Goal: Information Seeking & Learning: Learn about a topic

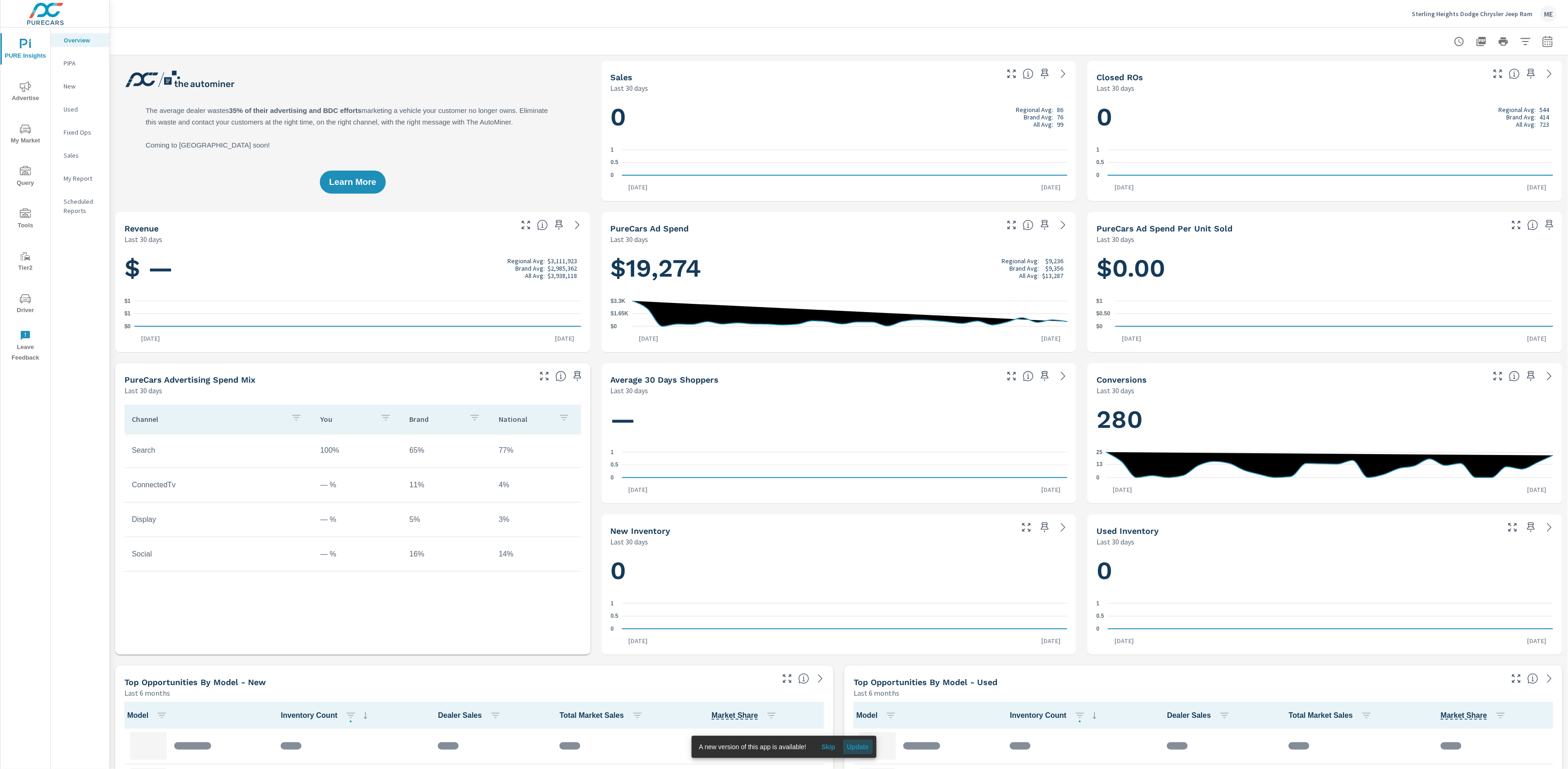
click at [864, 576] on span "Update" at bounding box center [858, 746] width 22 height 8
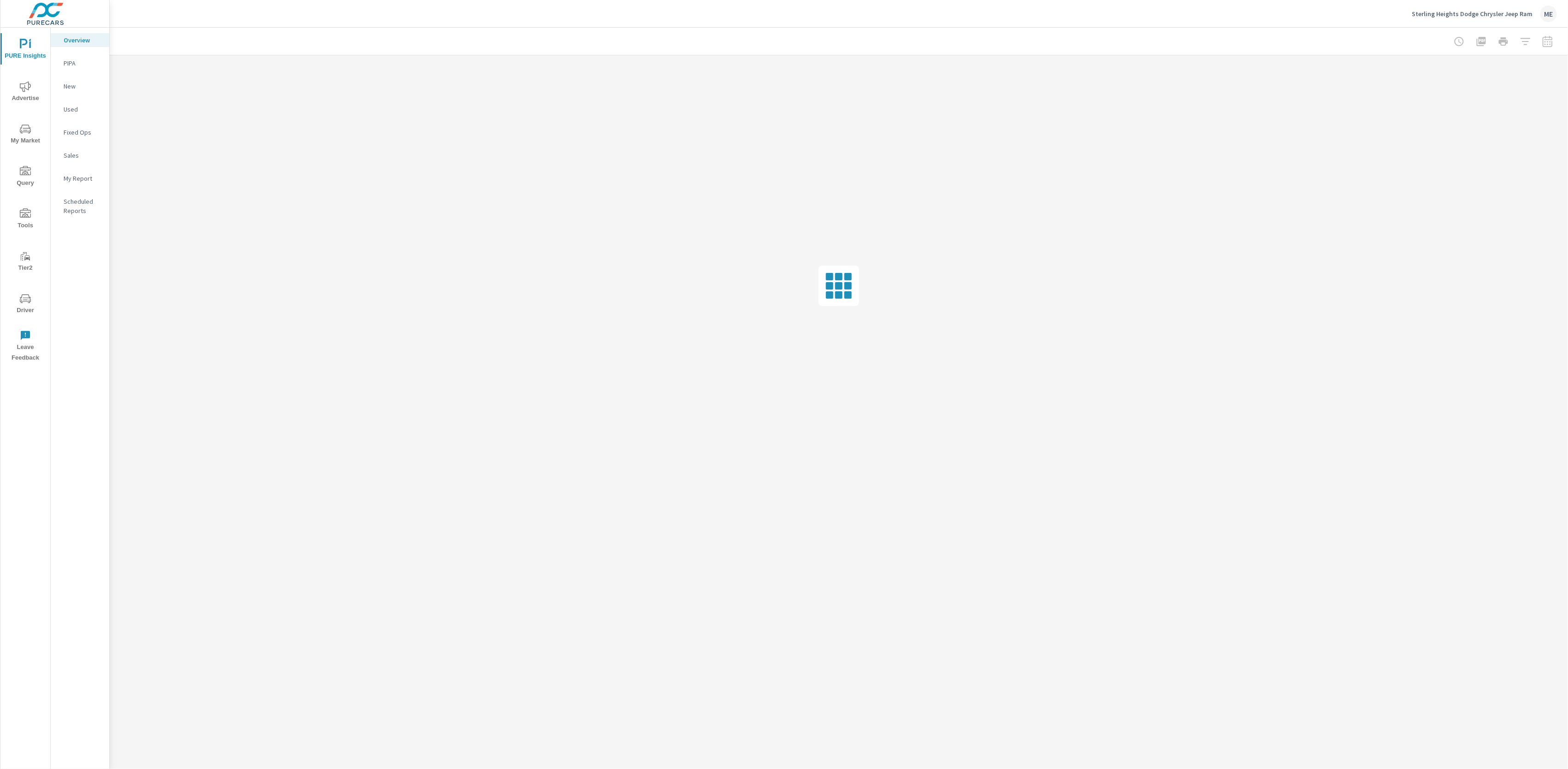
click at [24, 134] on icon "nav menu" at bounding box center [25, 129] width 11 height 11
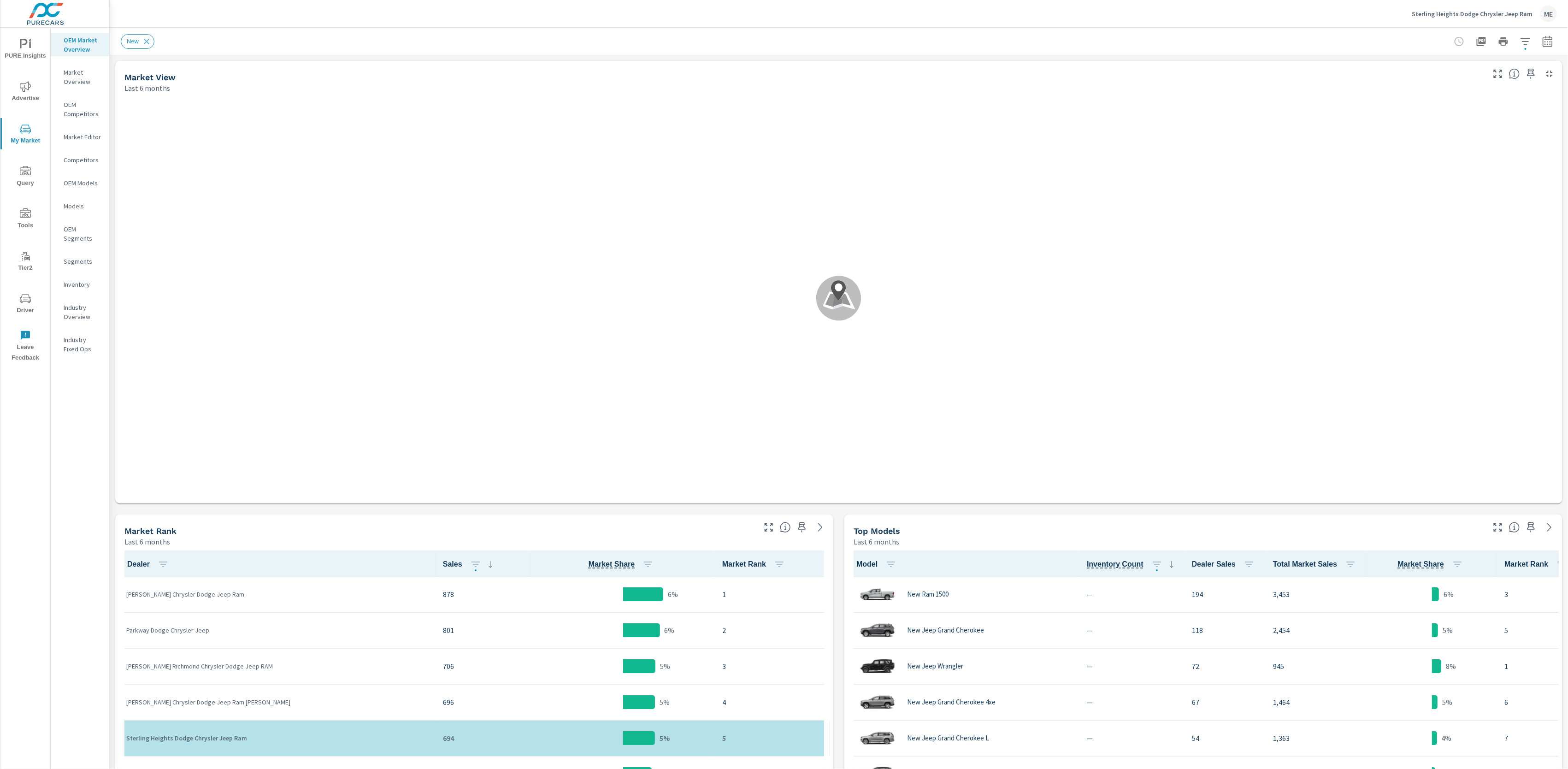
scroll to position [1, 0]
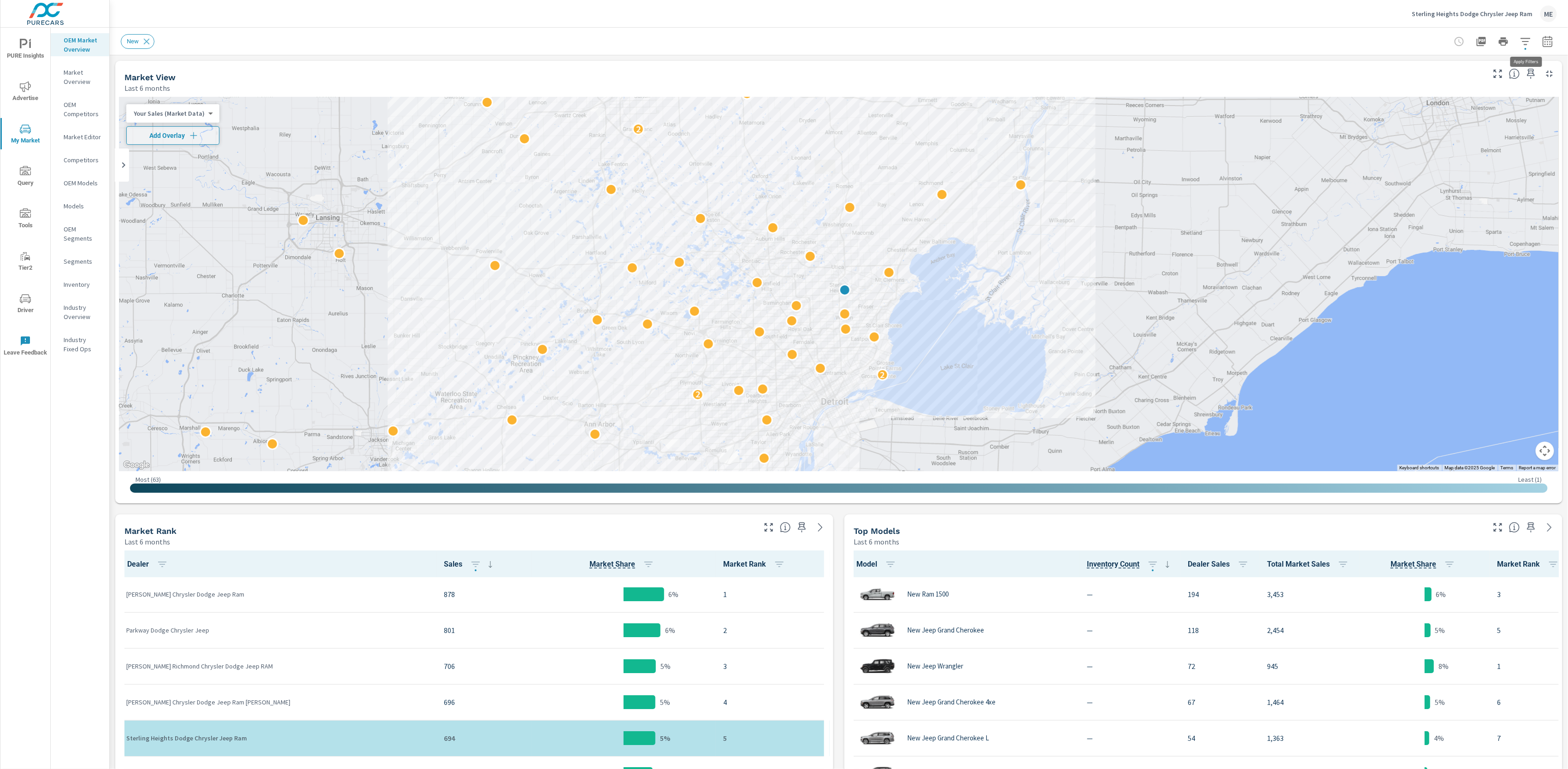
click at [1526, 41] on icon "button" at bounding box center [1526, 41] width 11 height 11
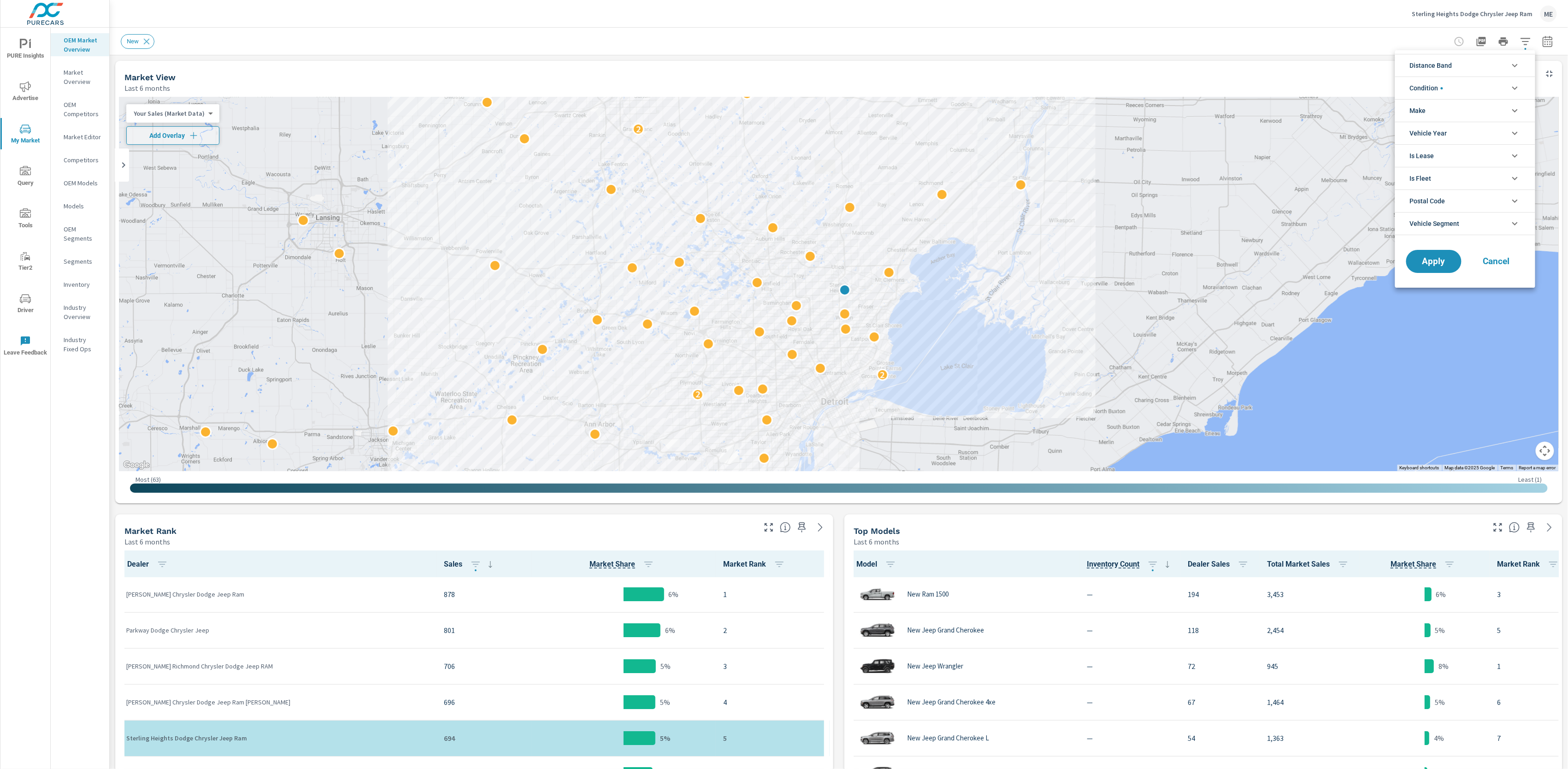
click at [1448, 66] on span "Distance Band" at bounding box center [1431, 65] width 42 height 22
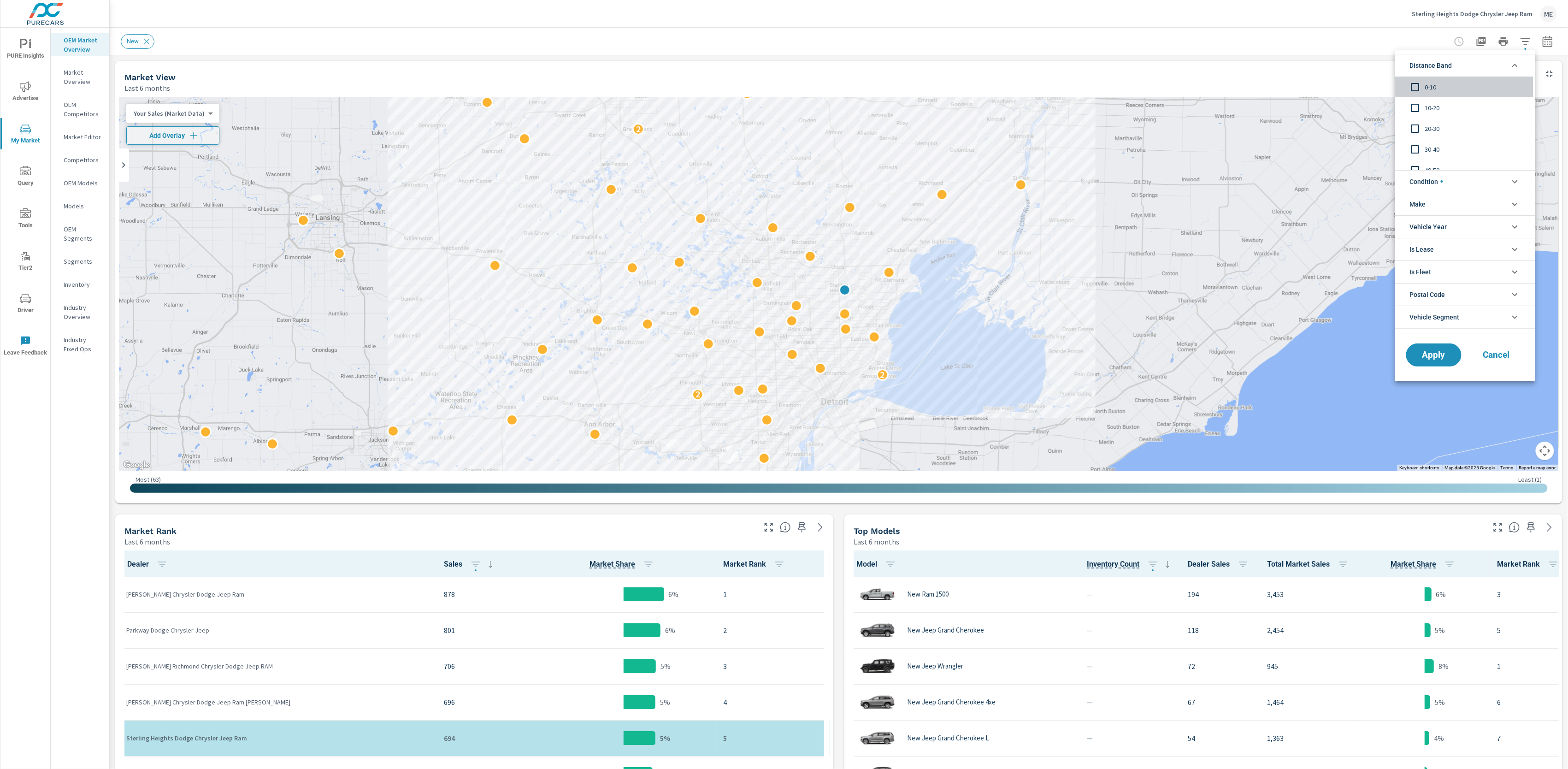
click at [1430, 90] on span "0-10" at bounding box center [1475, 87] width 101 height 11
click at [1435, 181] on span "Condition" at bounding box center [1427, 181] width 33 height 22
click at [1430, 246] on li "Make" at bounding box center [1466, 245] width 140 height 23
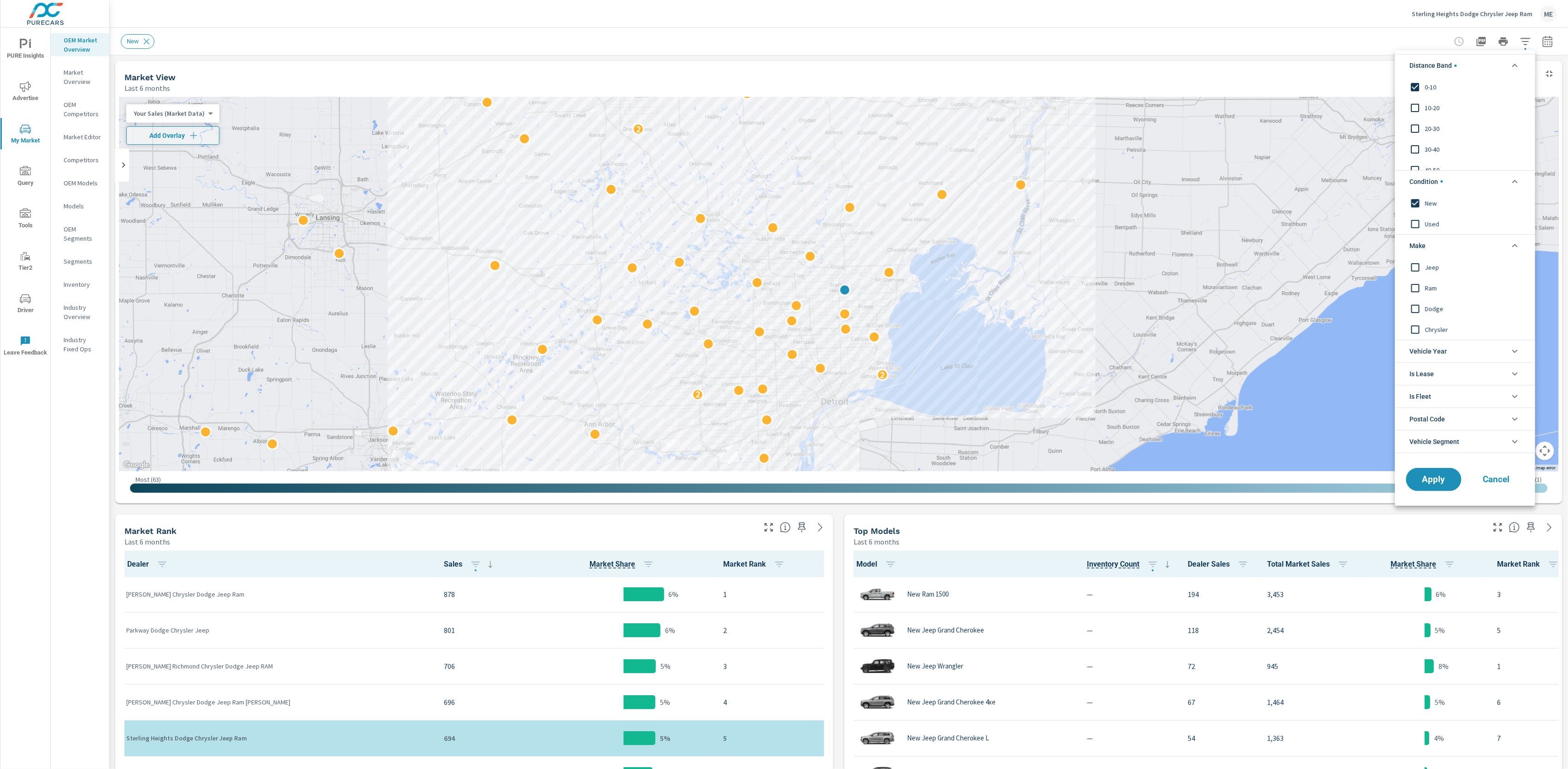
click at [1430, 263] on span "Jeep" at bounding box center [1475, 266] width 101 height 11
click at [1436, 283] on span "Ram" at bounding box center [1475, 287] width 101 height 11
click at [1437, 309] on span "Dodge" at bounding box center [1475, 309] width 101 height 11
click at [1439, 331] on span "Chrysler" at bounding box center [1475, 329] width 101 height 11
click at [1433, 481] on span "Apply" at bounding box center [1434, 479] width 38 height 9
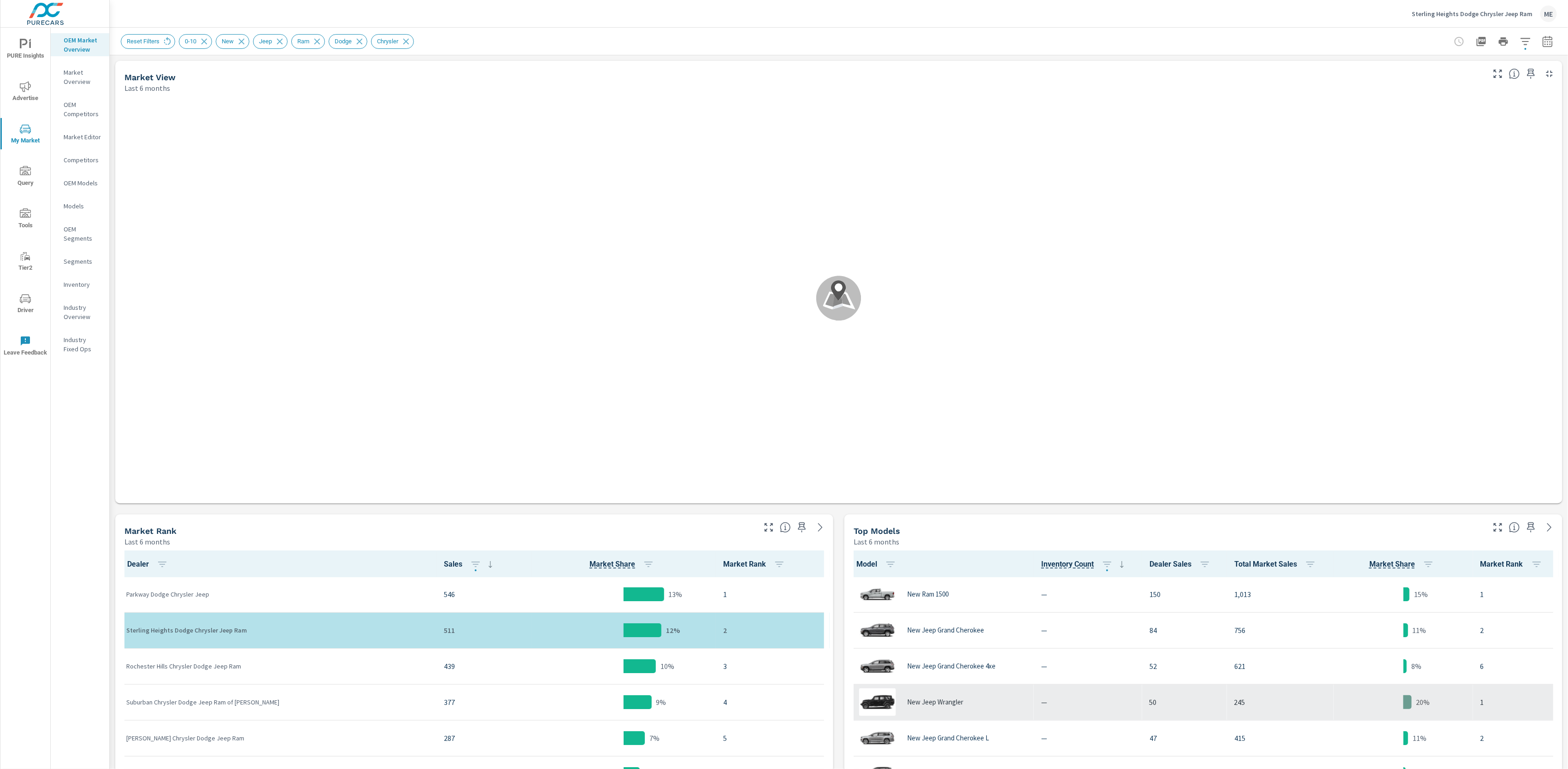
scroll to position [1, 0]
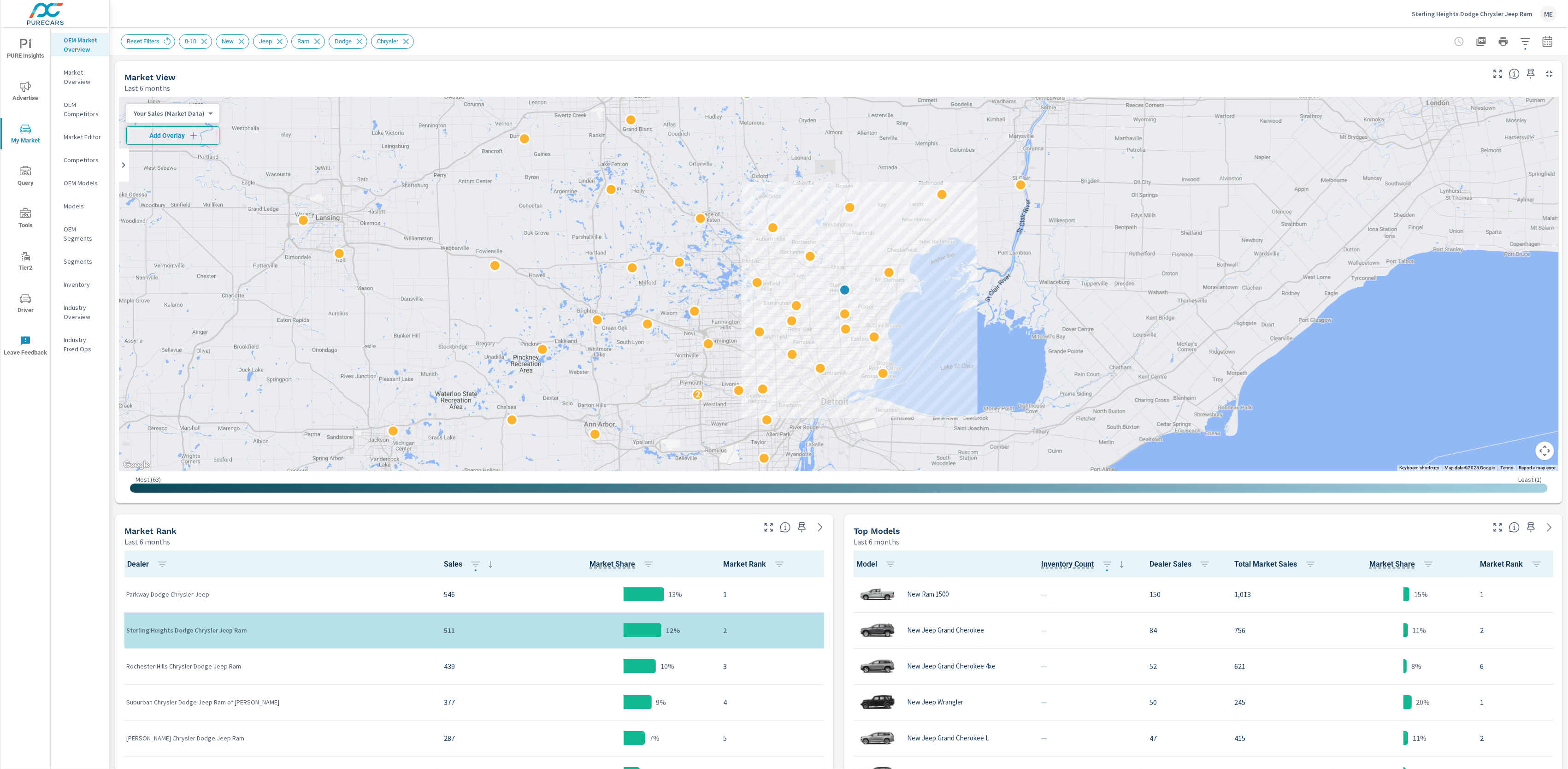
click at [166, 141] on button "Add Overlay" at bounding box center [173, 135] width 93 height 19
click at [1547, 36] on icon "button" at bounding box center [1548, 41] width 10 height 11
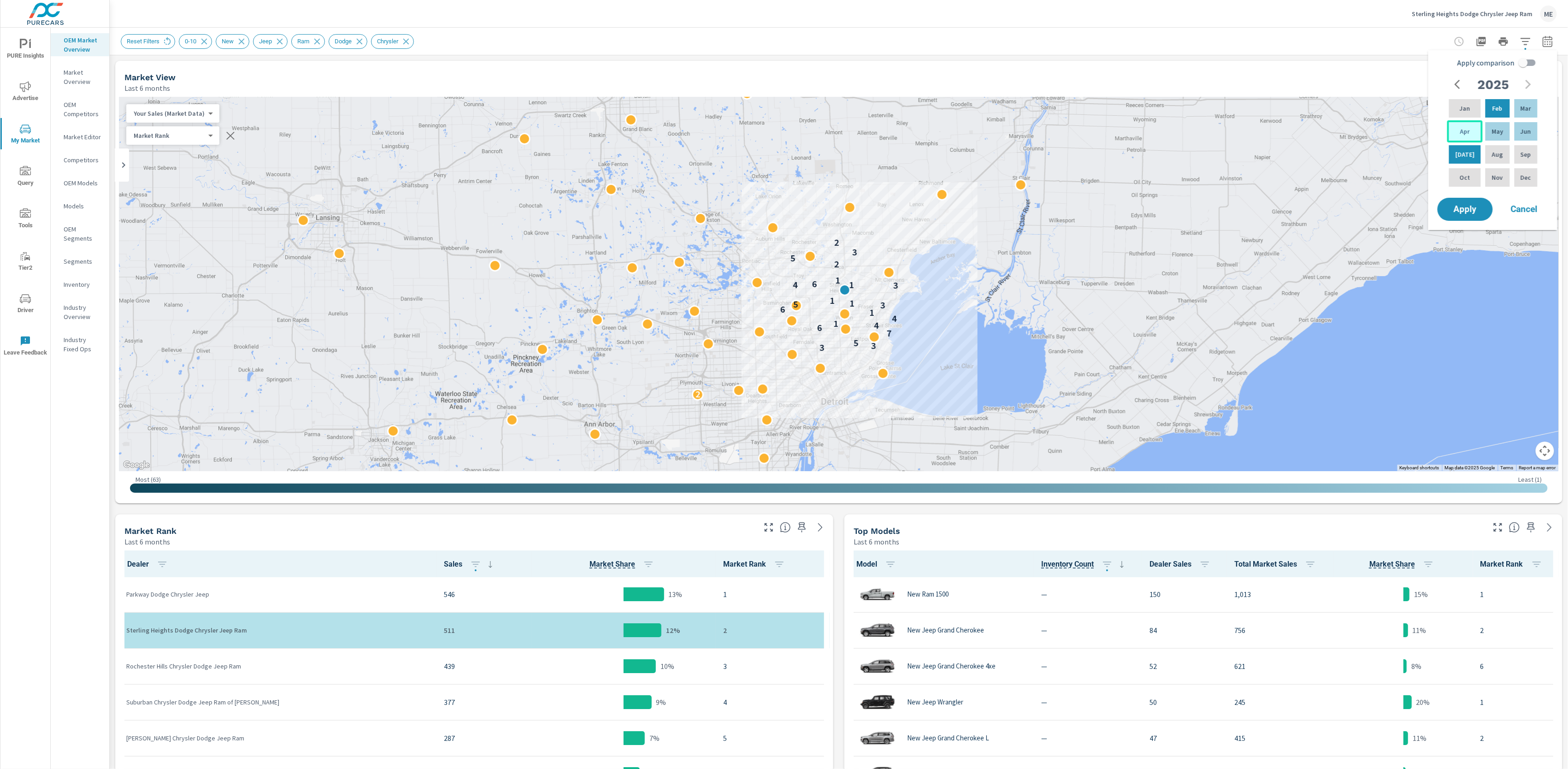
click at [1465, 132] on p "Apr" at bounding box center [1465, 131] width 10 height 9
click at [1525, 138] on div "Jun" at bounding box center [1527, 131] width 27 height 22
click at [1534, 63] on input "Apply comparison" at bounding box center [1524, 62] width 53 height 17
checkbox input "true"
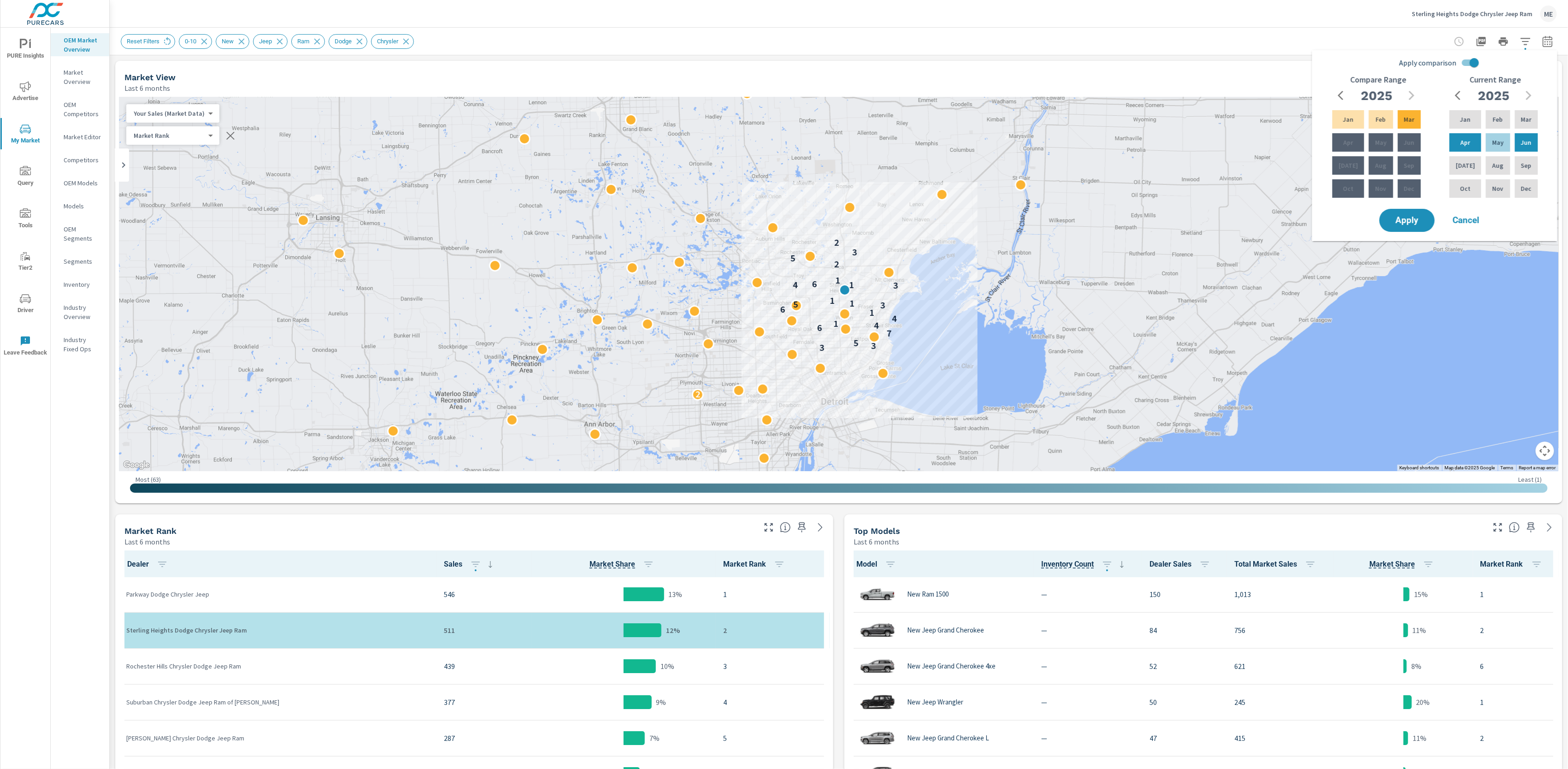
click at [1224, 35] on div "Reset Filters 0-10 New Jeep Ram Dodge Chrysler" at bounding box center [775, 41] width 1308 height 15
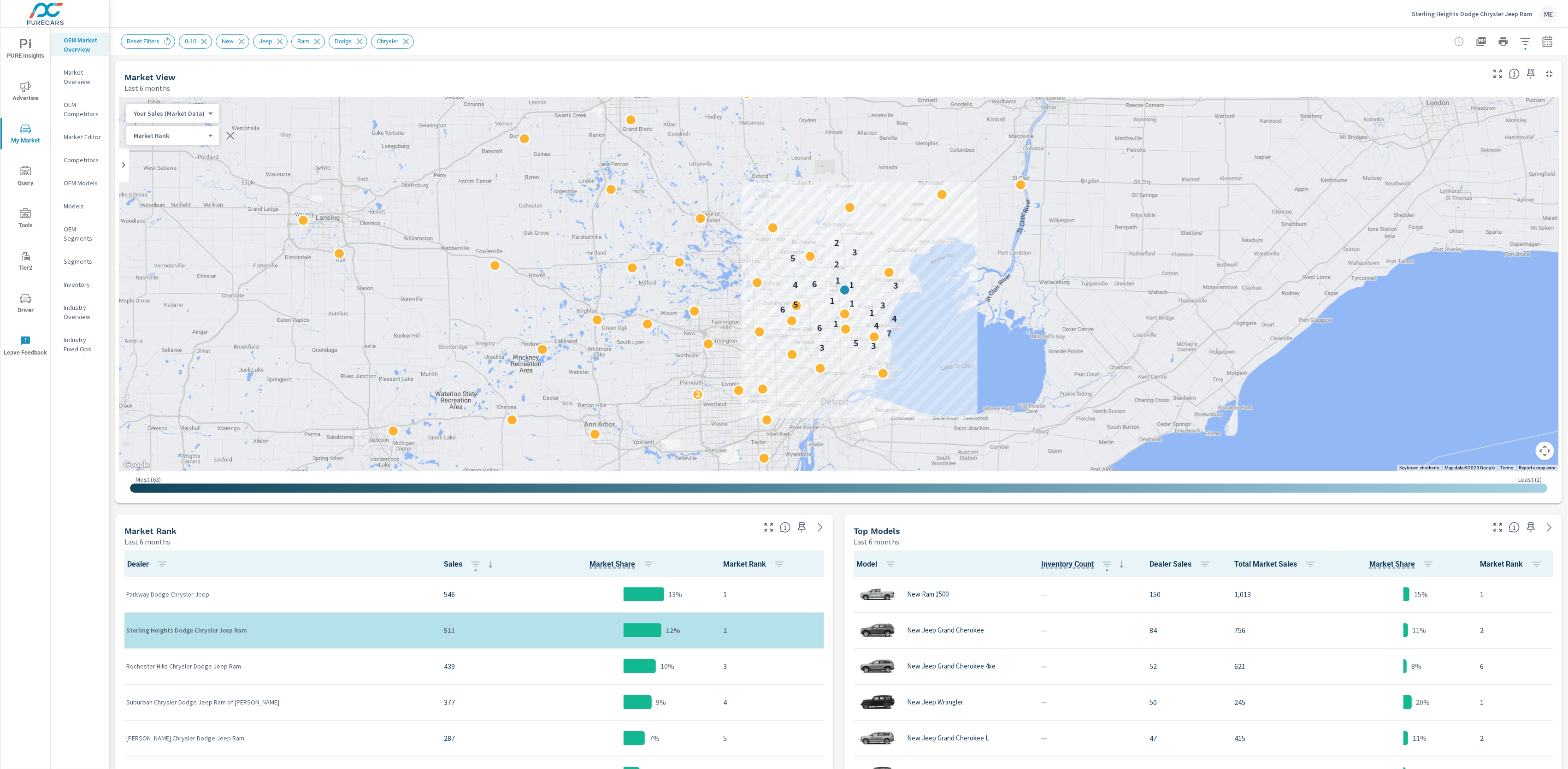
click at [1552, 41] on icon "button" at bounding box center [1548, 41] width 10 height 11
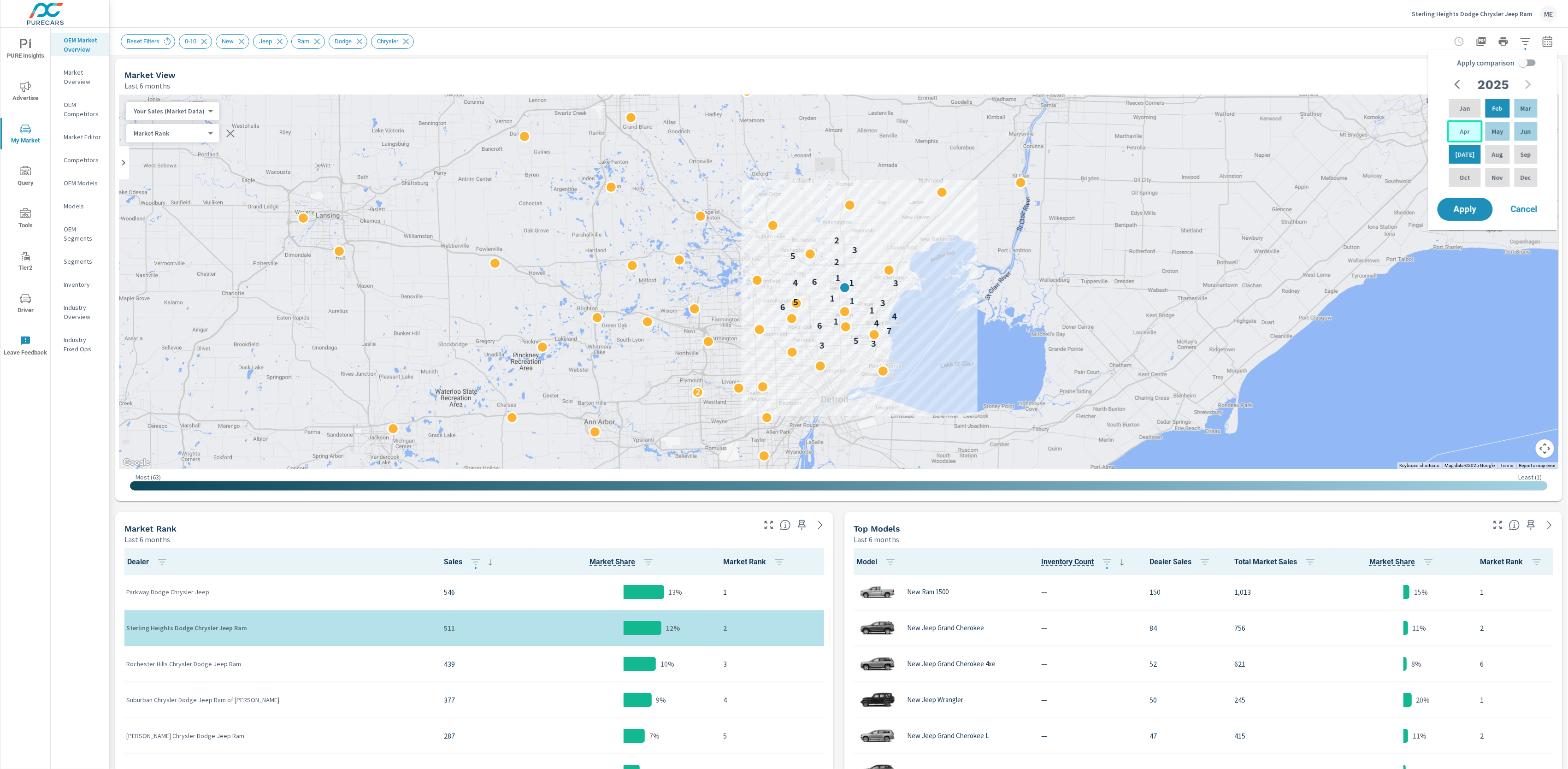
click at [1453, 129] on div "Apr" at bounding box center [1465, 131] width 35 height 22
click at [1513, 129] on div "Jun" at bounding box center [1527, 131] width 27 height 22
click at [1527, 65] on input "Apply comparison" at bounding box center [1524, 62] width 53 height 17
checkbox input "true"
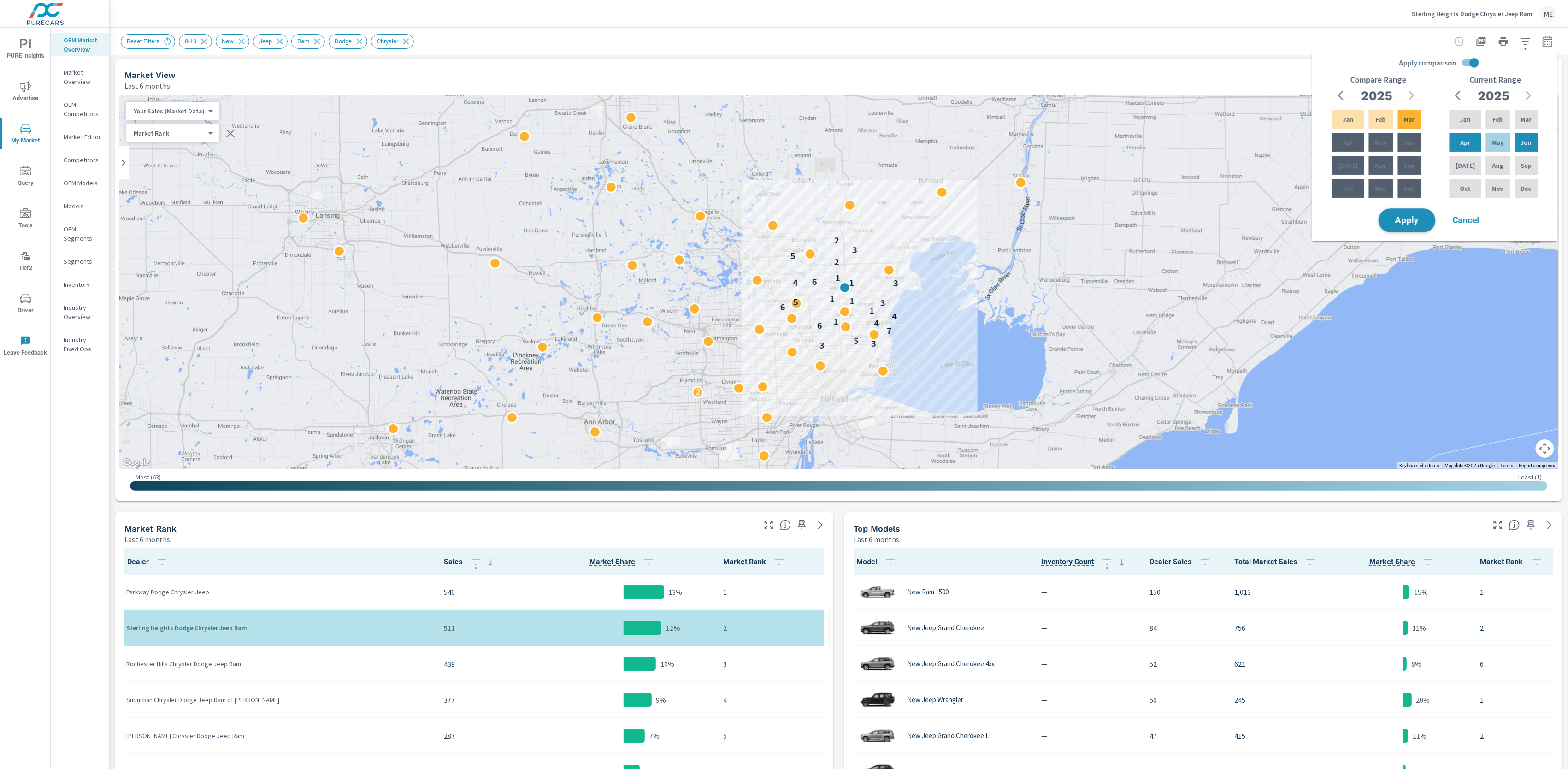
click at [1411, 222] on span "Apply" at bounding box center [1407, 220] width 38 height 9
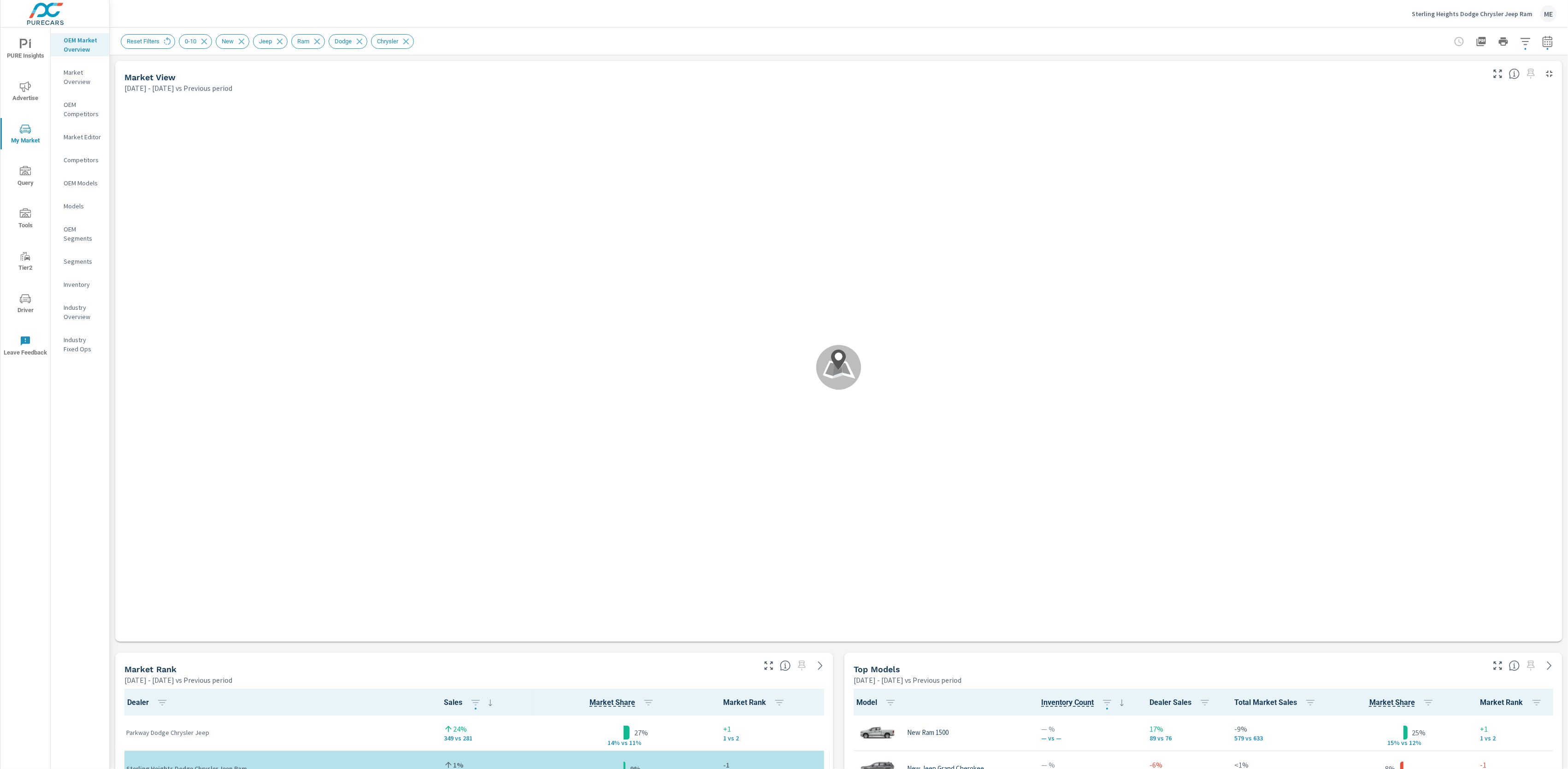
scroll to position [1, 0]
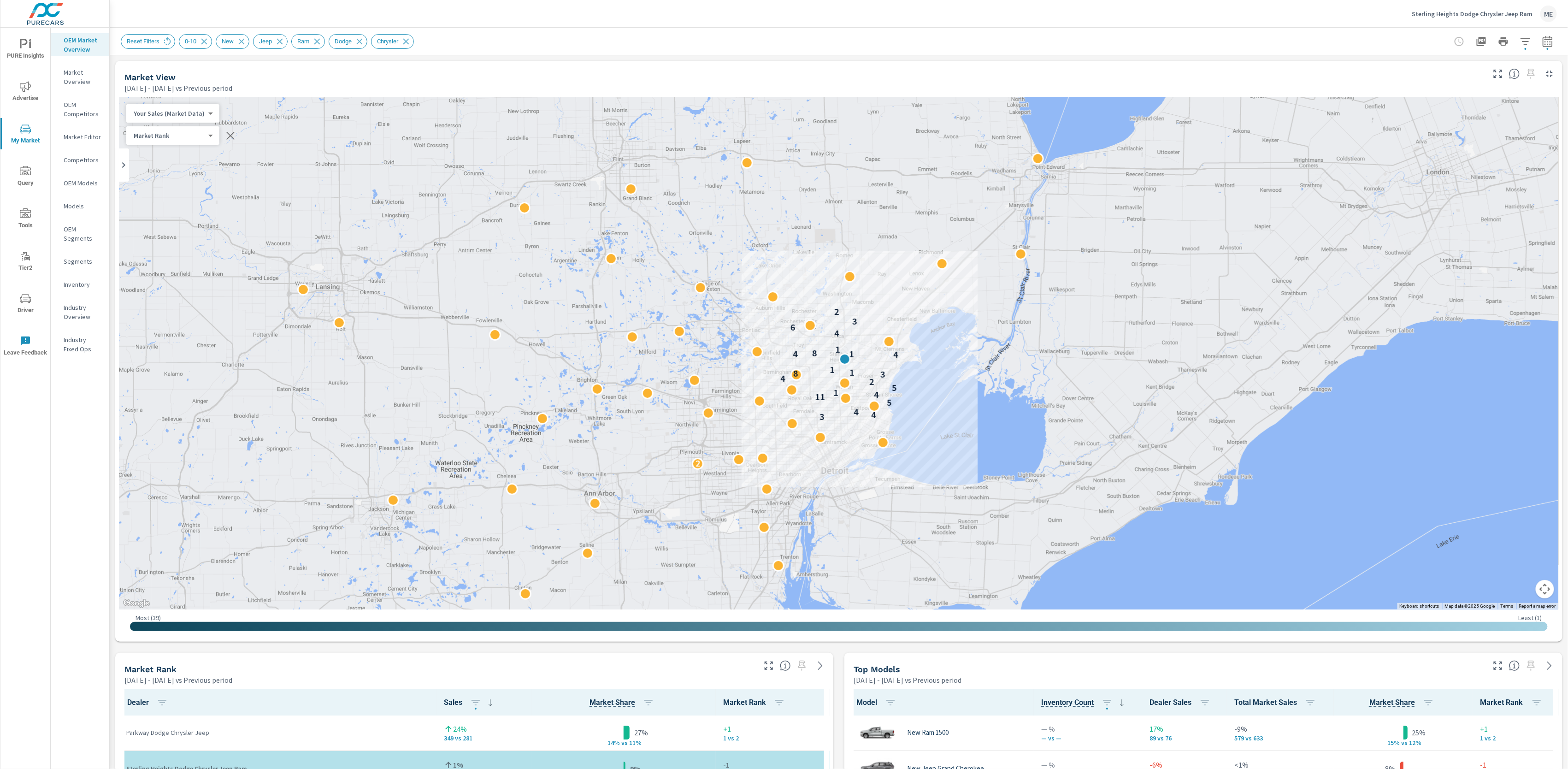
click at [1230, 19] on div "Sterling Heights Dodge Chrysler Jeep Ram ME" at bounding box center [839, 14] width 1436 height 27
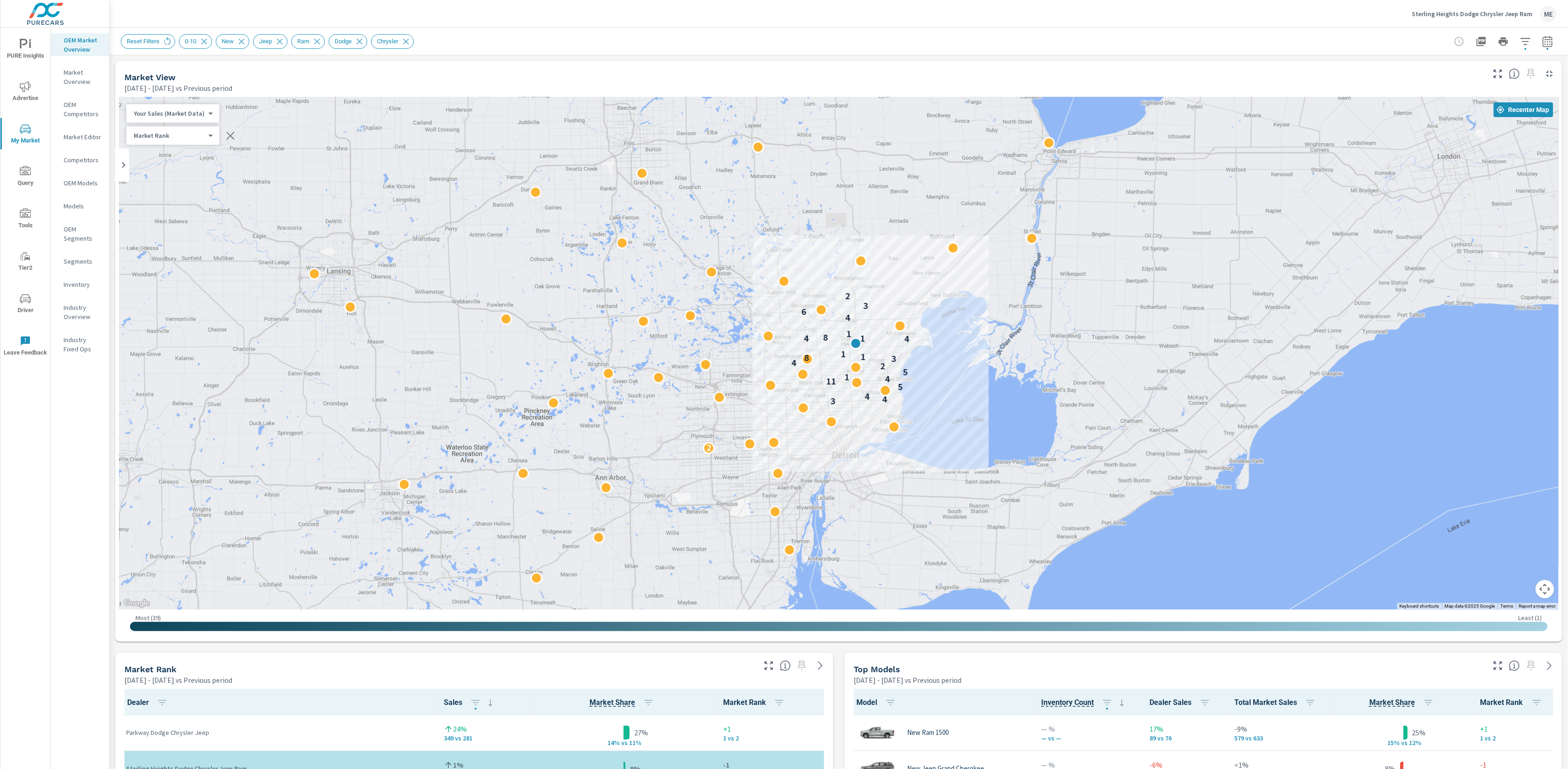
drag, startPoint x: 1094, startPoint y: 372, endPoint x: 1105, endPoint y: 355, distance: 20.2
click at [1105, 355] on div "2 3 4 4 5 11 4 1 5 2 4 3 8 1 1 4 1 4 8 1 4 6 6 3 2" at bounding box center [1440, 669] width 1181 height 664
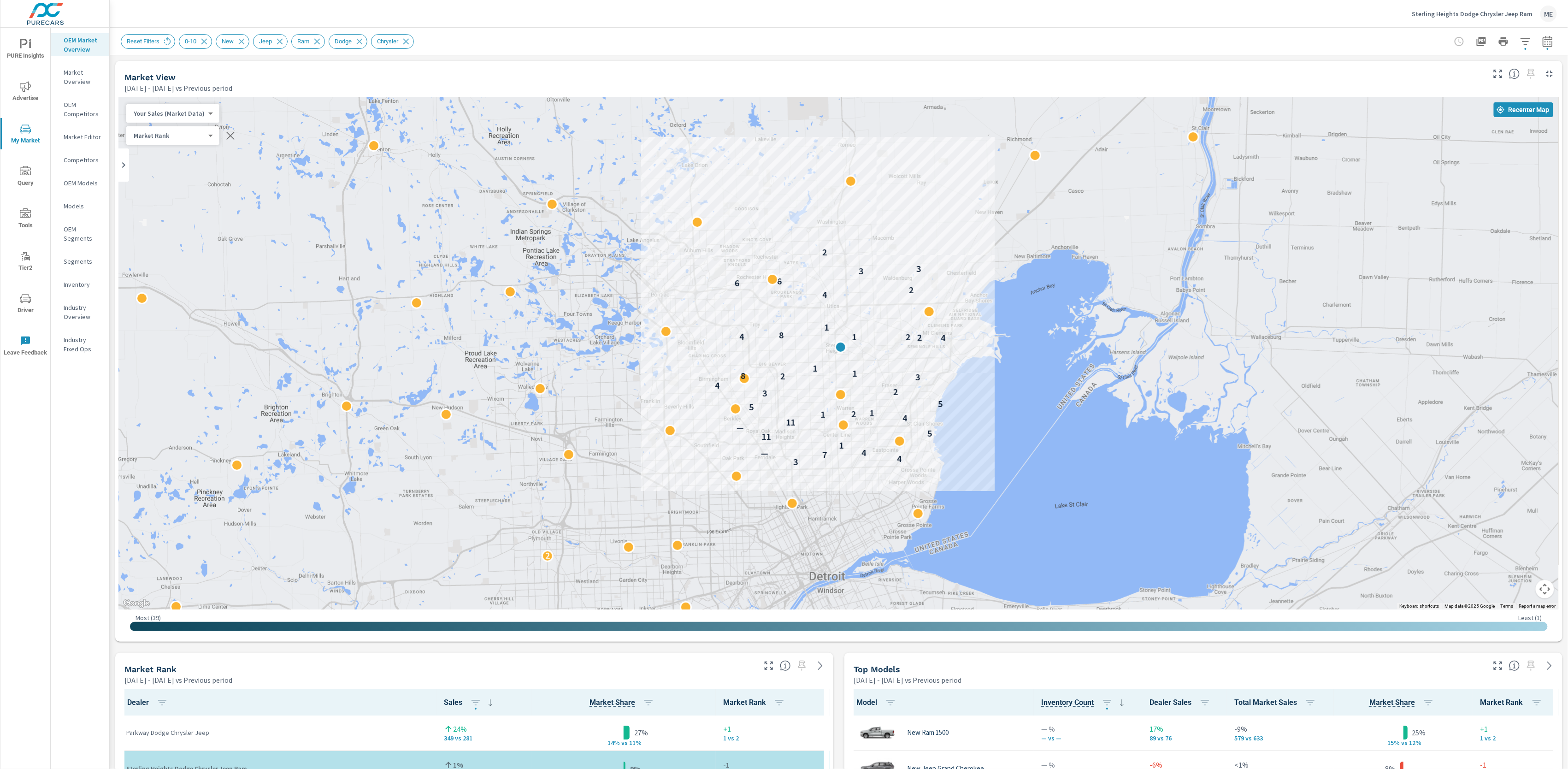
drag, startPoint x: 994, startPoint y: 353, endPoint x: 1125, endPoint y: 372, distance: 132.4
click at [1125, 372] on div "2 3 4 7 — 4 1 11 5 — 11 4 1 2 1 5 5 3 2 4 3 2 8 1 1 4 2 2 1 4 8 1 4 2 6 6 3 3 2" at bounding box center [839, 353] width 1440 height 512
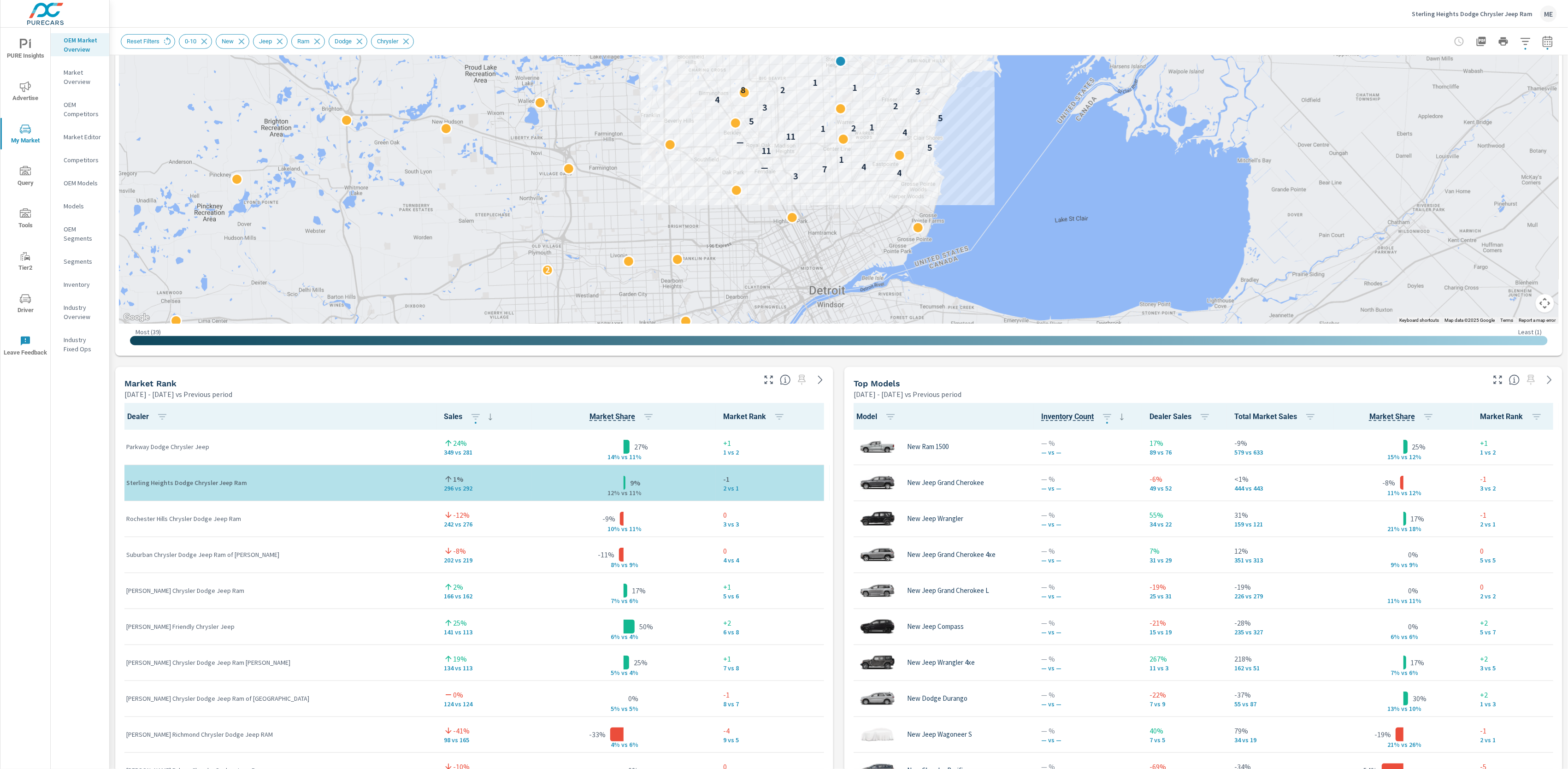
scroll to position [288, 0]
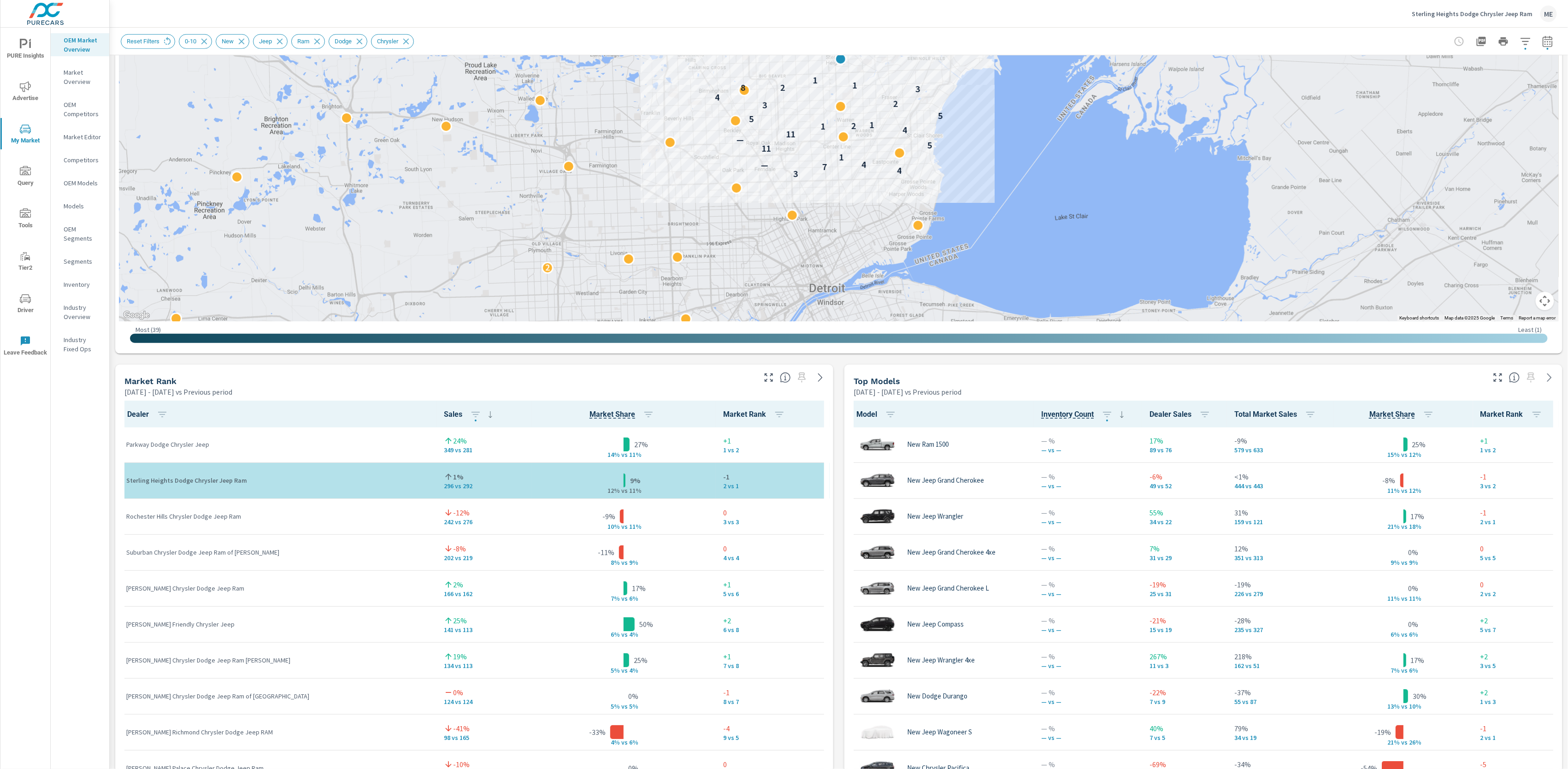
click at [839, 670] on div "Market View Apr 01, 2025 - Jun 30, 2025 vs Previous period ← Move left → Move r…" at bounding box center [839, 557] width 1459 height 1579
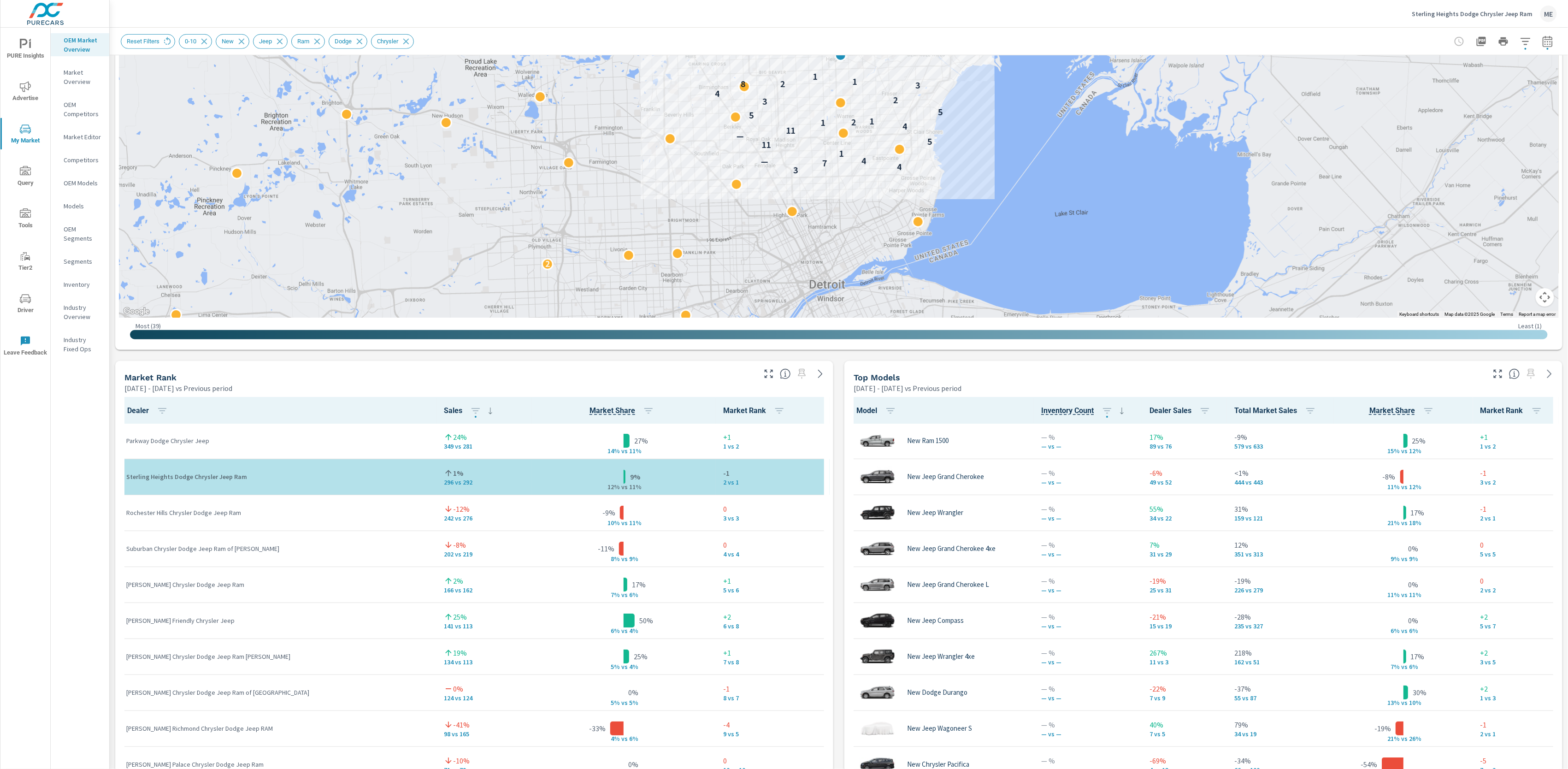
click at [839, 670] on div "Market View Apr 01, 2025 - Jun 30, 2025 vs Previous period ← Move left → Move r…" at bounding box center [839, 553] width 1459 height 1579
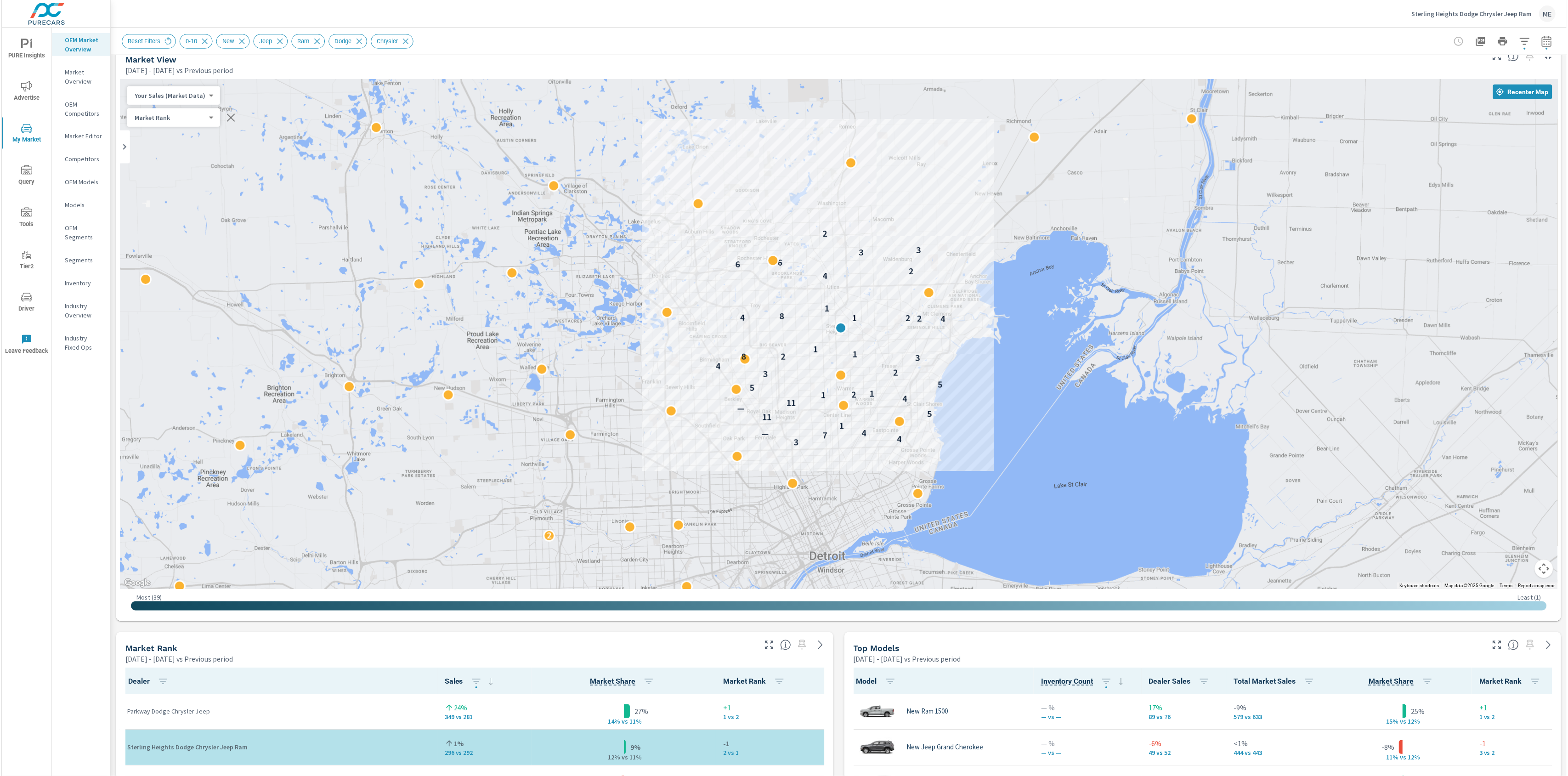
scroll to position [0, 0]
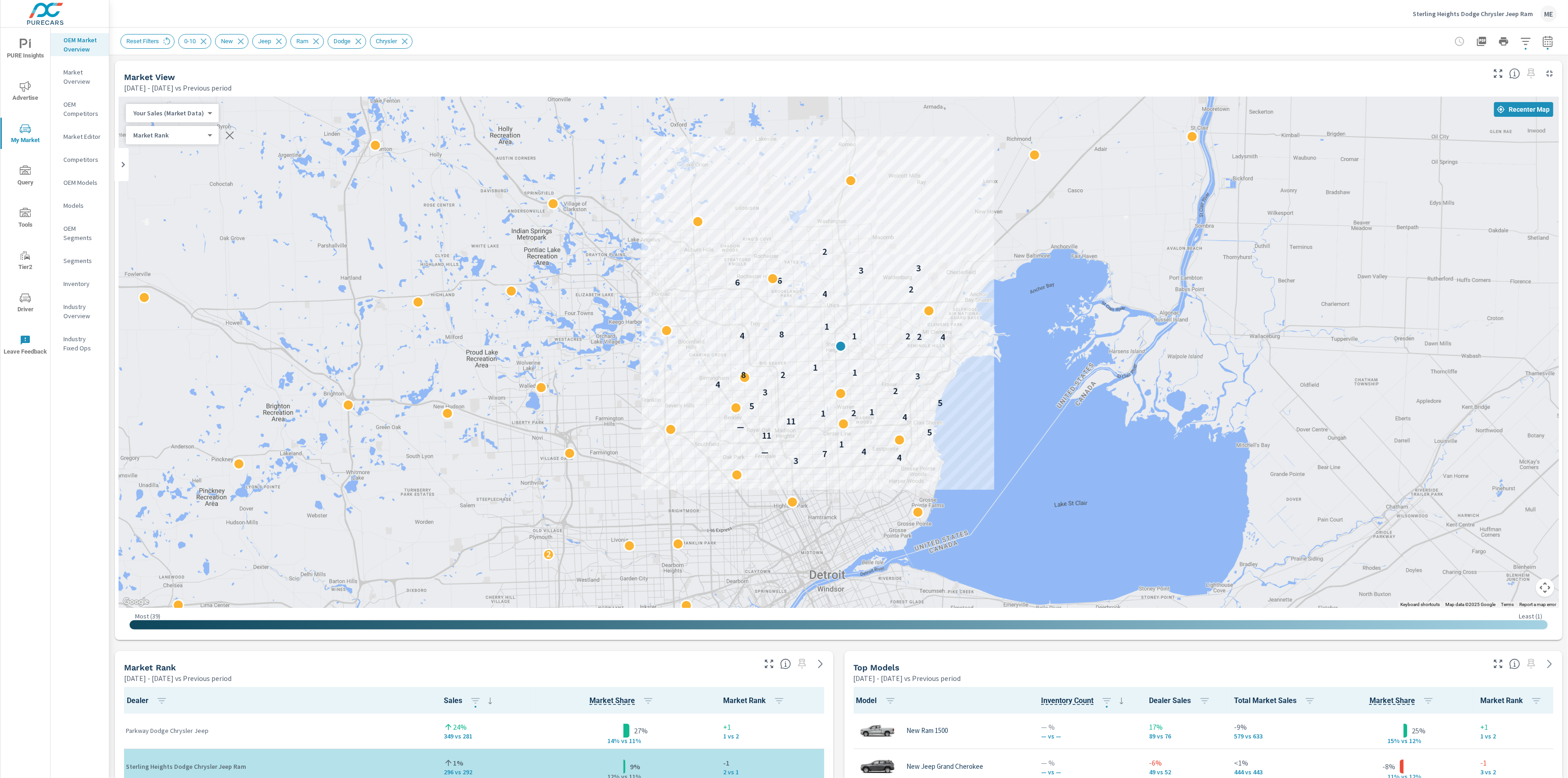
click at [973, 35] on div "Reset Filters 0-10 New Jeep Ram Dodge Chrysler" at bounding box center [775, 41] width 1308 height 15
click at [1199, 33] on div "Reset Filters 0-10 New Jeep Ram Dodge Chrysler" at bounding box center [839, 41] width 1437 height 27
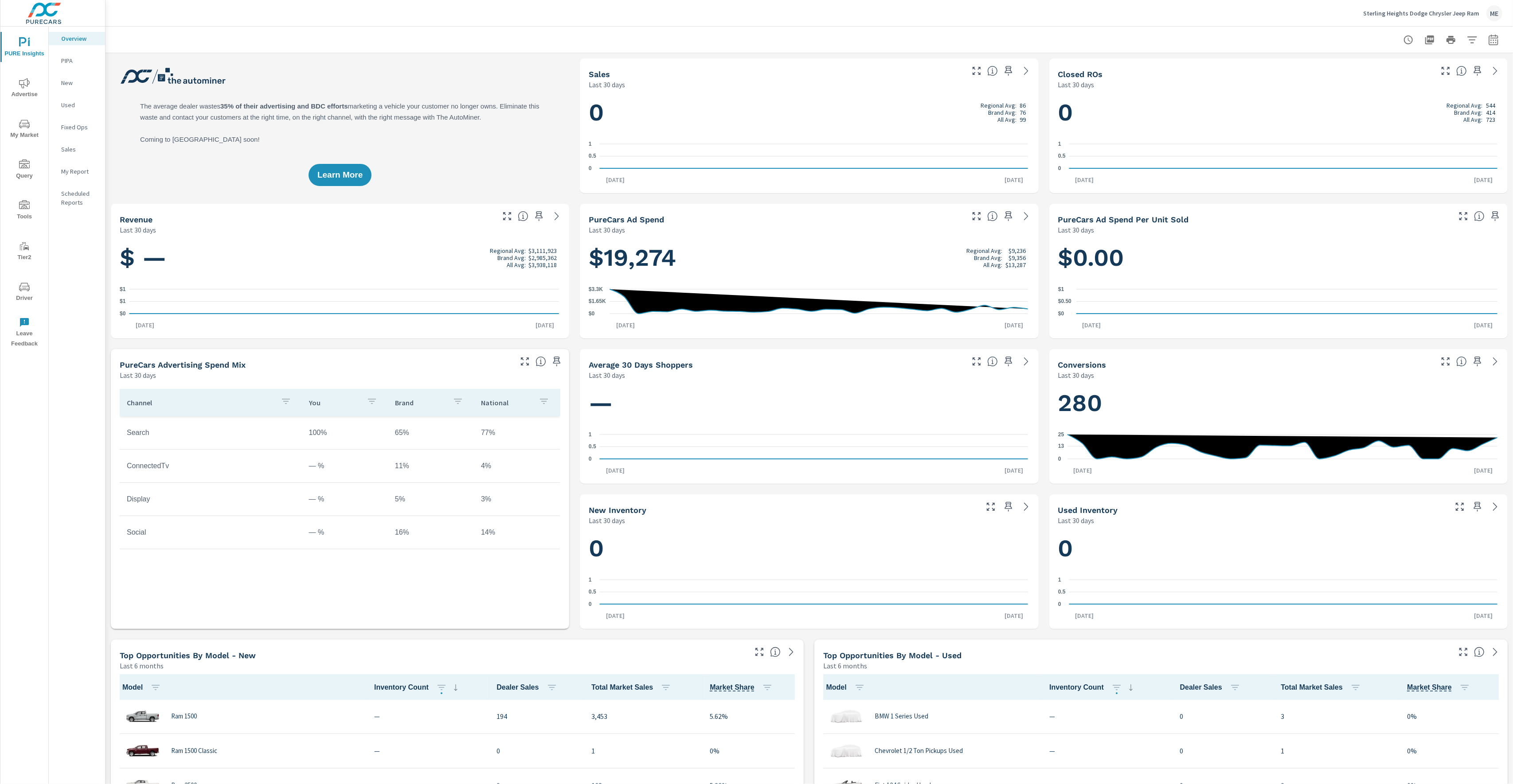
scroll to position [1, 0]
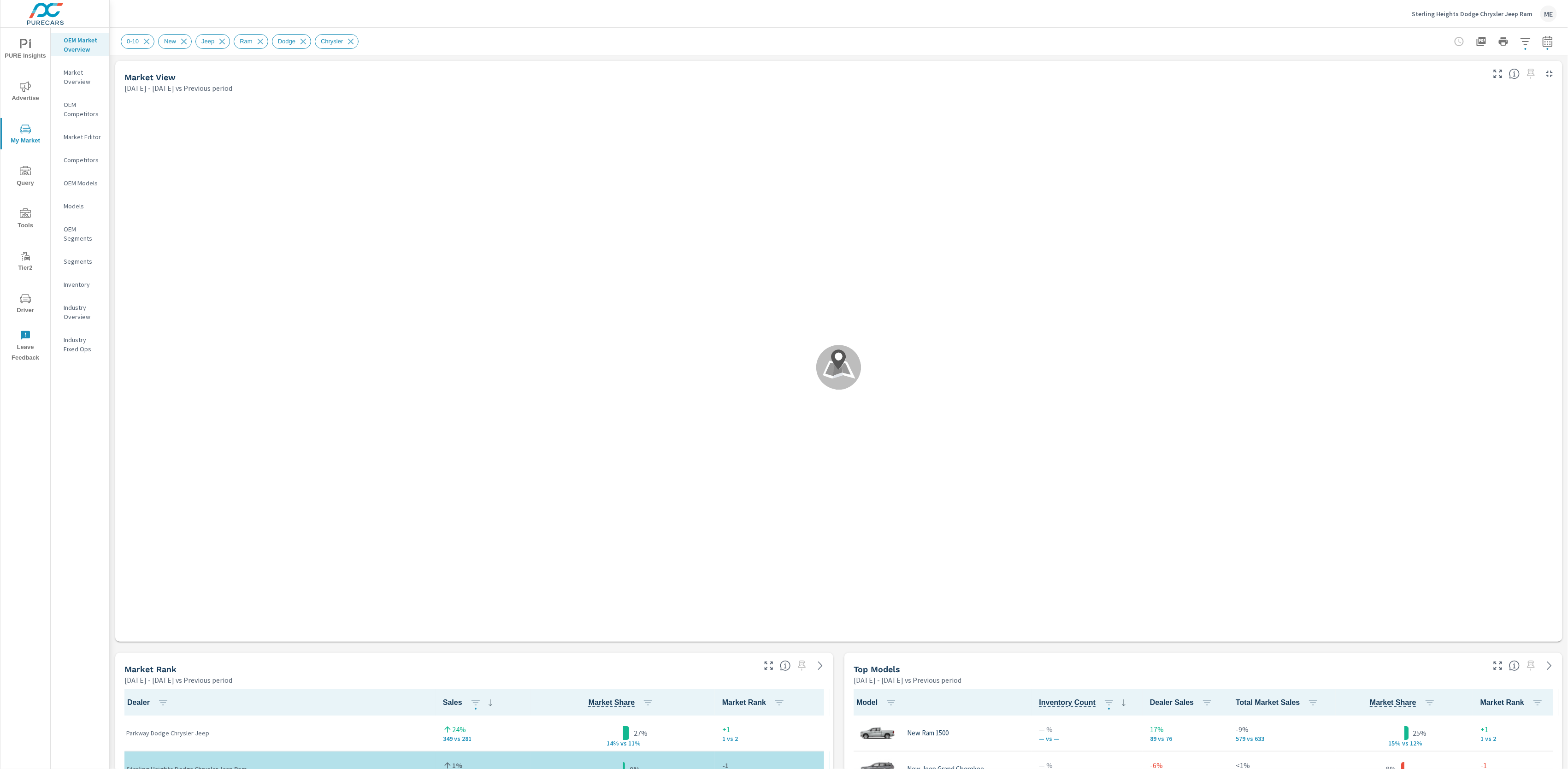
scroll to position [1, 0]
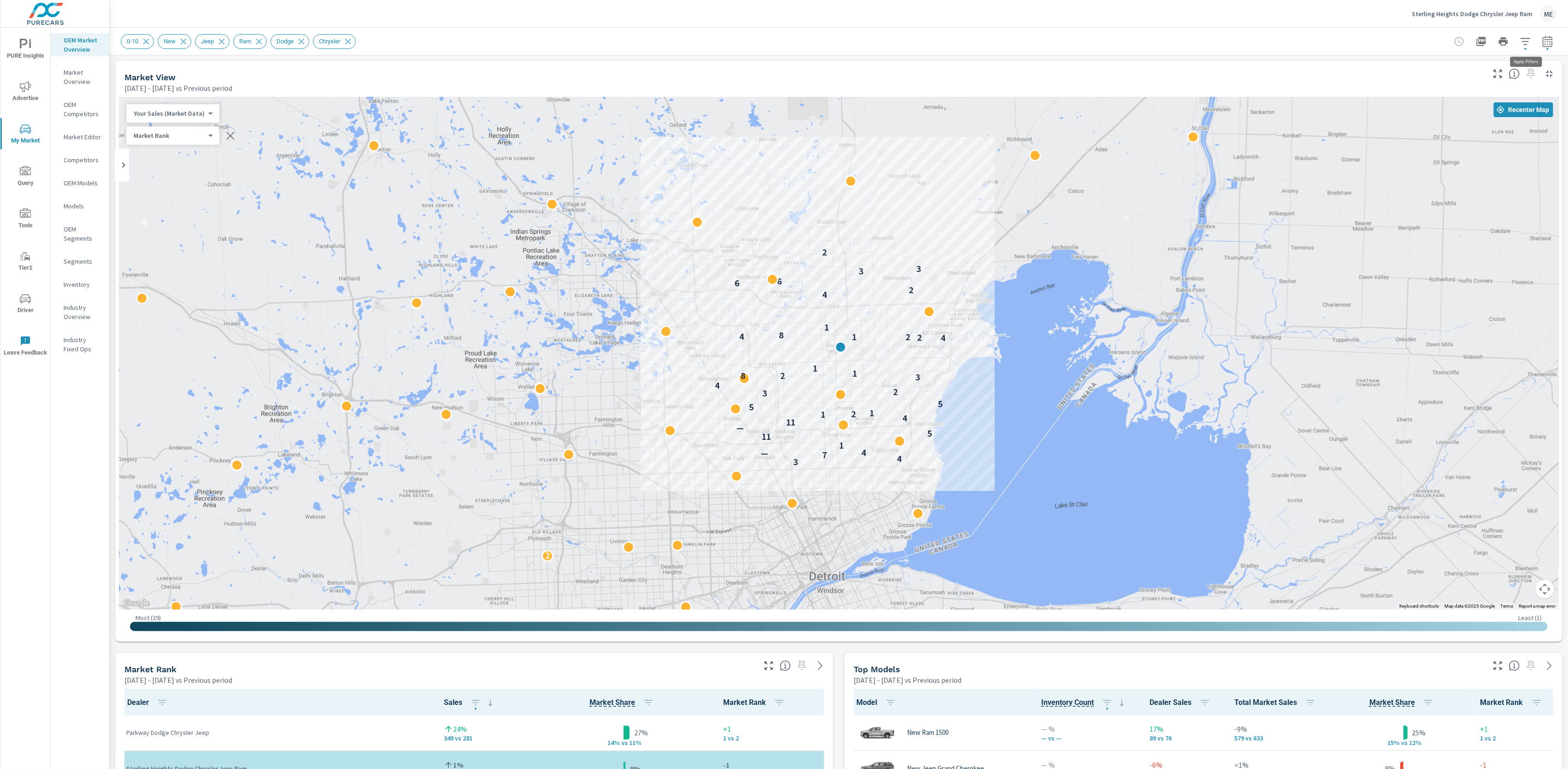
click at [1525, 40] on icon "button" at bounding box center [1526, 41] width 11 height 11
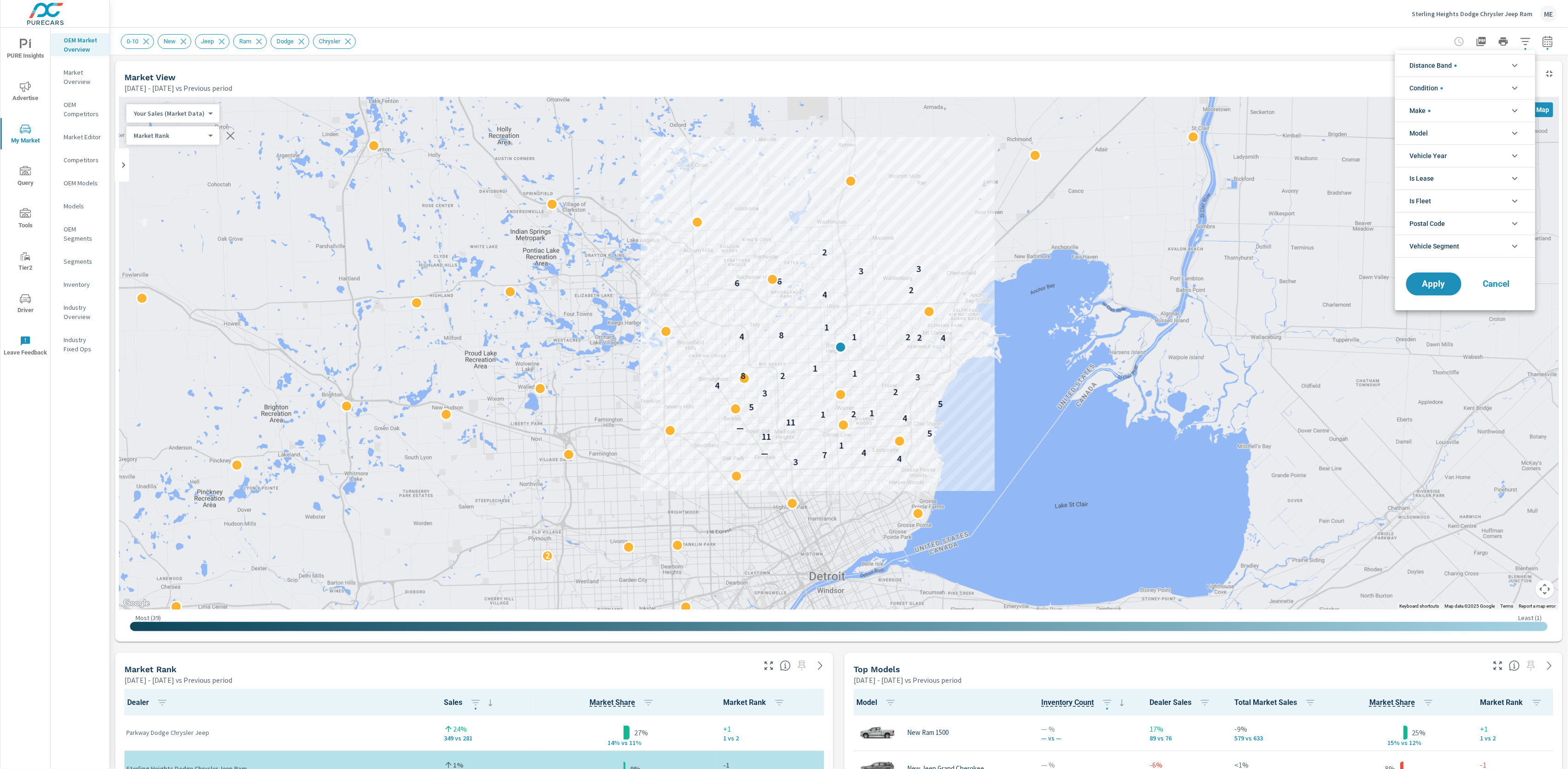
scroll to position [62, 0]
click at [1436, 132] on li "Model" at bounding box center [1466, 133] width 140 height 23
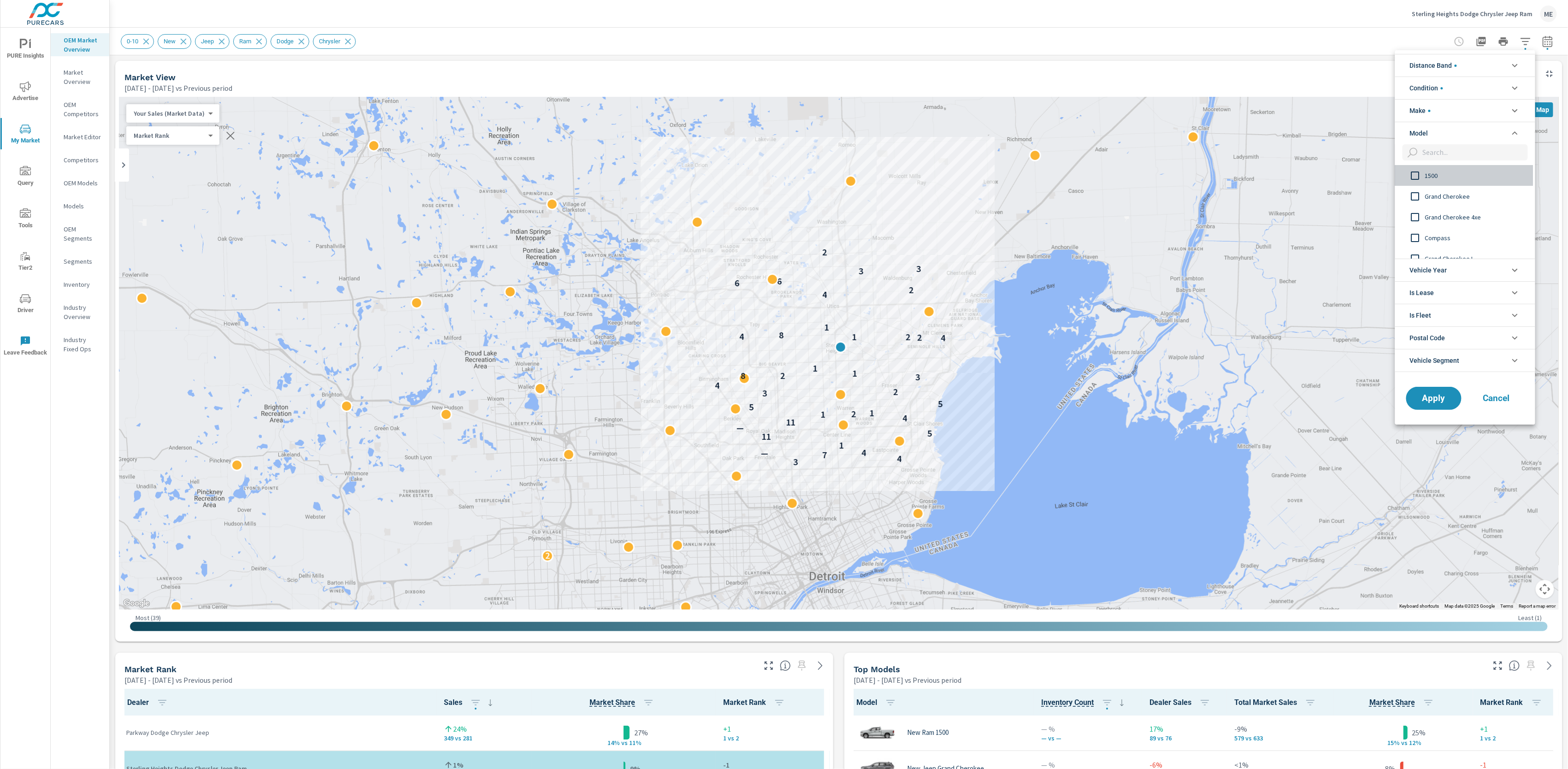
click at [1435, 176] on span "1500" at bounding box center [1475, 175] width 101 height 11
click at [1432, 405] on button "Apply" at bounding box center [1434, 398] width 57 height 24
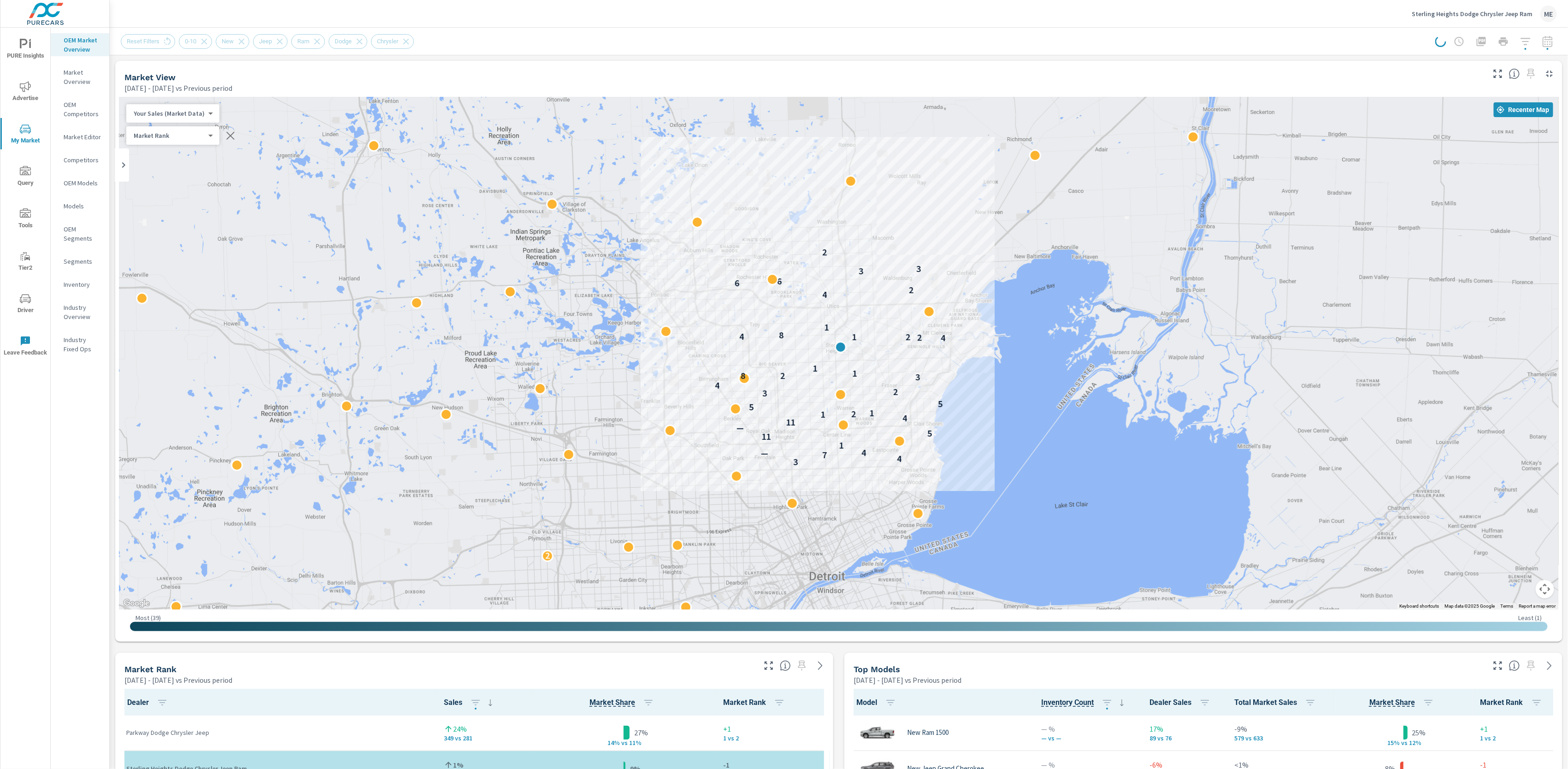
scroll to position [1, 0]
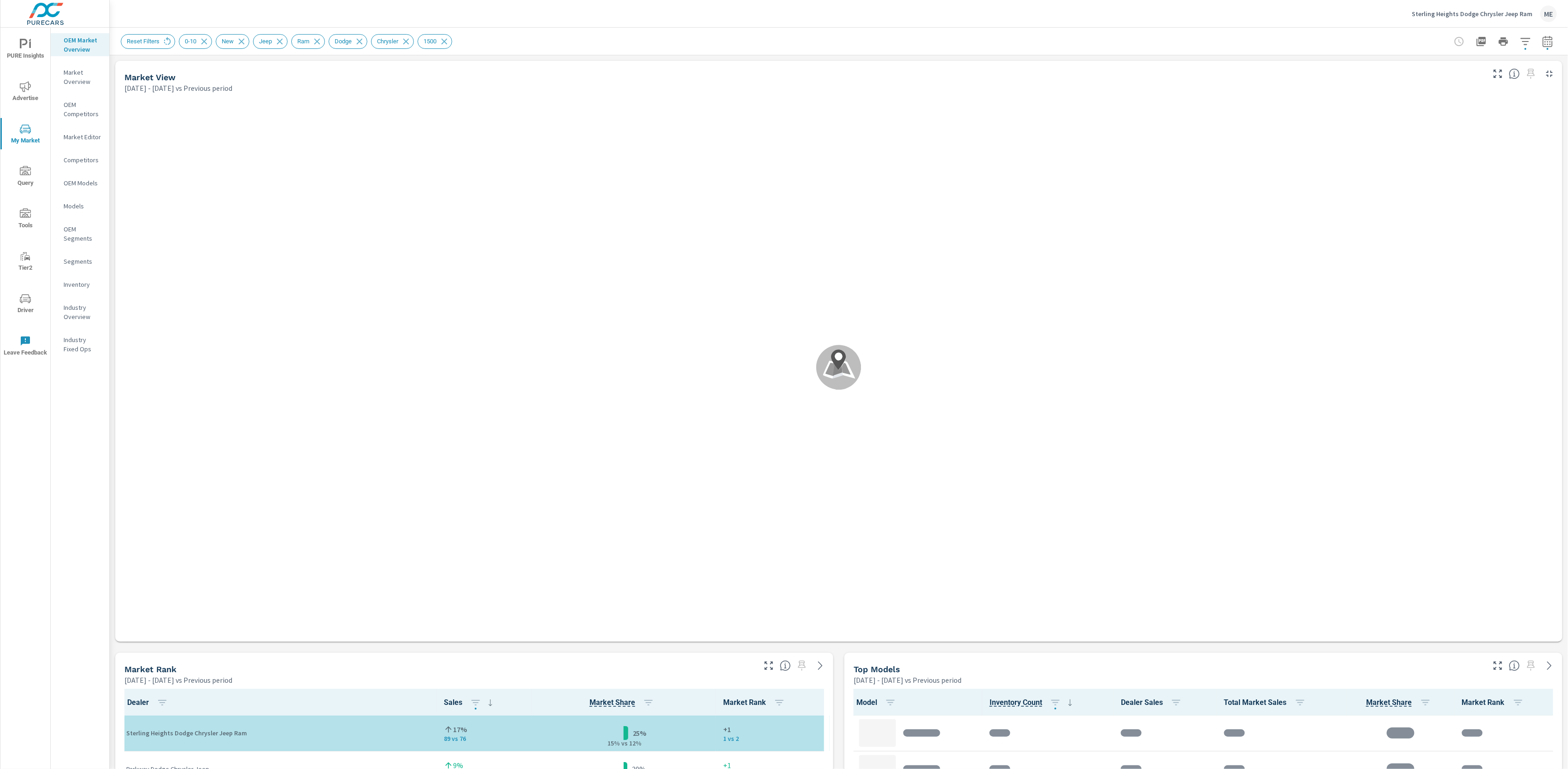
scroll to position [1, 0]
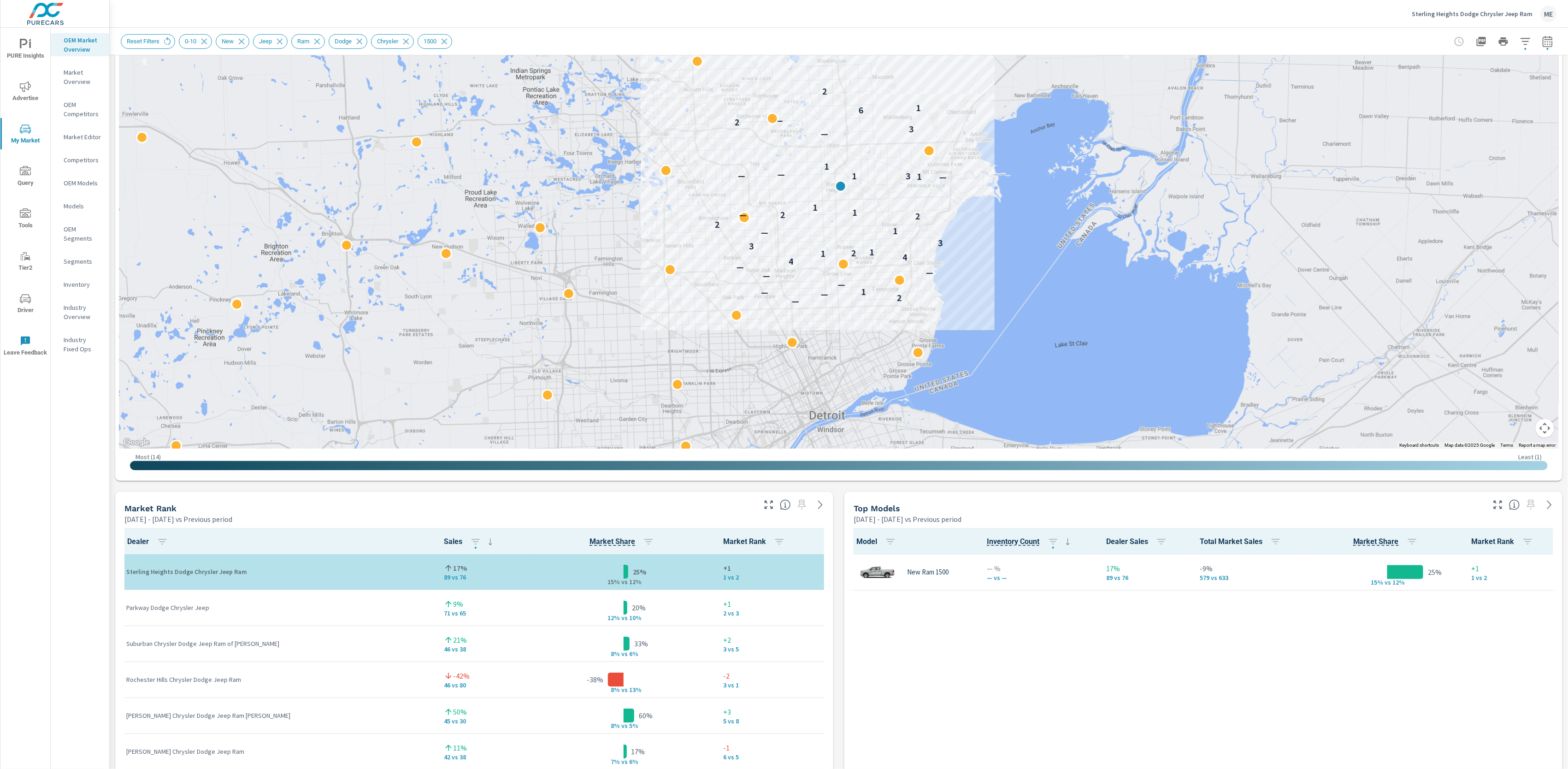
scroll to position [198, 0]
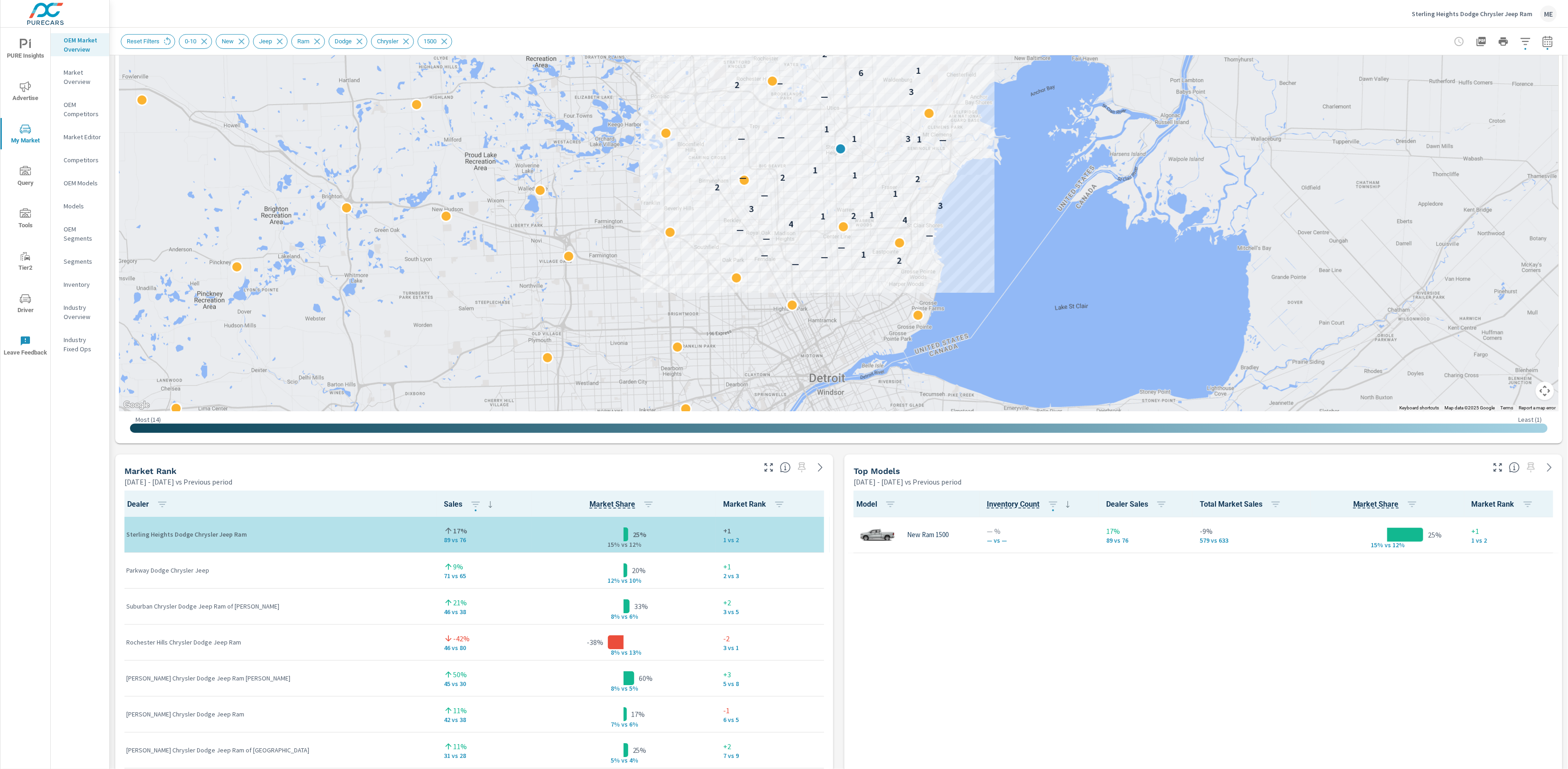
click at [840, 667] on div "Market View Apr 01, 2025 - Jun 30, 2025 vs Previous period ← Move left → Move r…" at bounding box center [839, 646] width 1459 height 1579
click at [836, 667] on div "Market View Apr 01, 2025 - Jun 30, 2025 vs Previous period ← Move left → Move r…" at bounding box center [839, 646] width 1459 height 1579
click at [837, 667] on div "Market View Apr 01, 2025 - Jun 30, 2025 vs Previous period ← Move left → Move r…" at bounding box center [839, 646] width 1459 height 1579
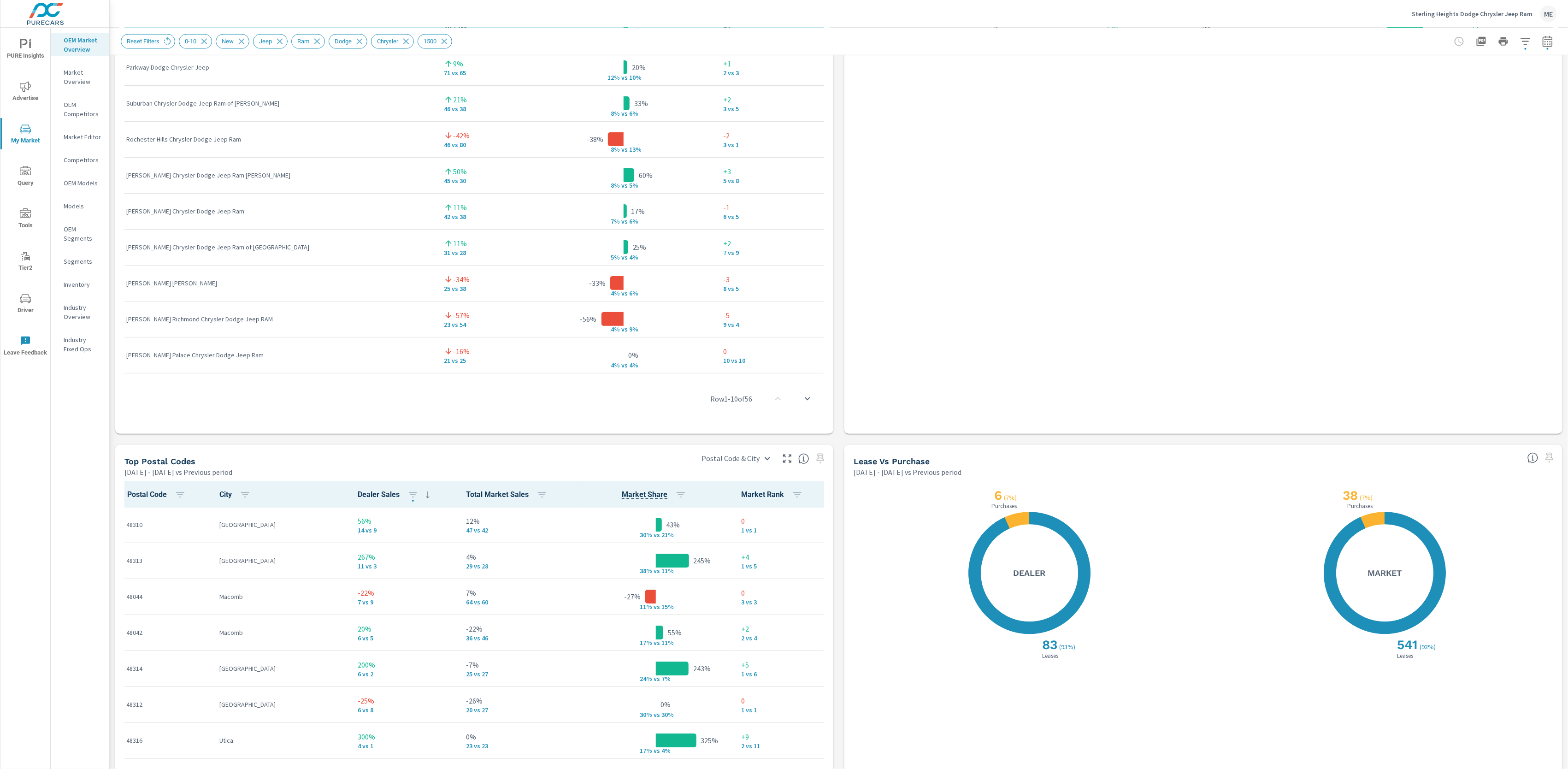
scroll to position [777, 0]
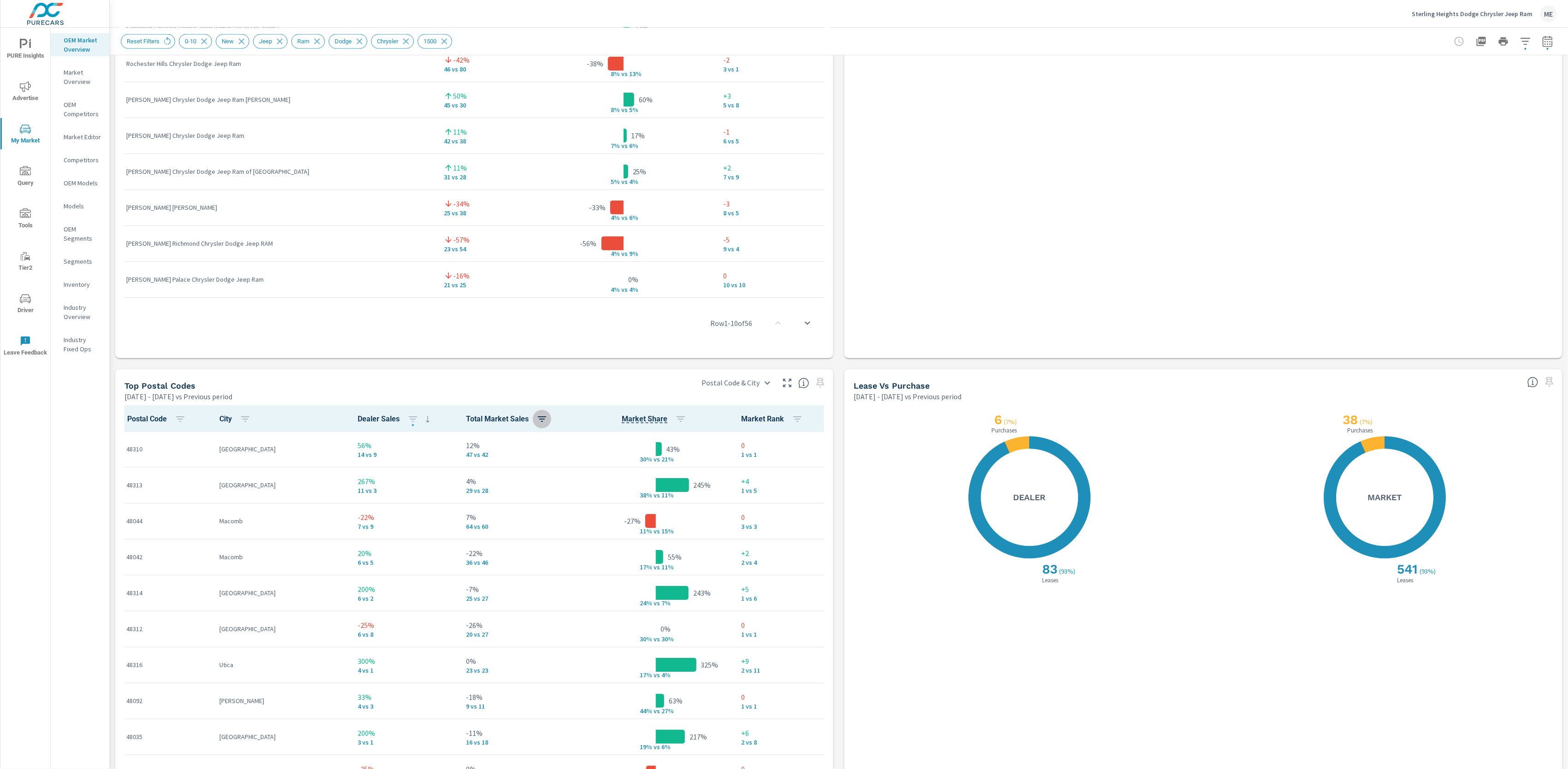
click at [538, 416] on icon "button" at bounding box center [542, 418] width 8 height 5
click at [460, 457] on span "ASC" at bounding box center [445, 457] width 40 height 9
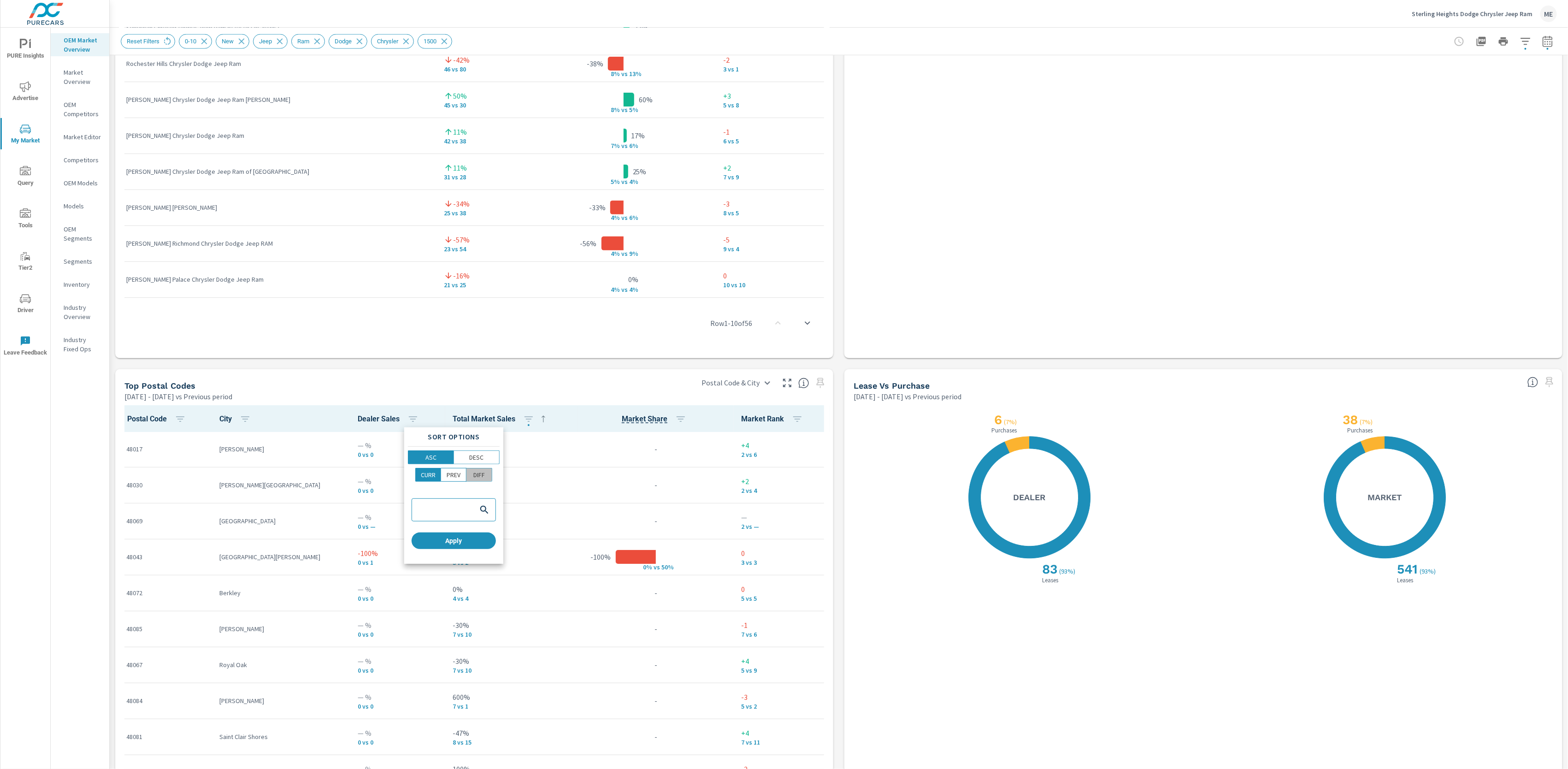
click at [491, 473] on button "DIFF" at bounding box center [479, 475] width 26 height 14
click at [476, 543] on span "Apply" at bounding box center [454, 540] width 77 height 8
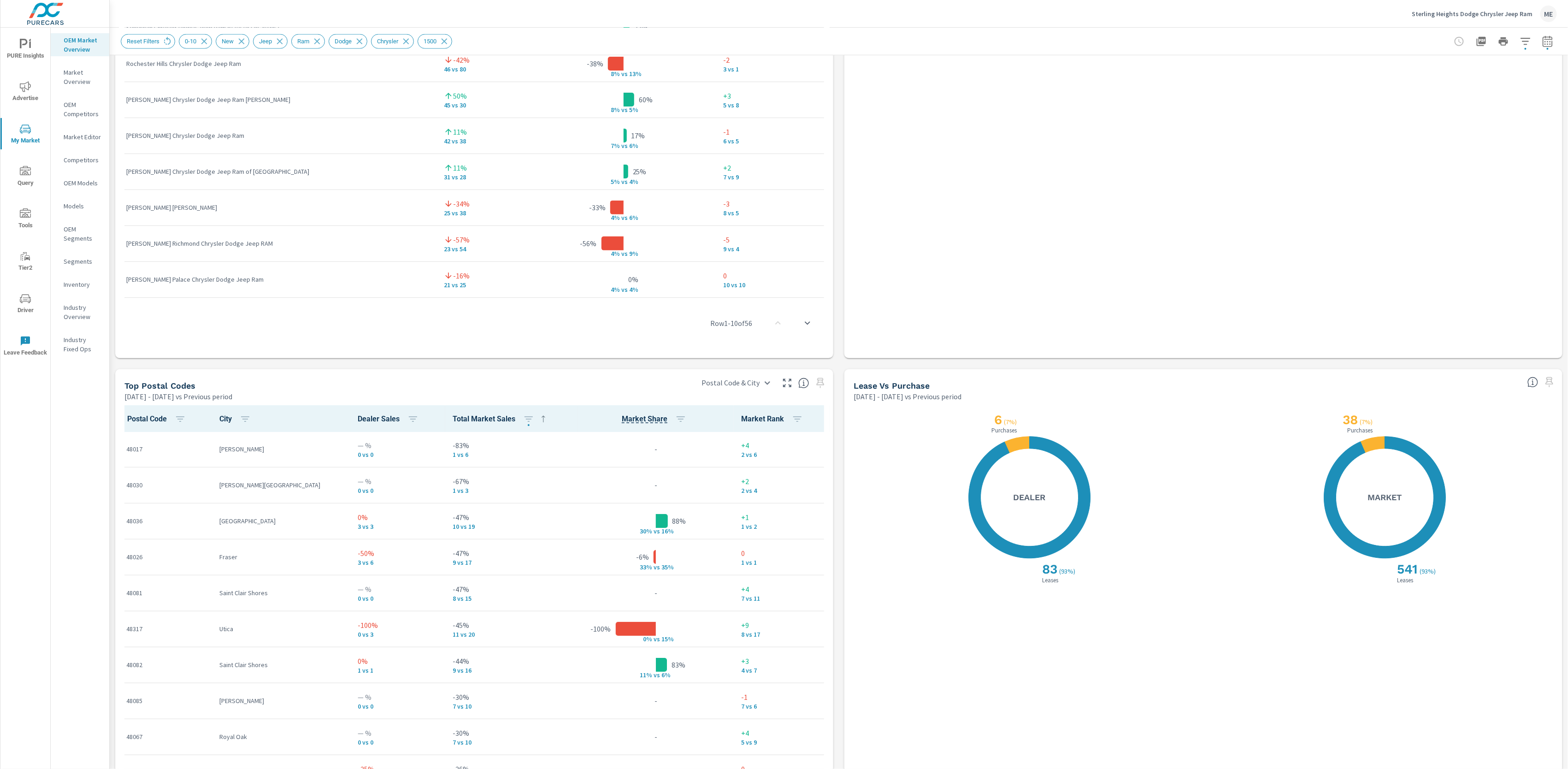
click at [840, 561] on div "Market View Apr 01, 2025 - Jun 30, 2025 vs Previous period ← Move left → Move r…" at bounding box center [839, 68] width 1459 height 1579
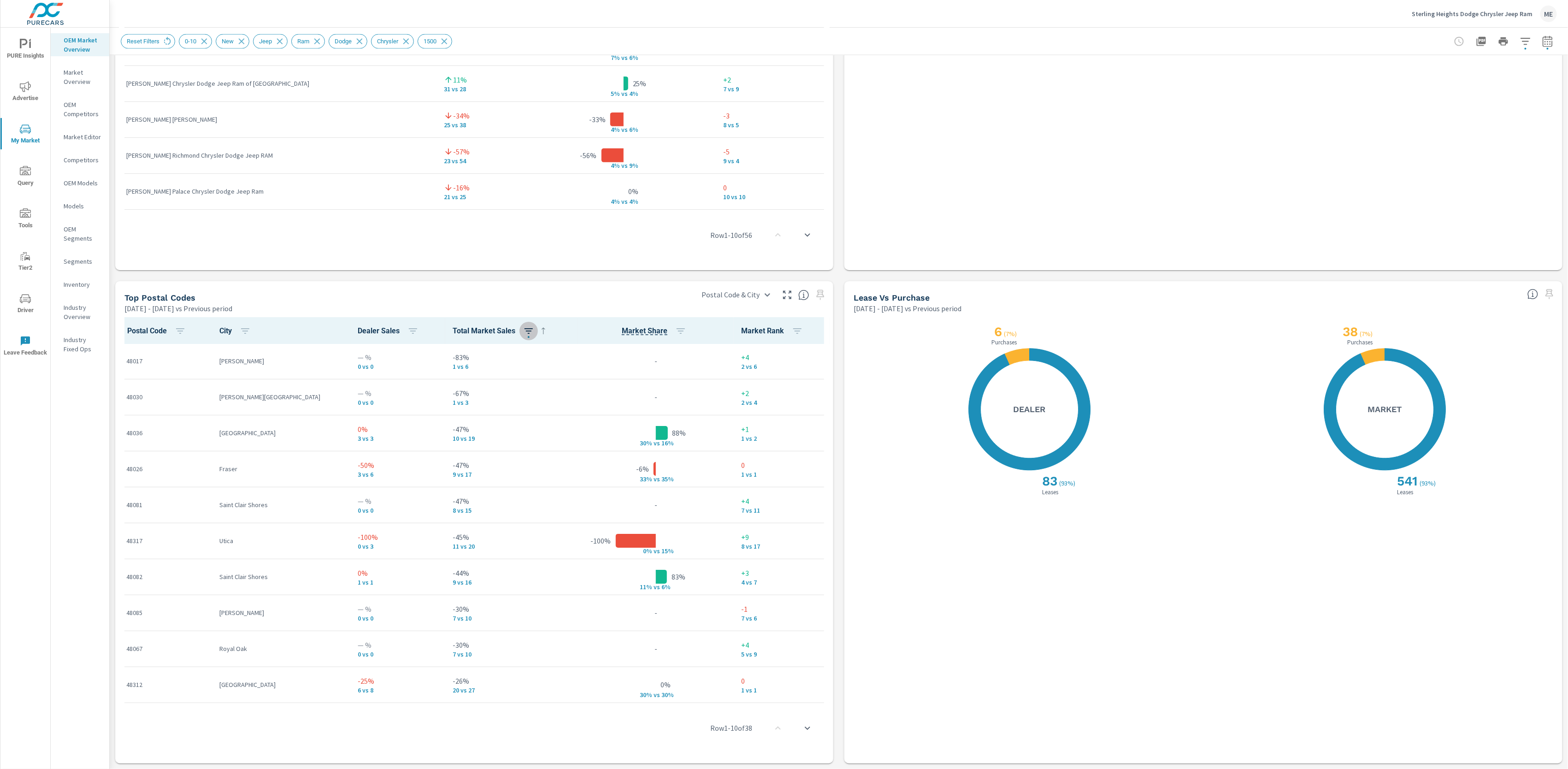
click at [523, 326] on icon "button" at bounding box center [528, 331] width 11 height 11
click at [837, 482] on div at bounding box center [784, 384] width 1568 height 769
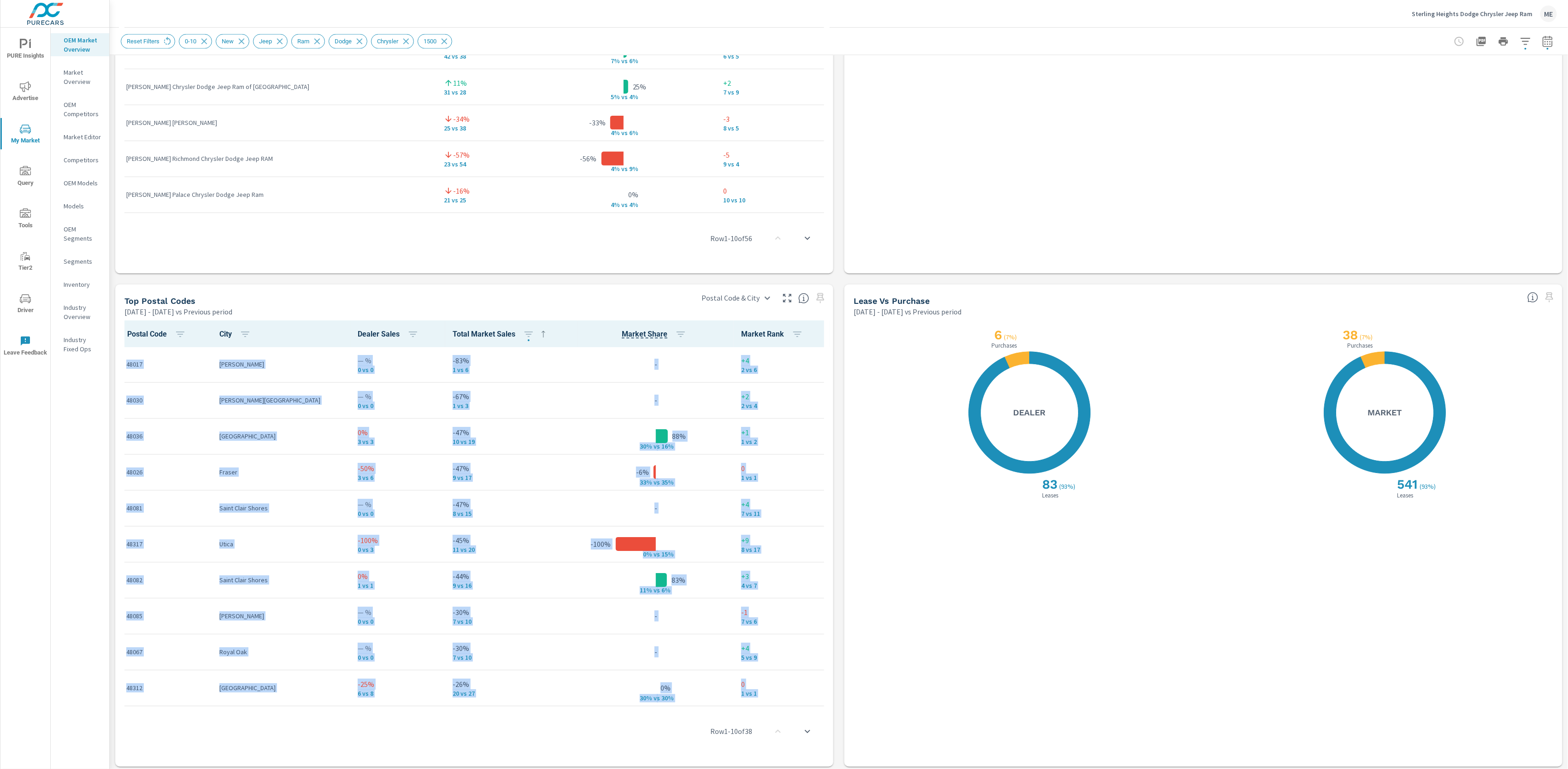
scroll to position [864, 0]
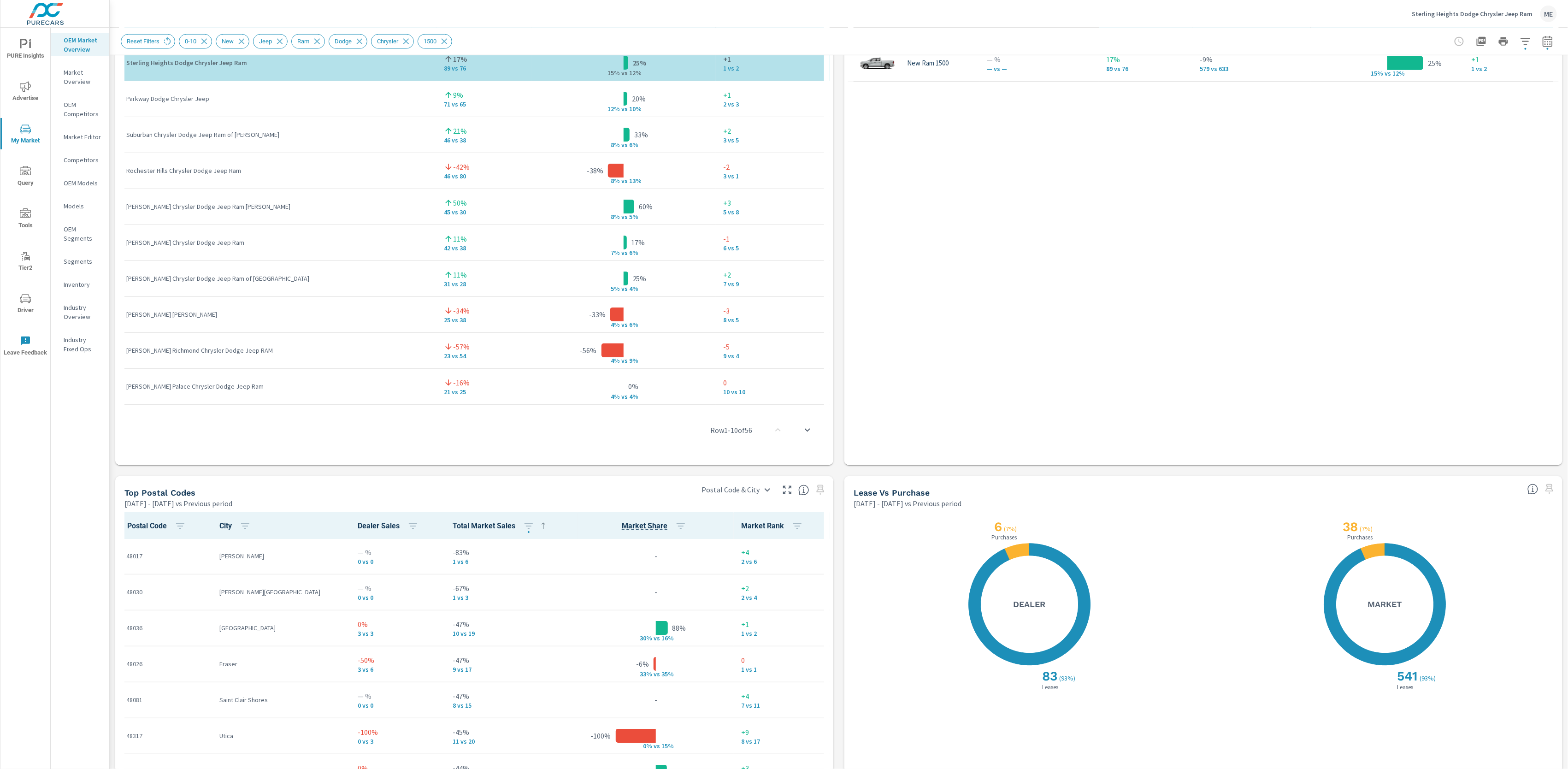
scroll to position [568, 0]
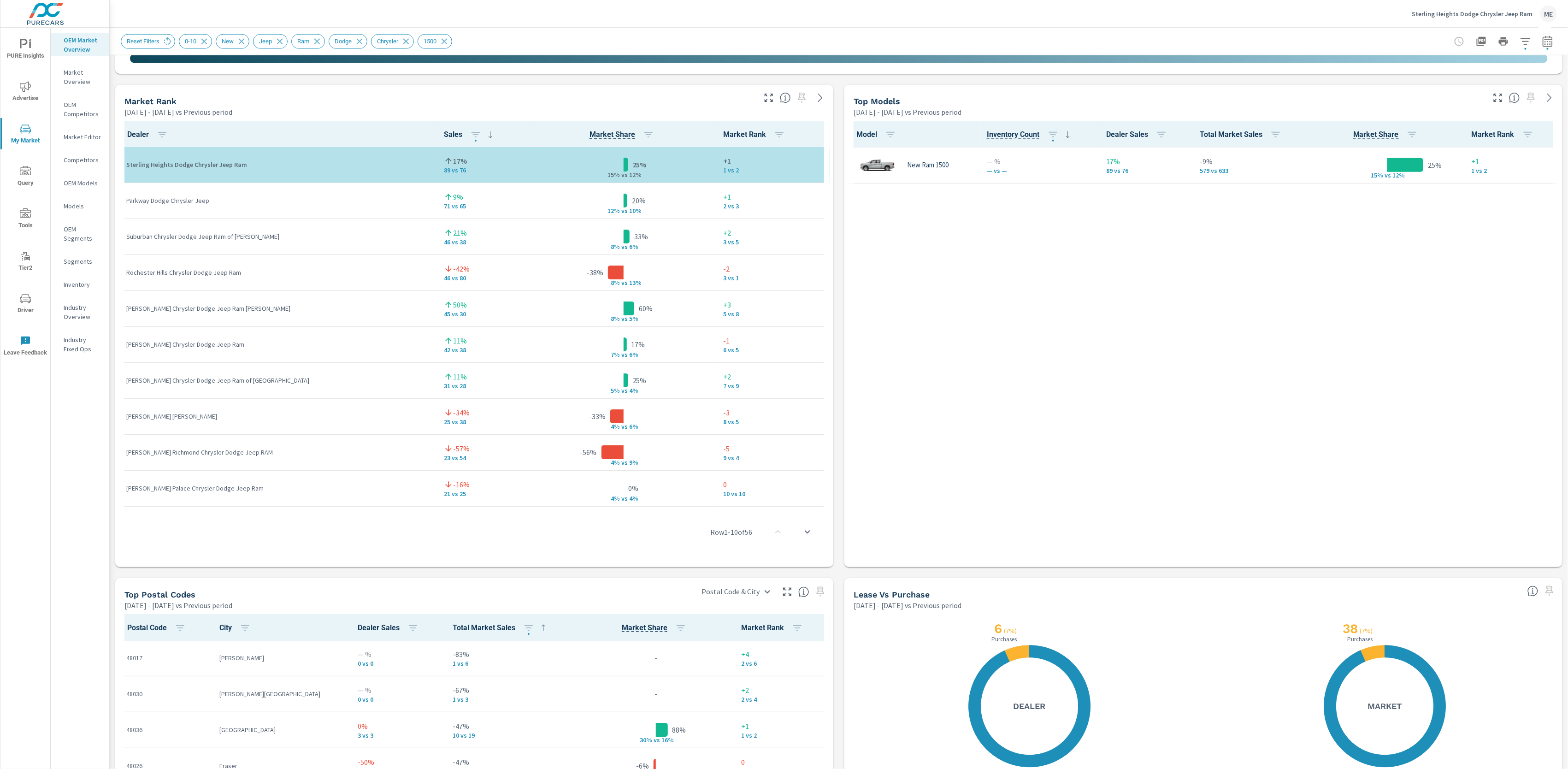
click at [835, 617] on div "Market View Apr 01, 2025 - Jun 30, 2025 vs Previous period ← Move left → Move r…" at bounding box center [839, 277] width 1459 height 1579
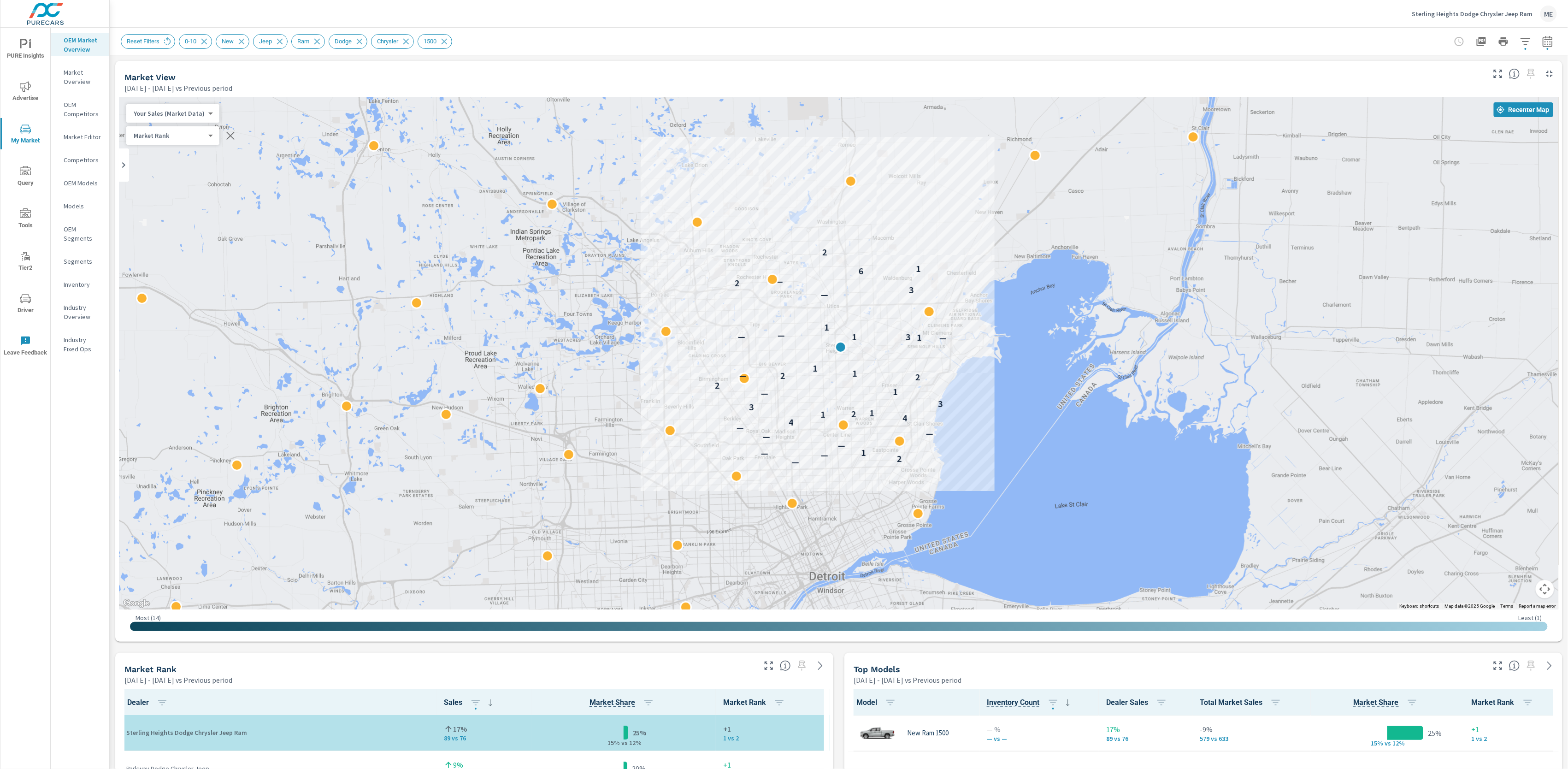
scroll to position [1, 0]
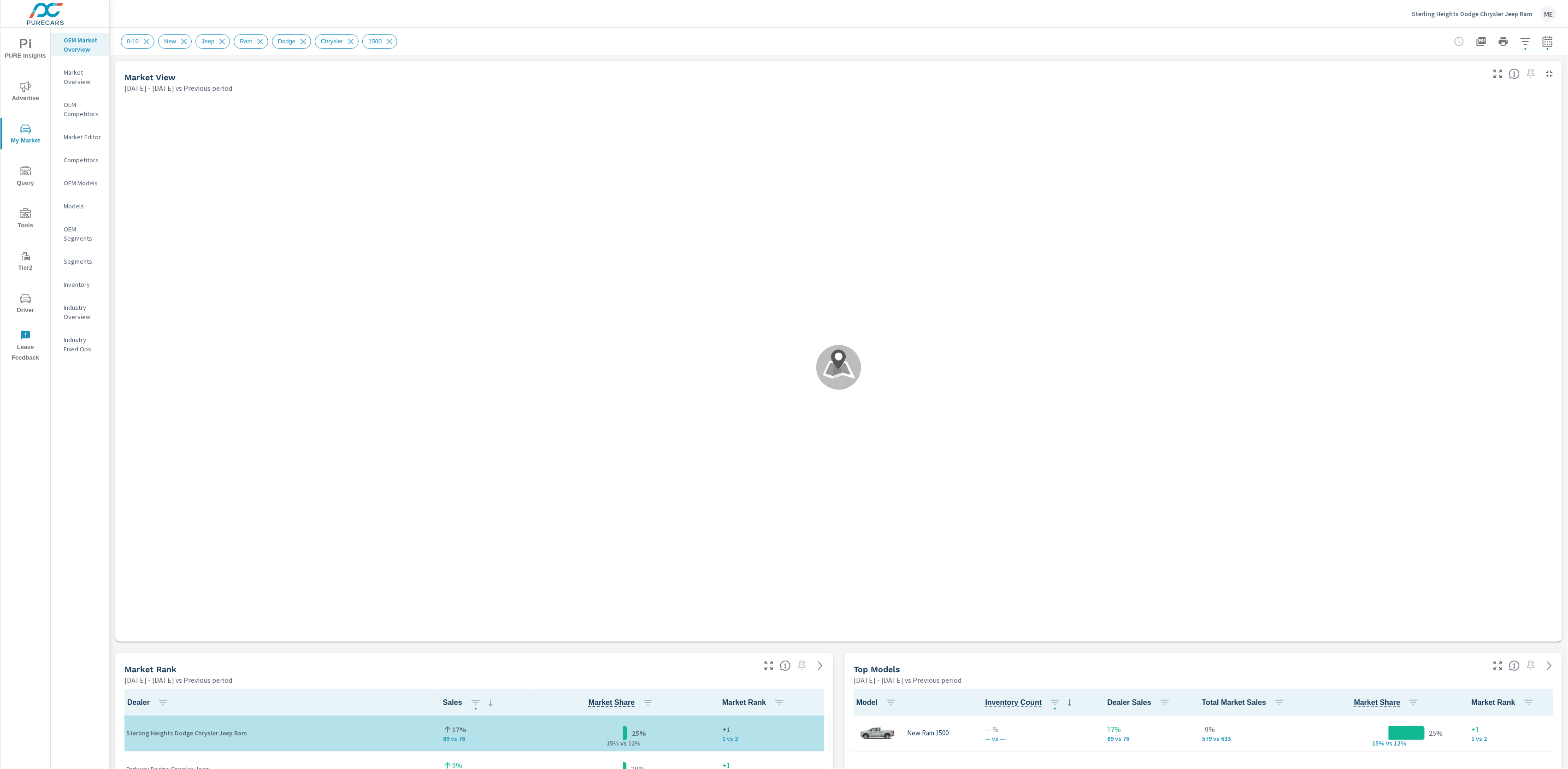
scroll to position [1, 0]
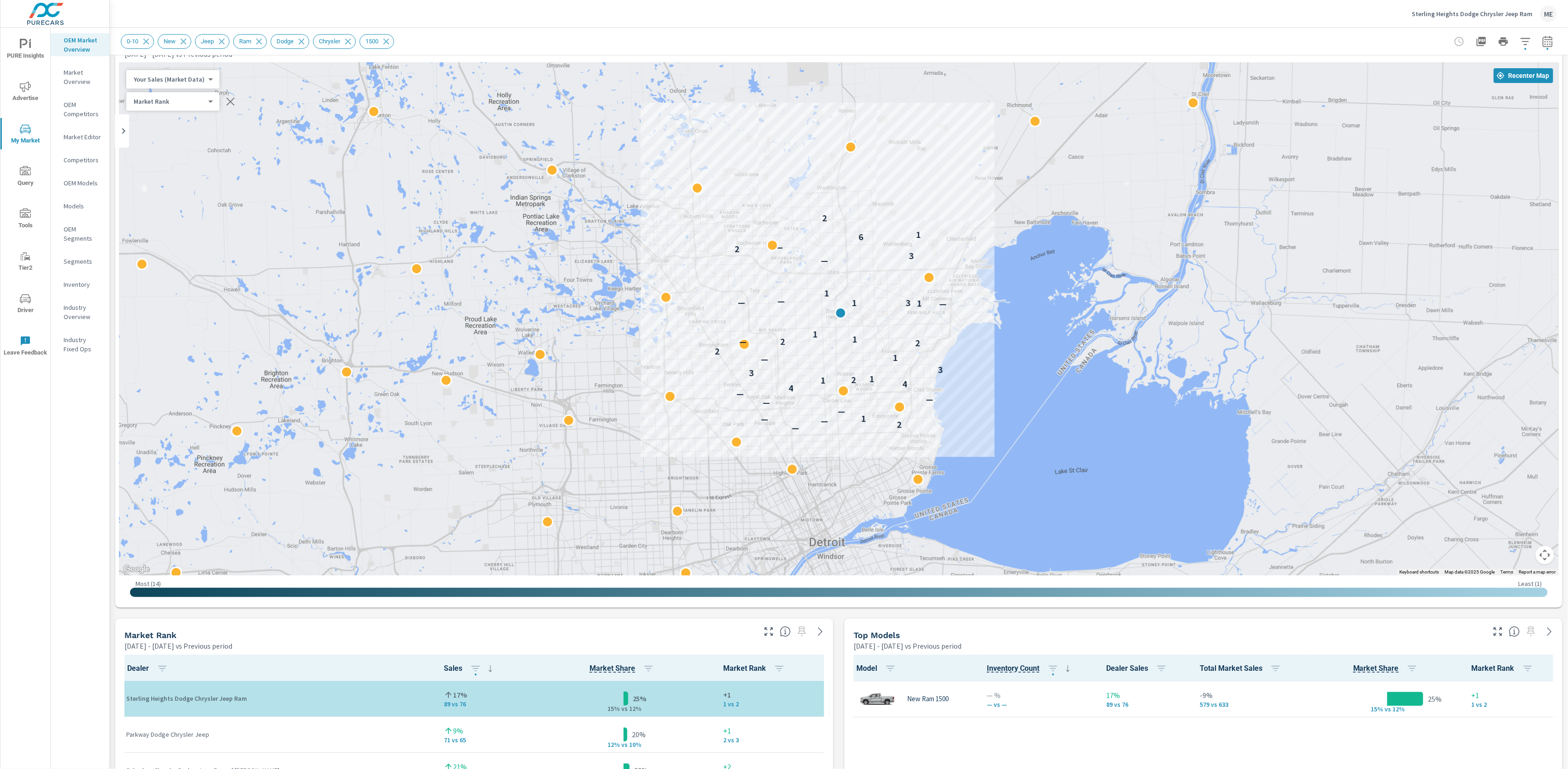
scroll to position [0, 0]
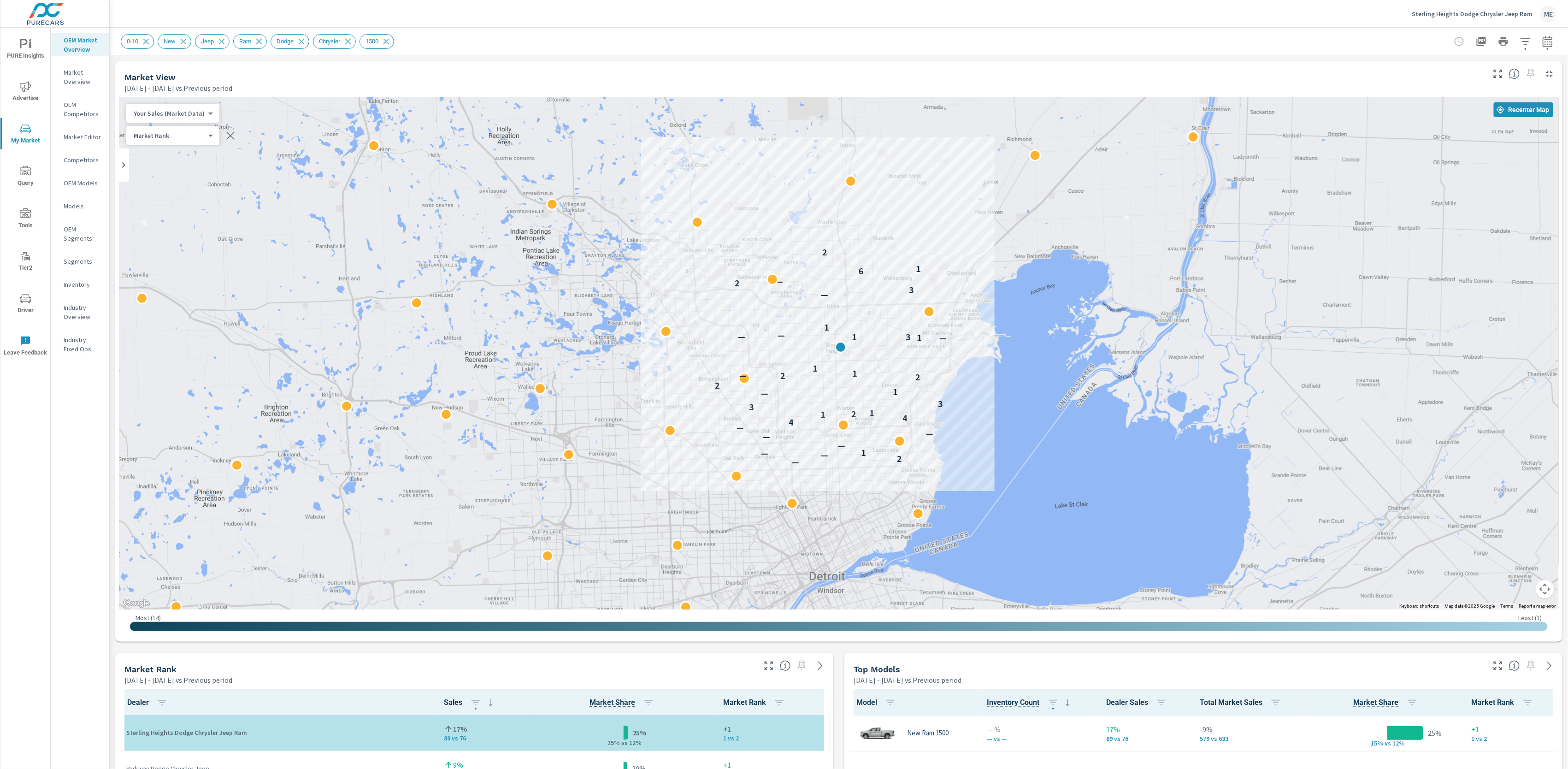
click at [1528, 39] on icon "button" at bounding box center [1526, 41] width 11 height 11
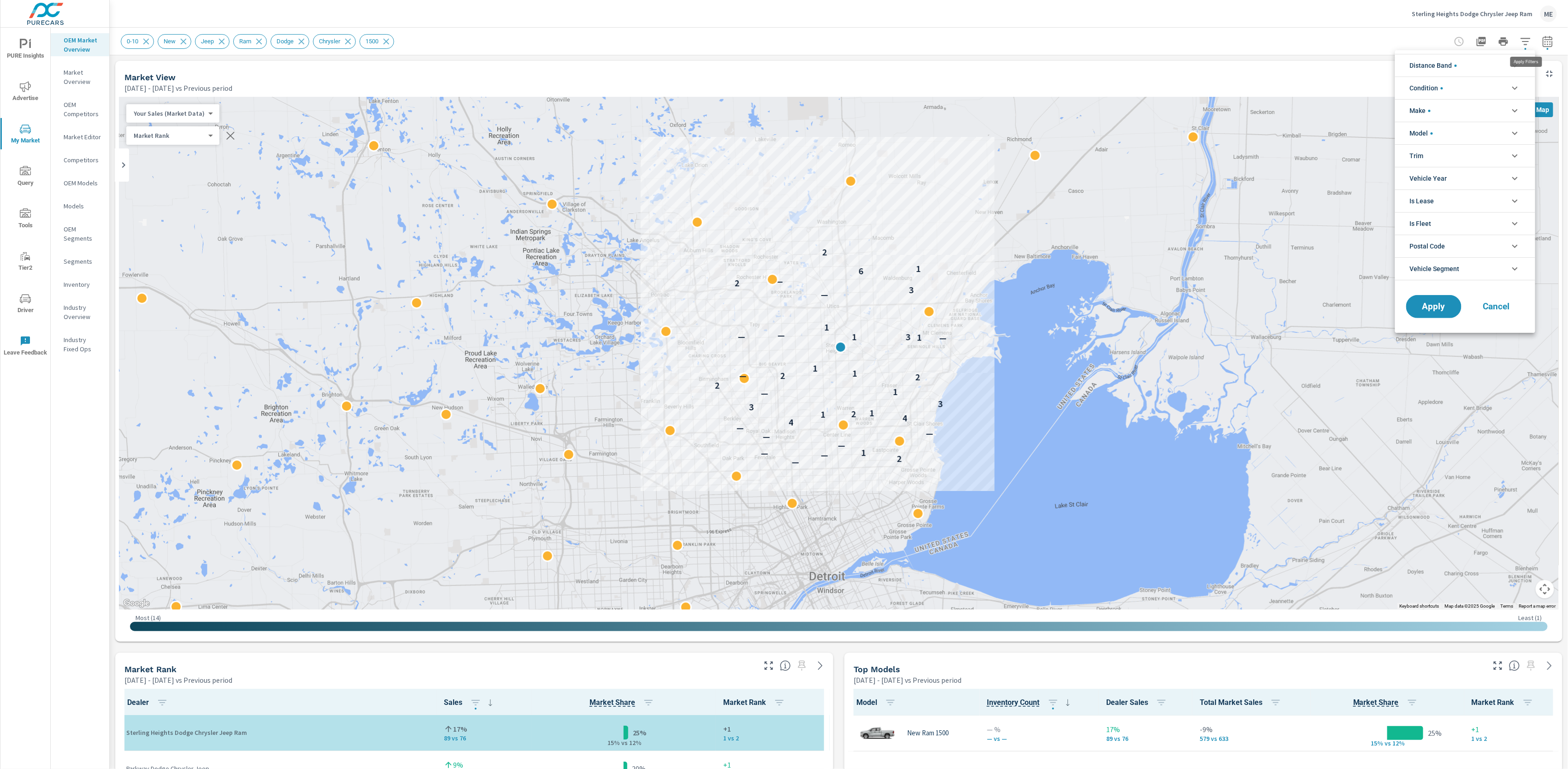
scroll to position [21, 0]
click at [1448, 132] on li "Model" at bounding box center [1466, 133] width 140 height 23
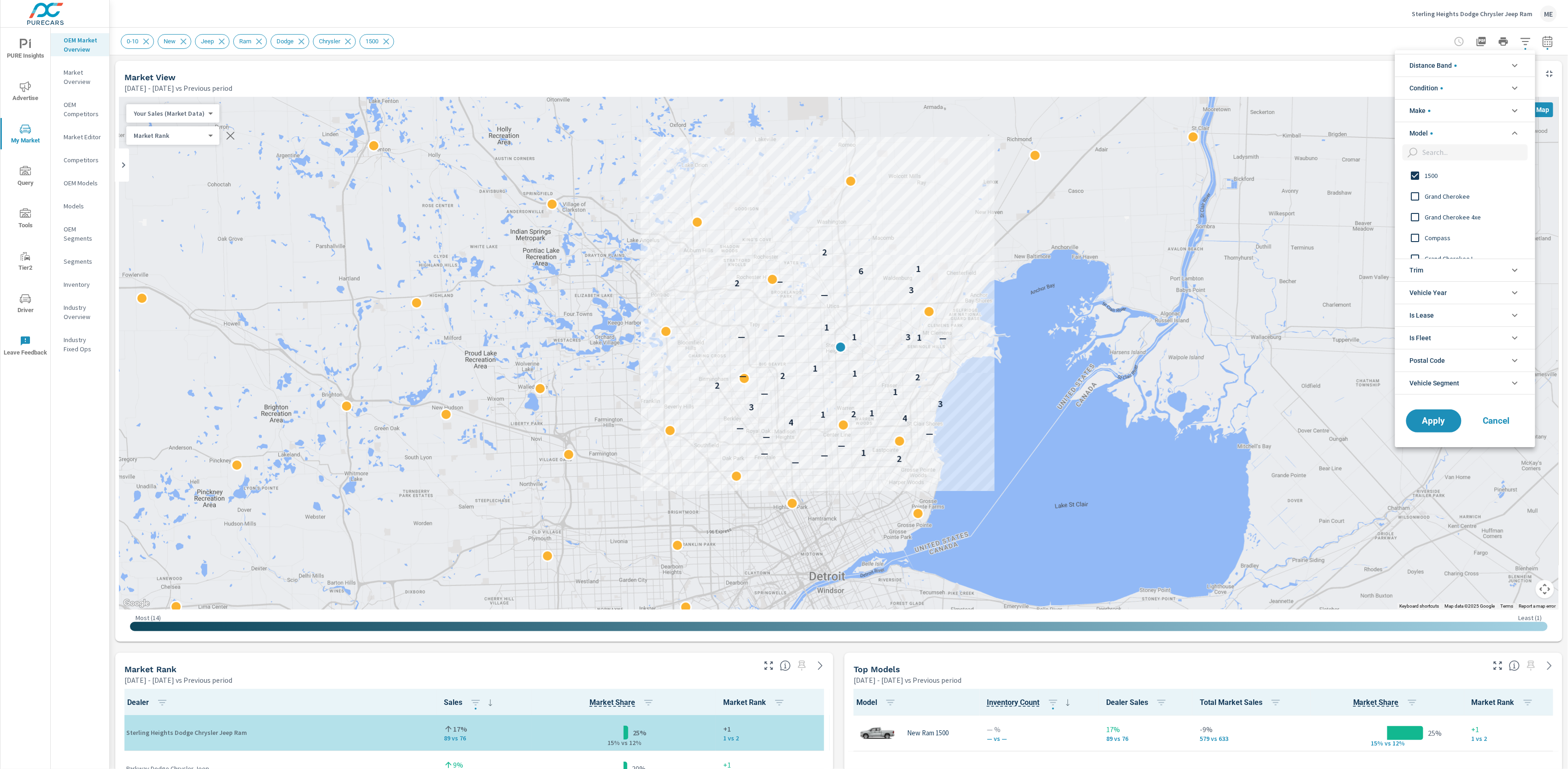
scroll to position [0, 0]
click at [1428, 175] on span "1500" at bounding box center [1475, 175] width 101 height 11
click at [1442, 193] on span "Grand Cherokee L" at bounding box center [1475, 195] width 101 height 11
click at [1436, 422] on span "Apply" at bounding box center [1434, 421] width 38 height 9
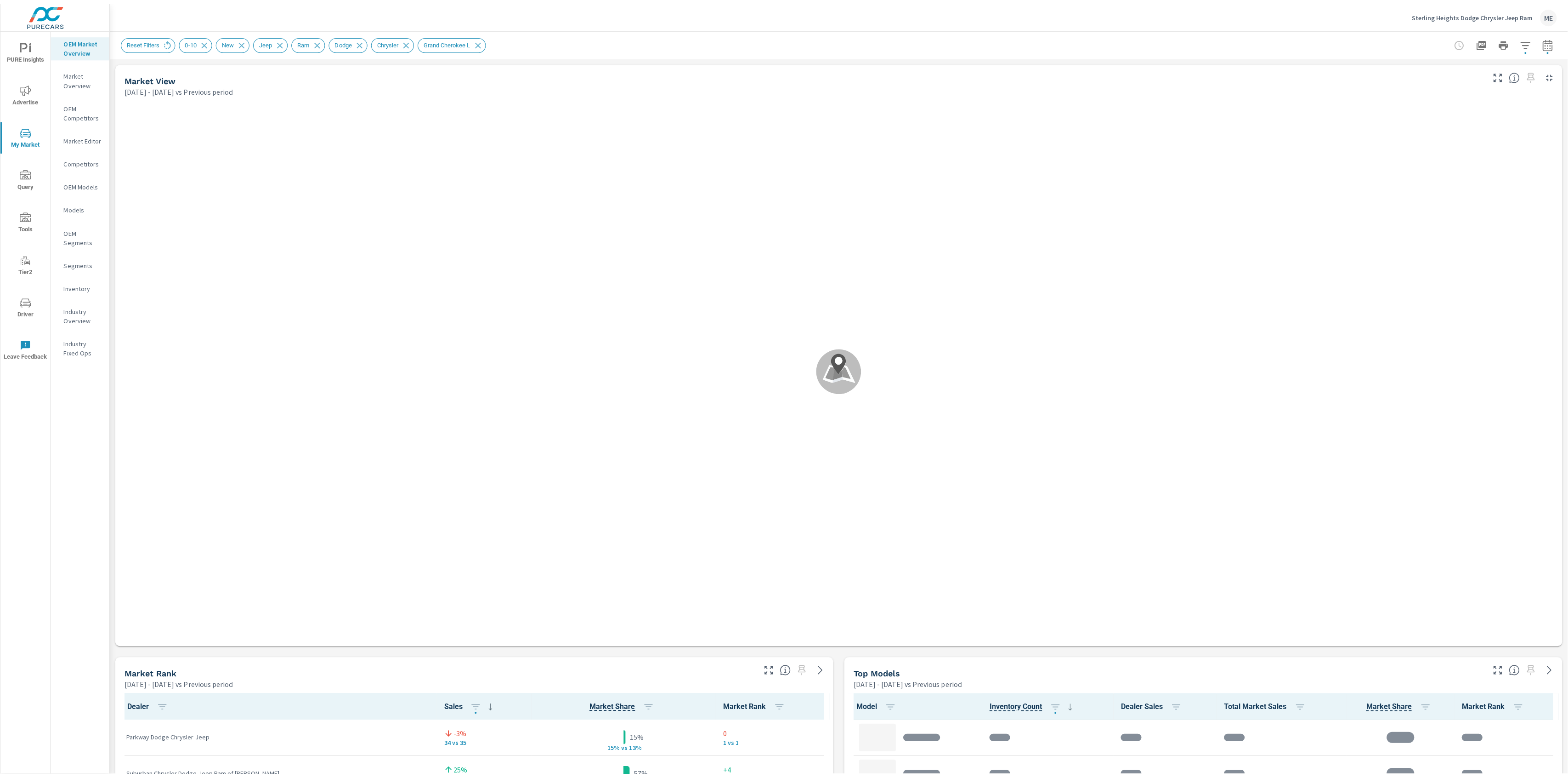
scroll to position [1, 0]
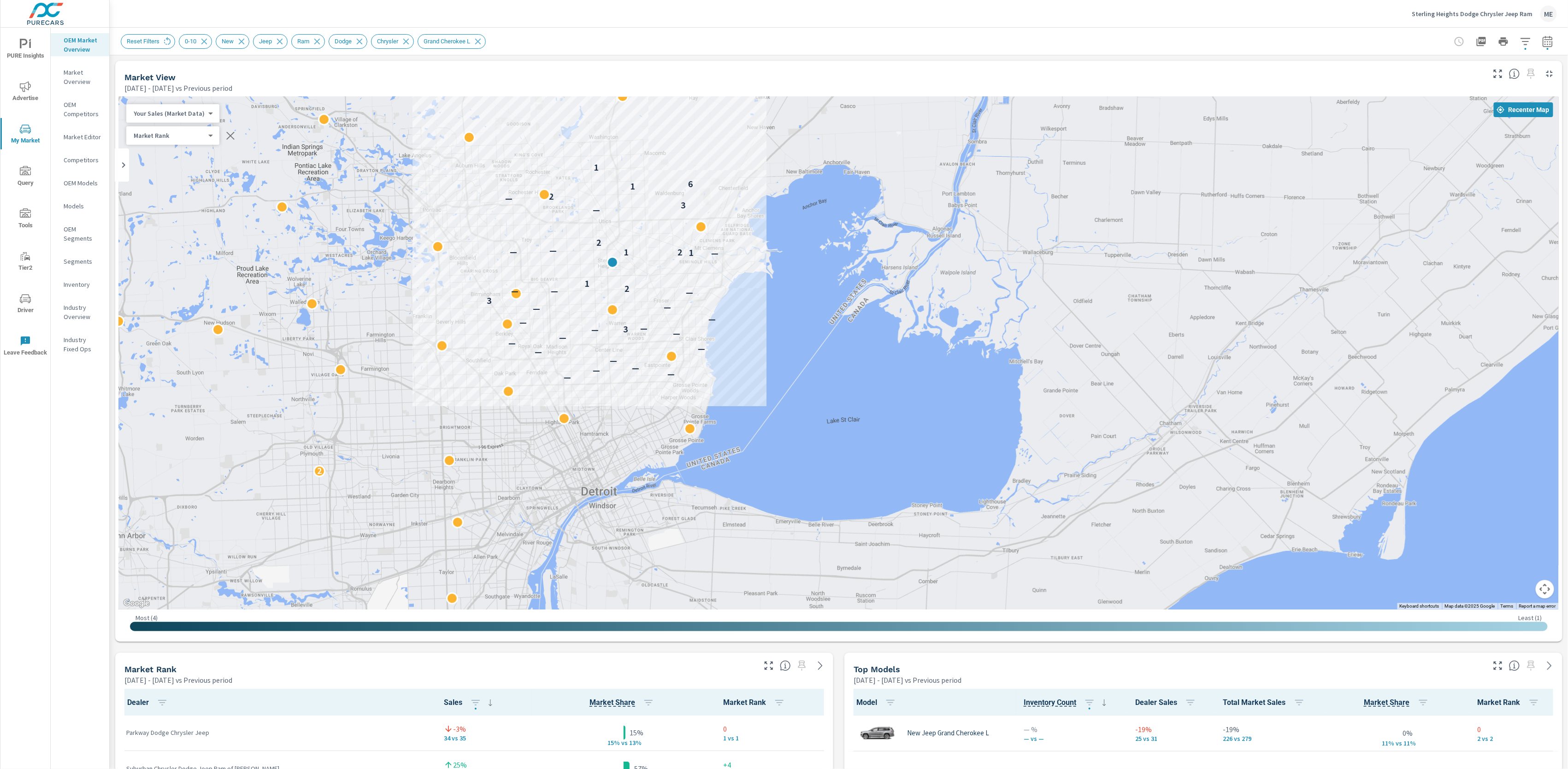
drag, startPoint x: 1115, startPoint y: 407, endPoint x: 886, endPoint y: 322, distance: 244.3
click at [886, 322] on div "2 — — — — — — — — — — — 3 — — — — — 3 — — — 2 1 — 1 2 1 — — 2 — 3 — 2 1 6 1" at bounding box center [1201, 600] width 1181 height 664
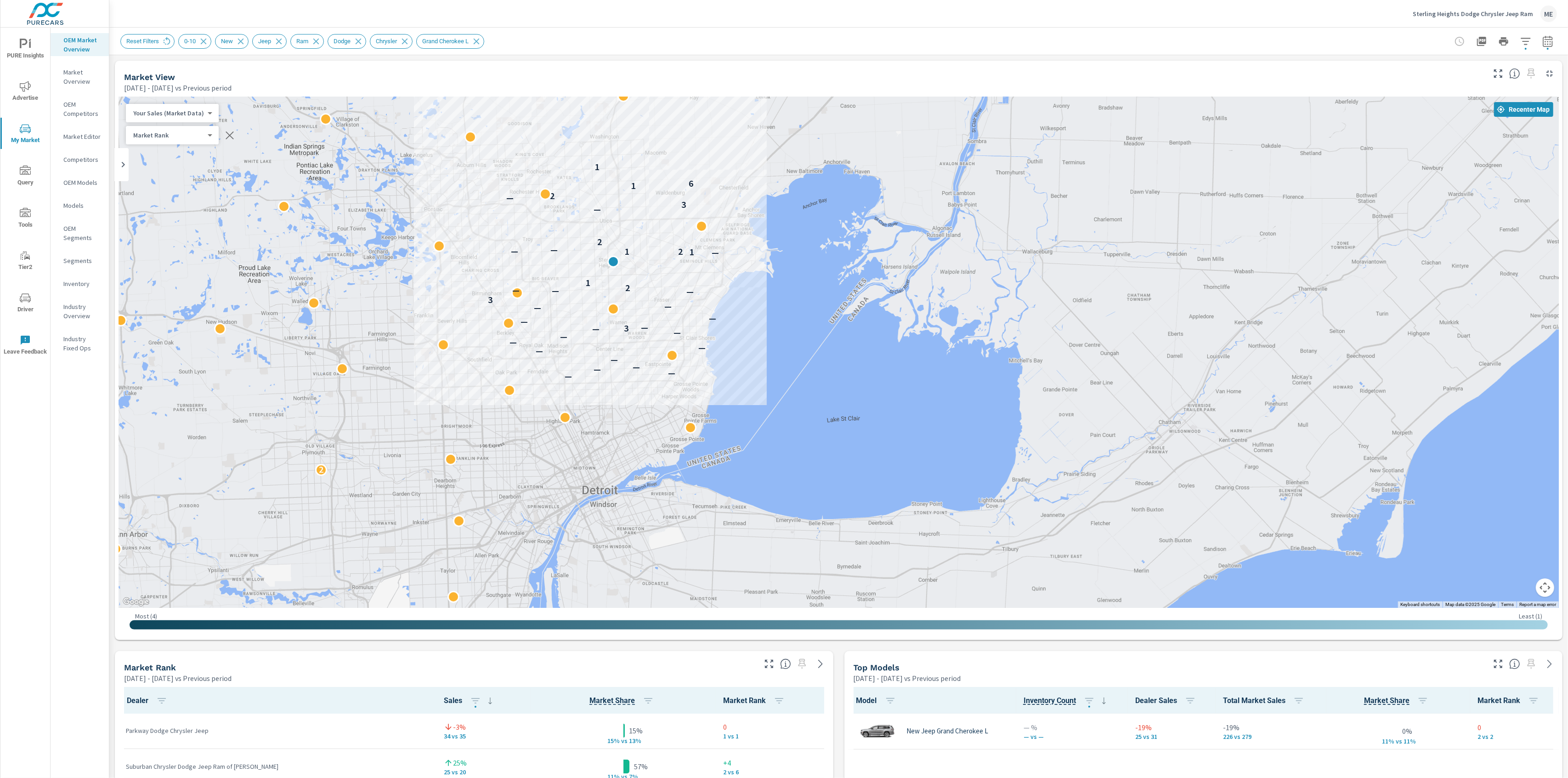
scroll to position [1, 0]
click at [1527, 41] on icon "button" at bounding box center [1525, 41] width 10 height 7
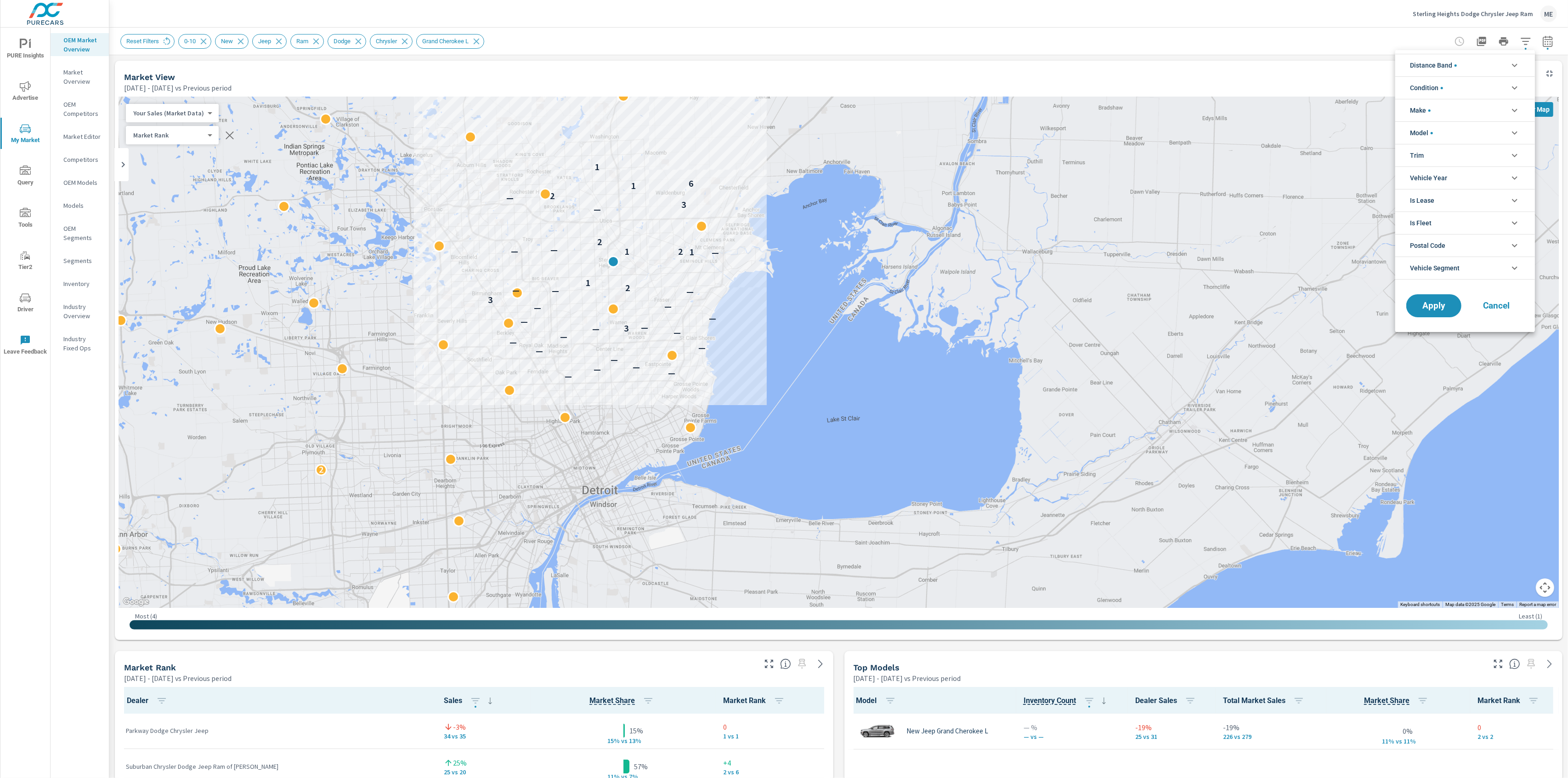
scroll to position [93, 0]
click at [1436, 268] on span "Vehicle Segment" at bounding box center [1435, 268] width 49 height 22
click at [931, 50] on div at bounding box center [784, 389] width 1568 height 778
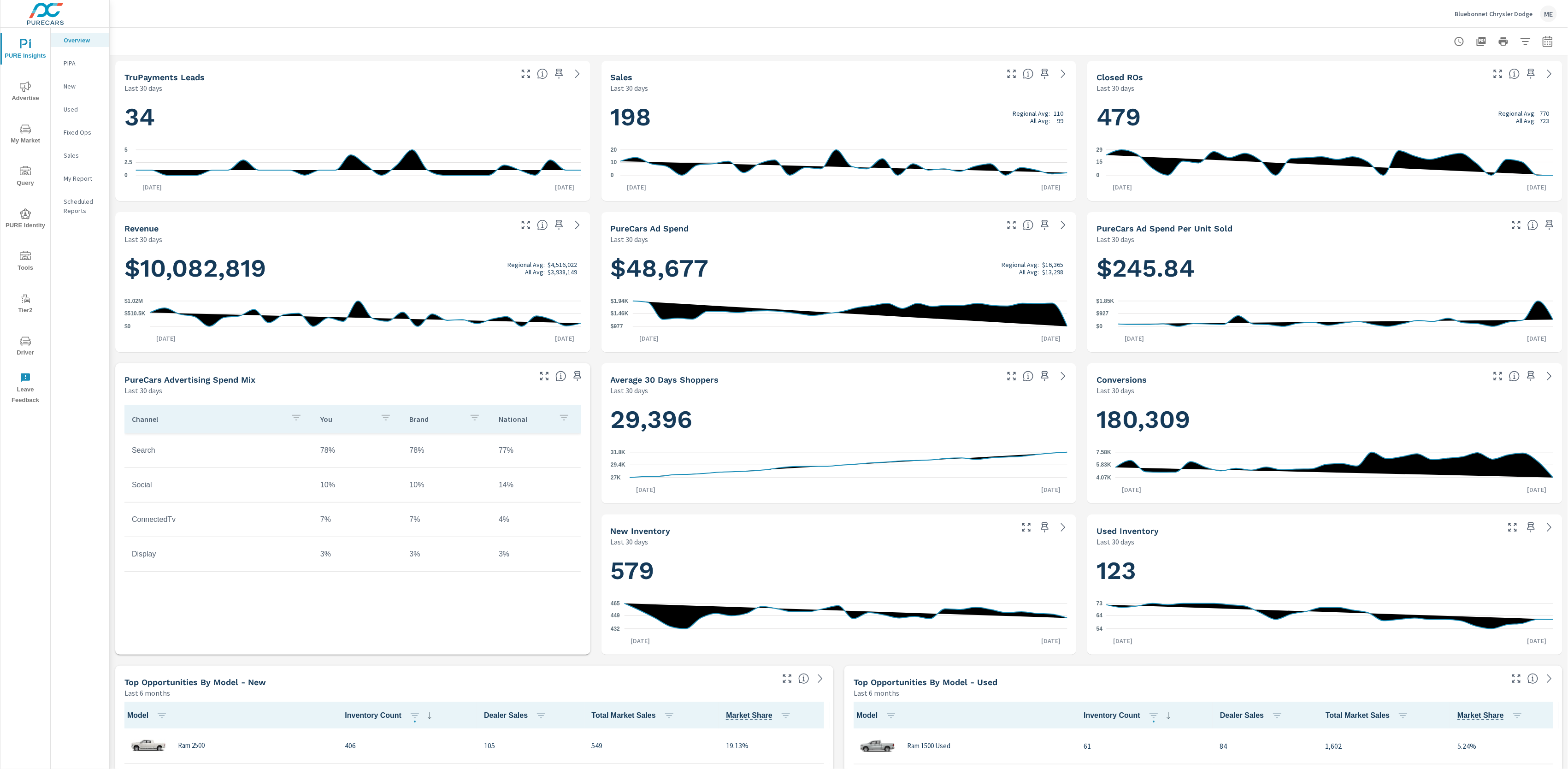
scroll to position [1, 0]
click at [34, 90] on span "Advertise" at bounding box center [25, 93] width 44 height 23
click at [26, 131] on icon "nav menu" at bounding box center [25, 129] width 11 height 11
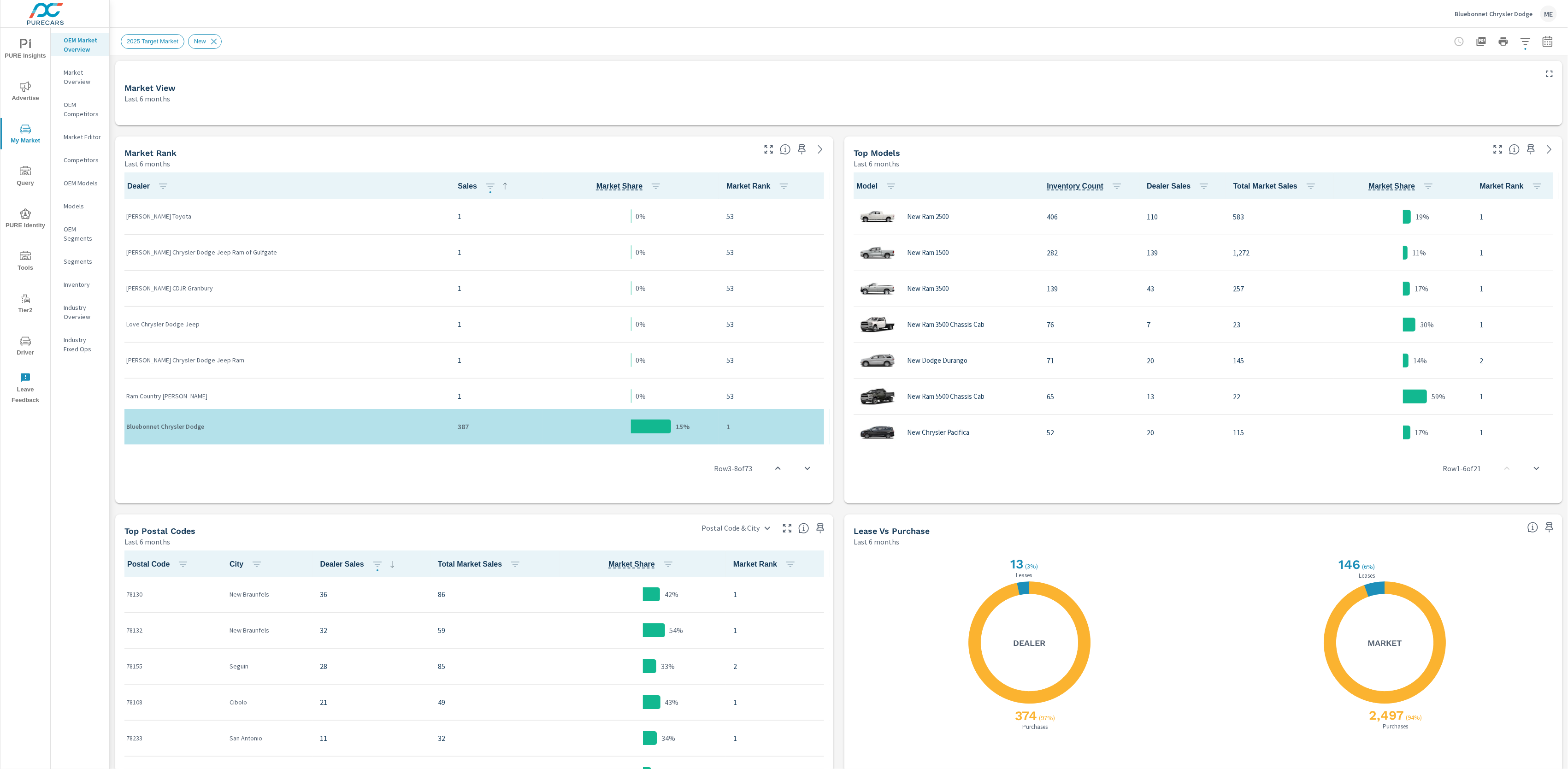
scroll to position [252, 0]
click at [837, 511] on div "Market View Last 6 months Market Rank Last 6 months Dealer Sales Market Share M…" at bounding box center [839, 471] width 1459 height 831
click at [839, 510] on div "Market View Last 6 months Market Rank Last 6 months Dealer Sales Market Share M…" at bounding box center [839, 471] width 1459 height 831
click at [1548, 71] on icon "button" at bounding box center [1550, 74] width 11 height 11
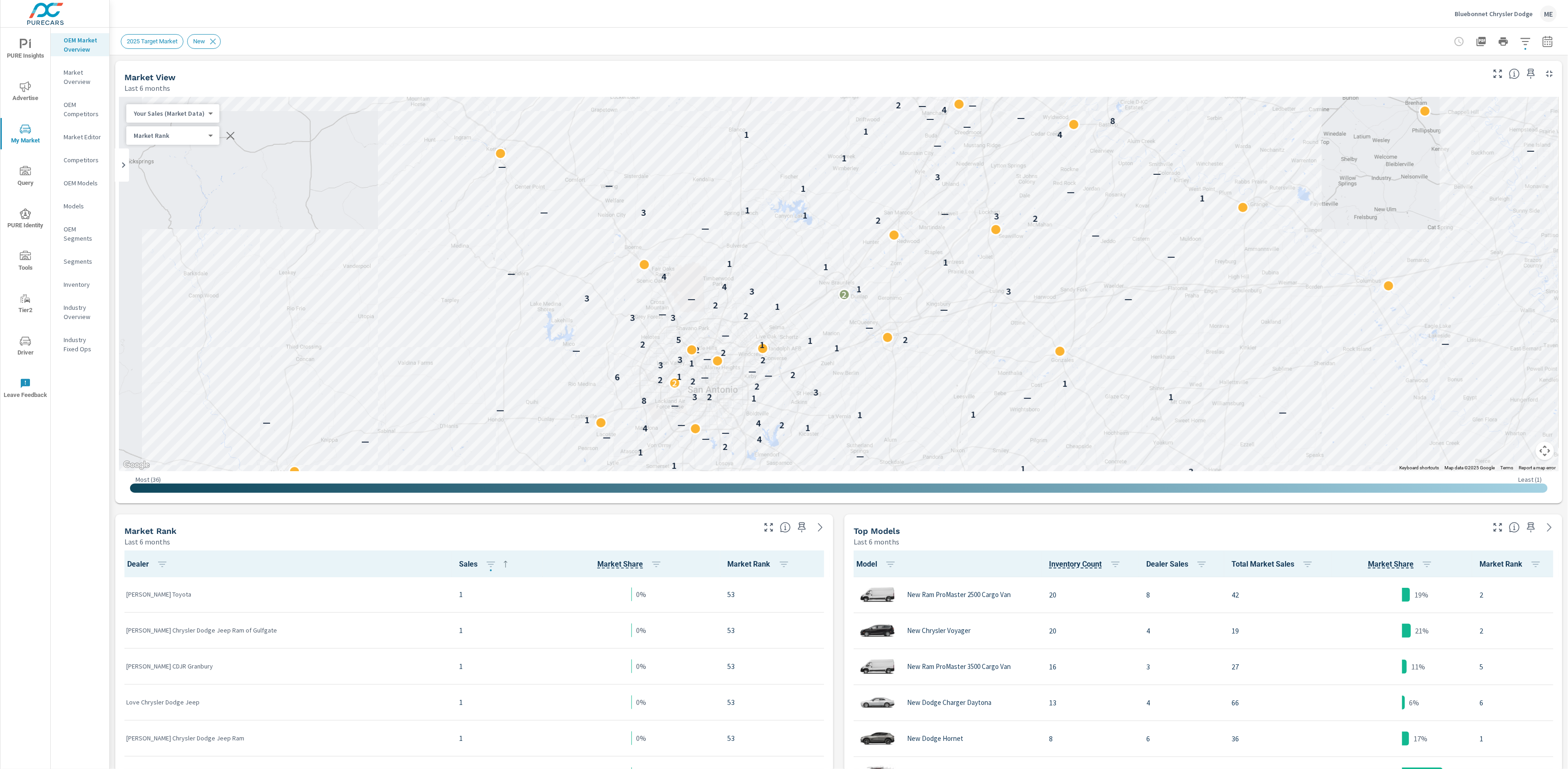
click at [83, 280] on p "Inventory" at bounding box center [83, 284] width 38 height 9
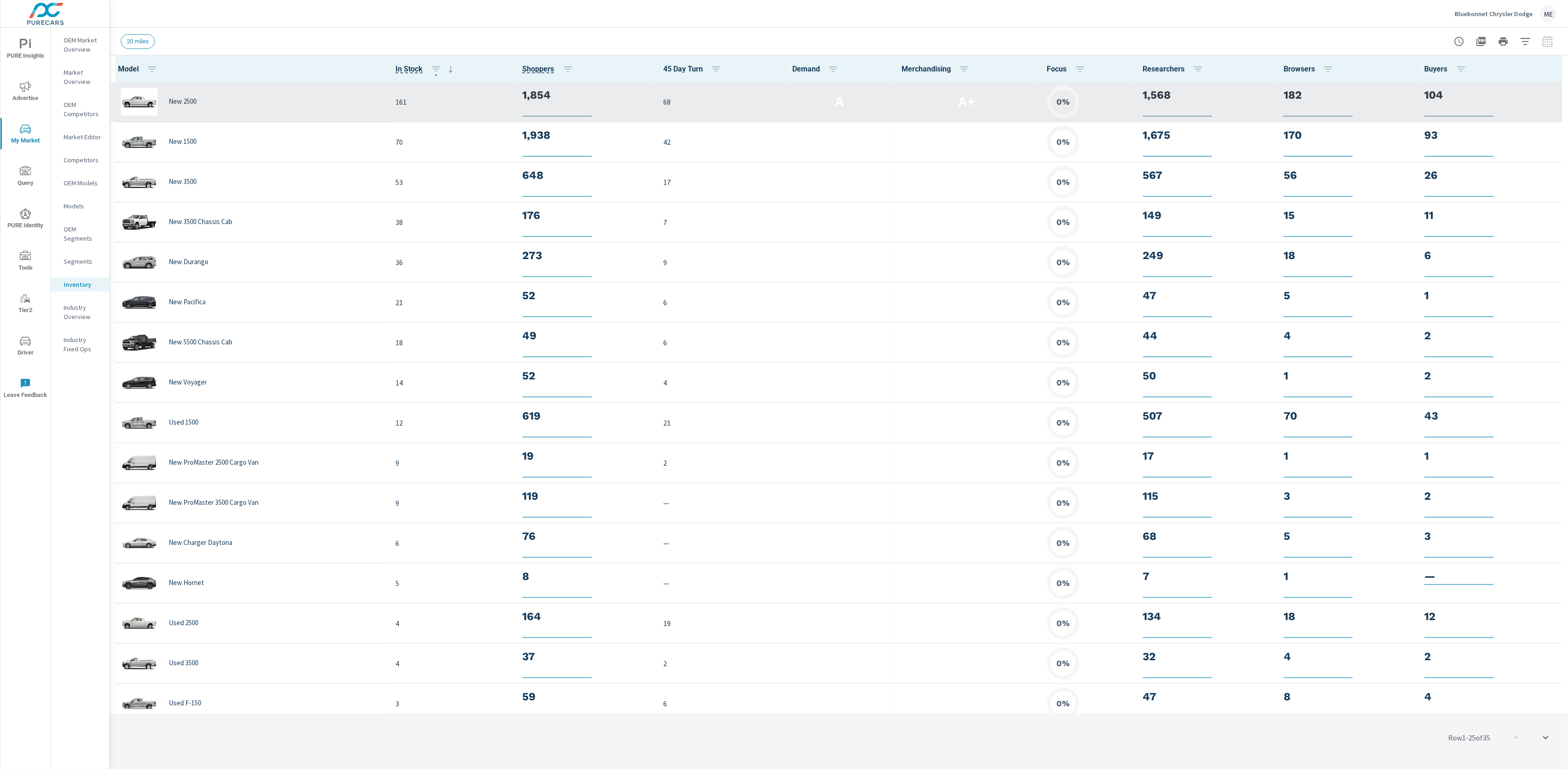
scroll to position [1, 0]
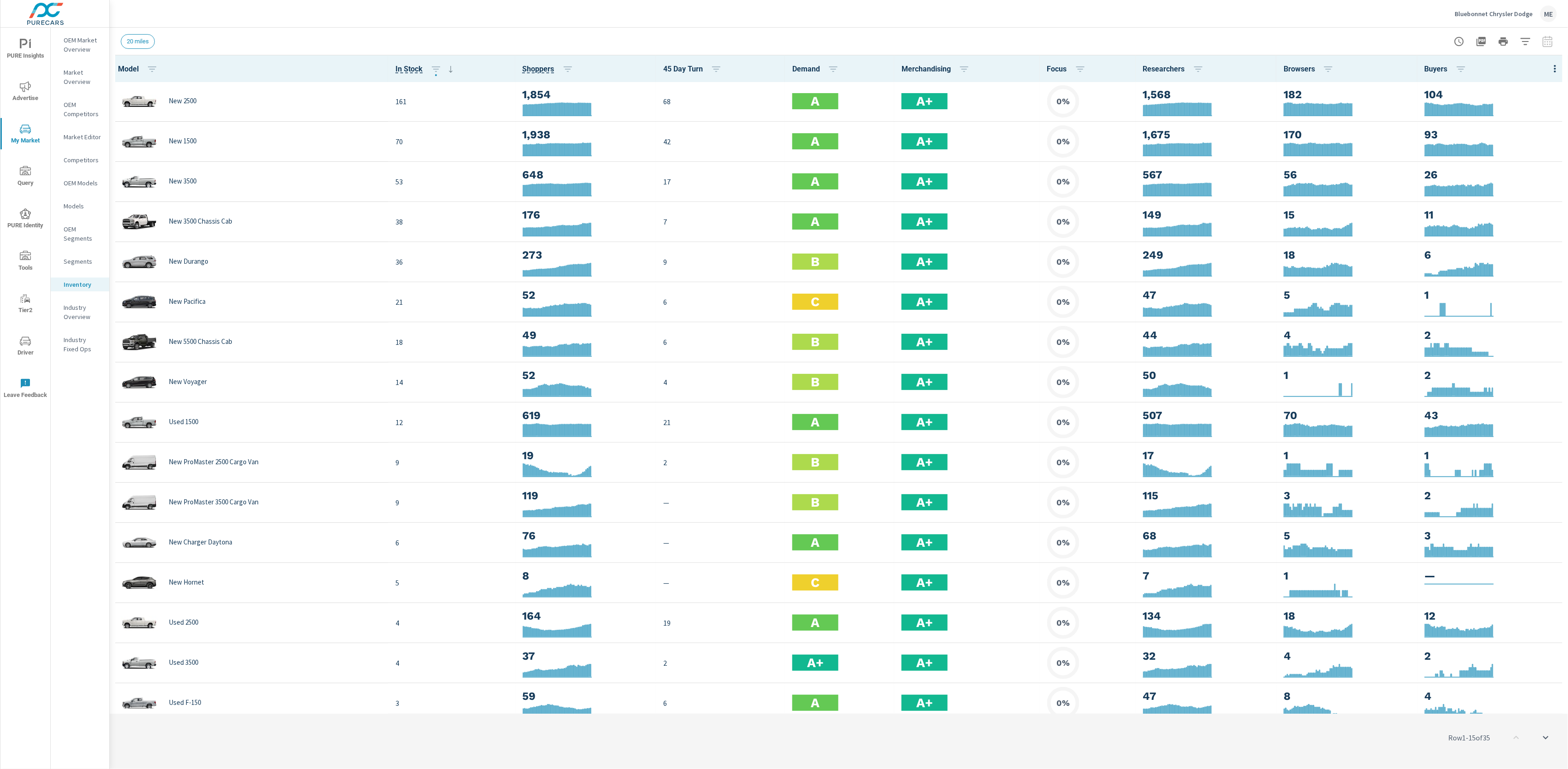
click at [1128, 32] on div "20 miles" at bounding box center [839, 41] width 1436 height 27
click at [1554, 65] on icon "button" at bounding box center [1555, 68] width 11 height 11
click at [1539, 214] on span "Customize columns..." at bounding box center [1525, 214] width 58 height 9
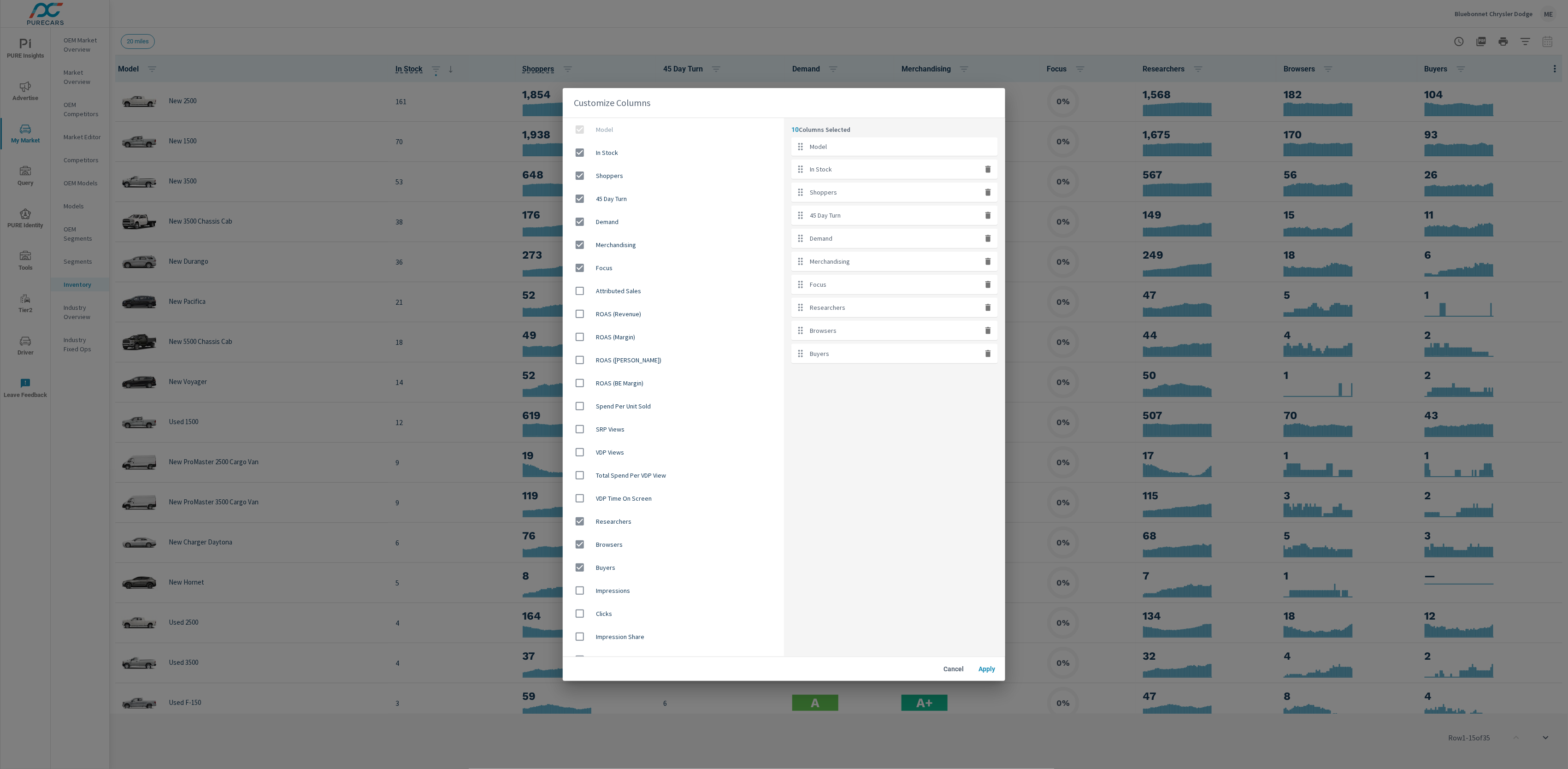
click at [988, 284] on icon "button" at bounding box center [988, 284] width 5 height 7
checkbox input "false"
click at [986, 672] on span "Apply" at bounding box center [986, 669] width 22 height 8
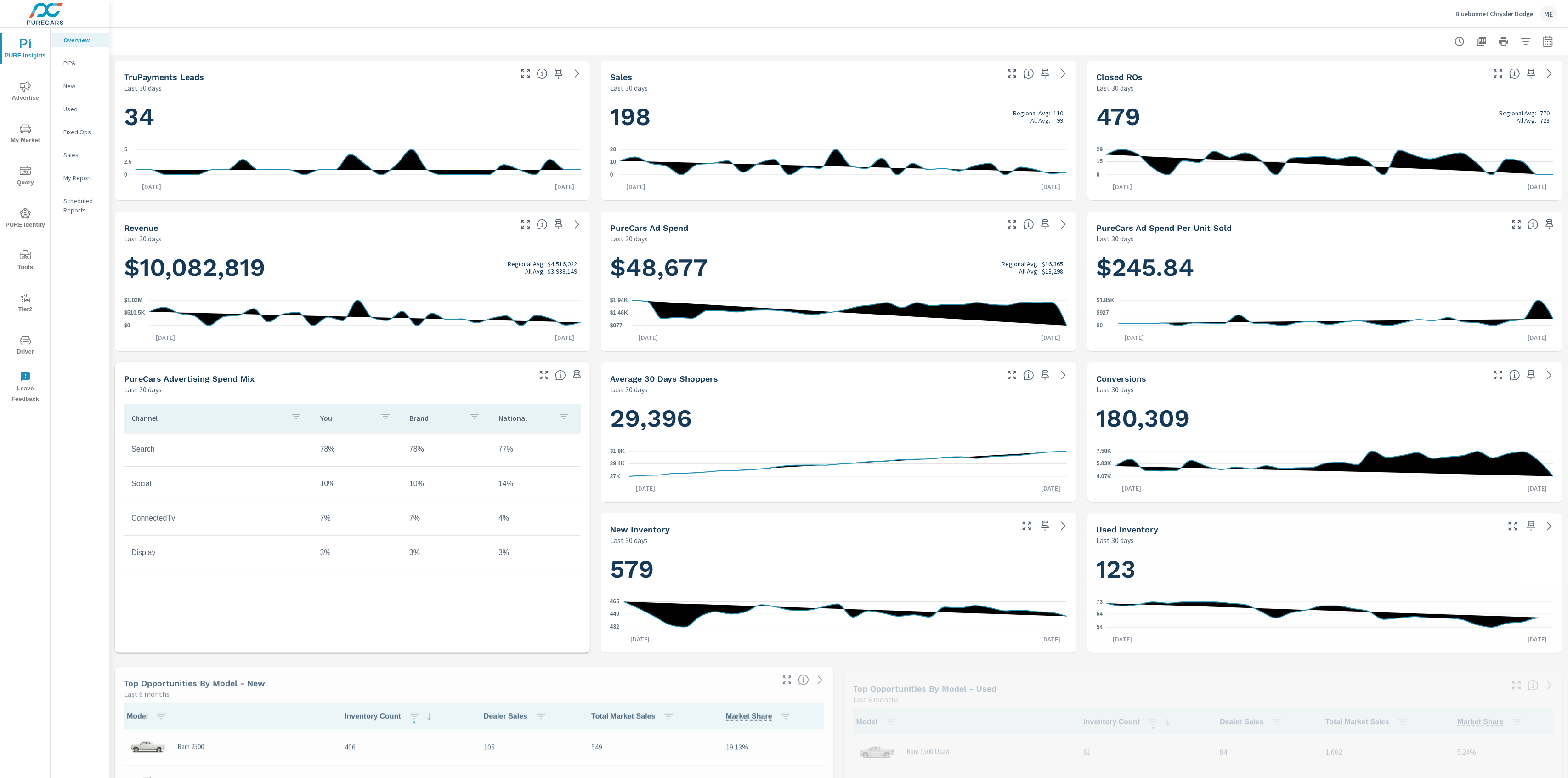
scroll to position [1, 0]
click at [27, 133] on icon "nav menu" at bounding box center [25, 128] width 11 height 11
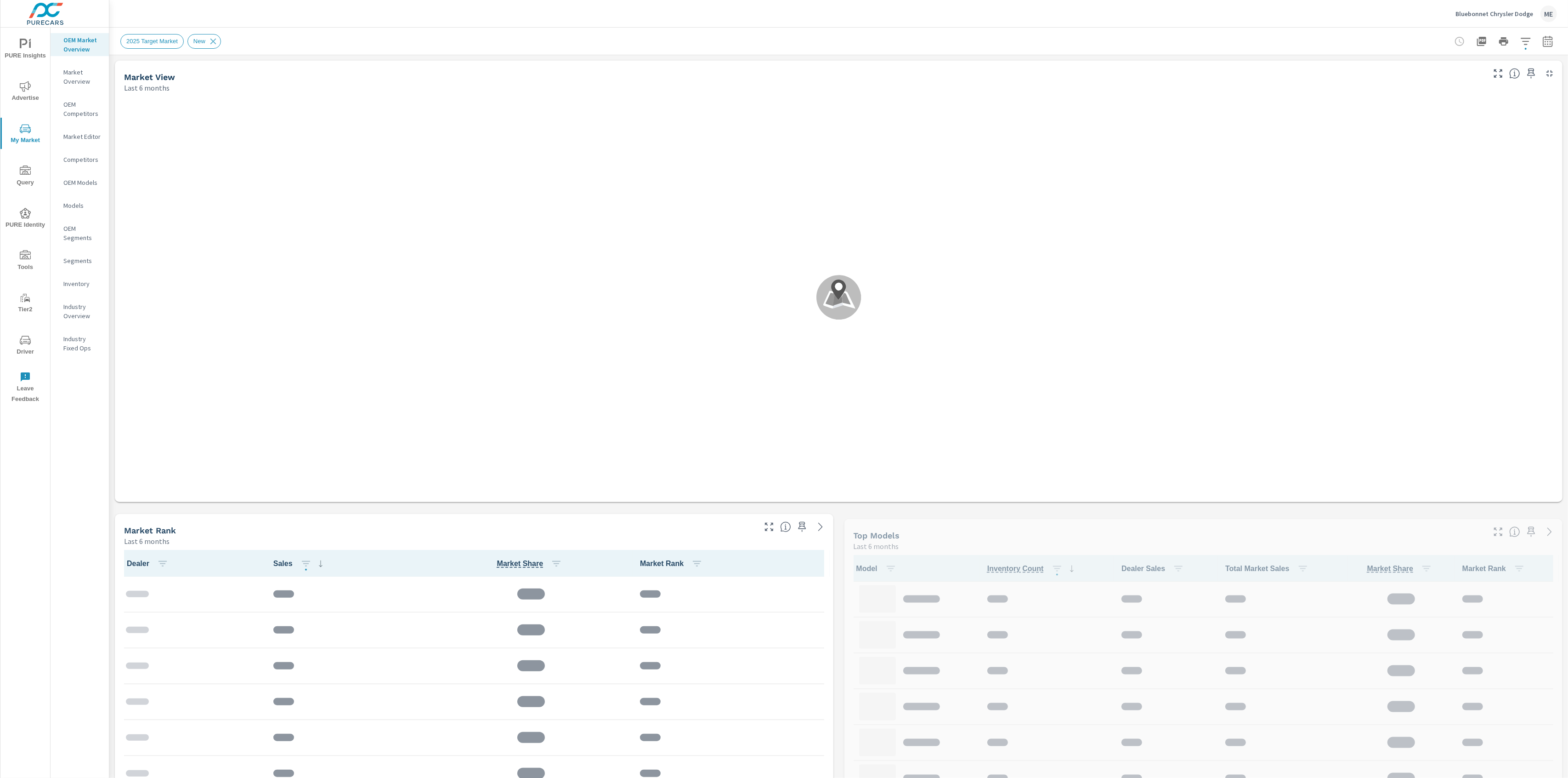
click at [67, 73] on p "Market Overview" at bounding box center [82, 77] width 38 height 19
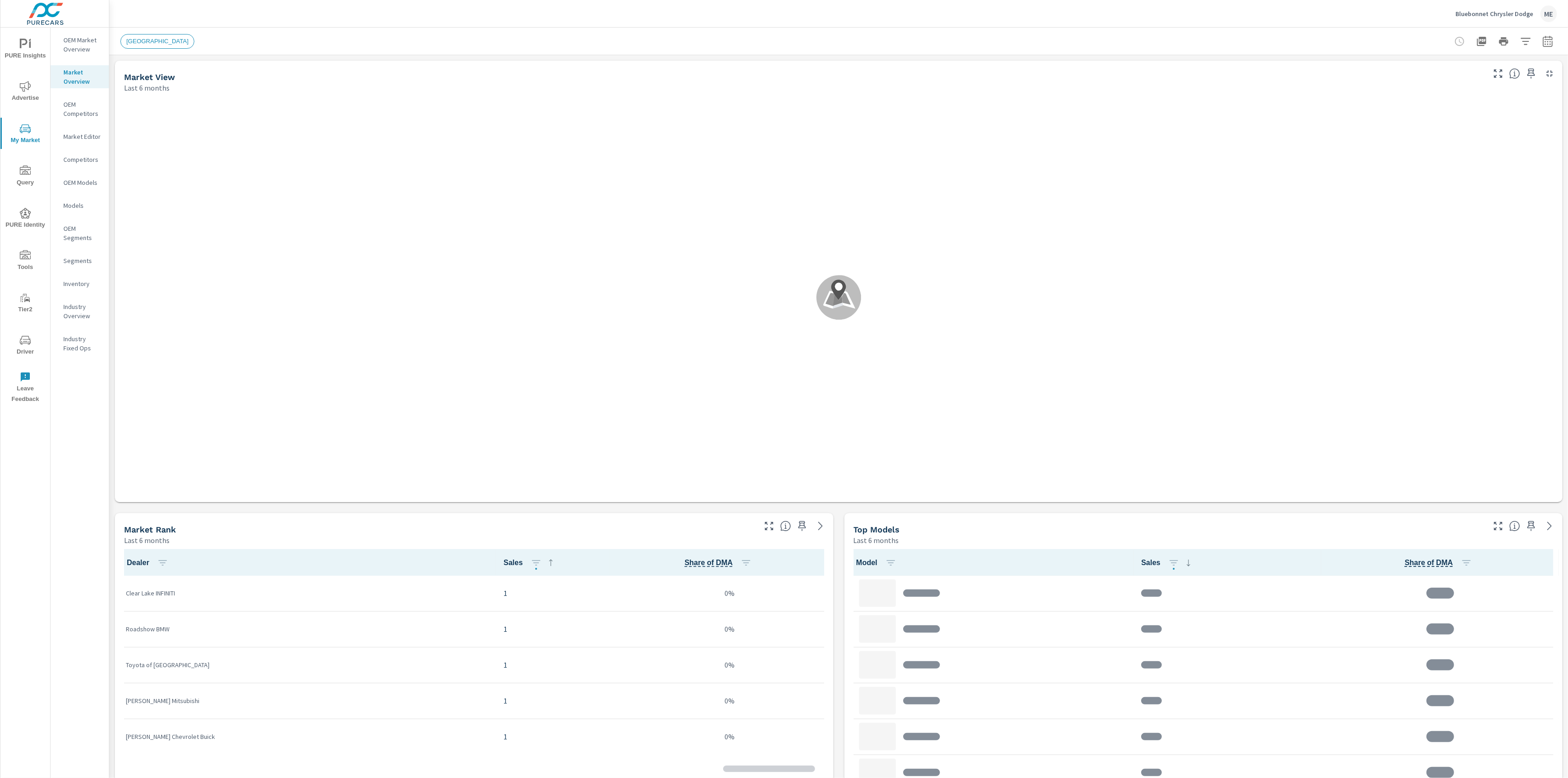
scroll to position [1, 0]
click at [1527, 44] on icon "button" at bounding box center [1525, 41] width 10 height 7
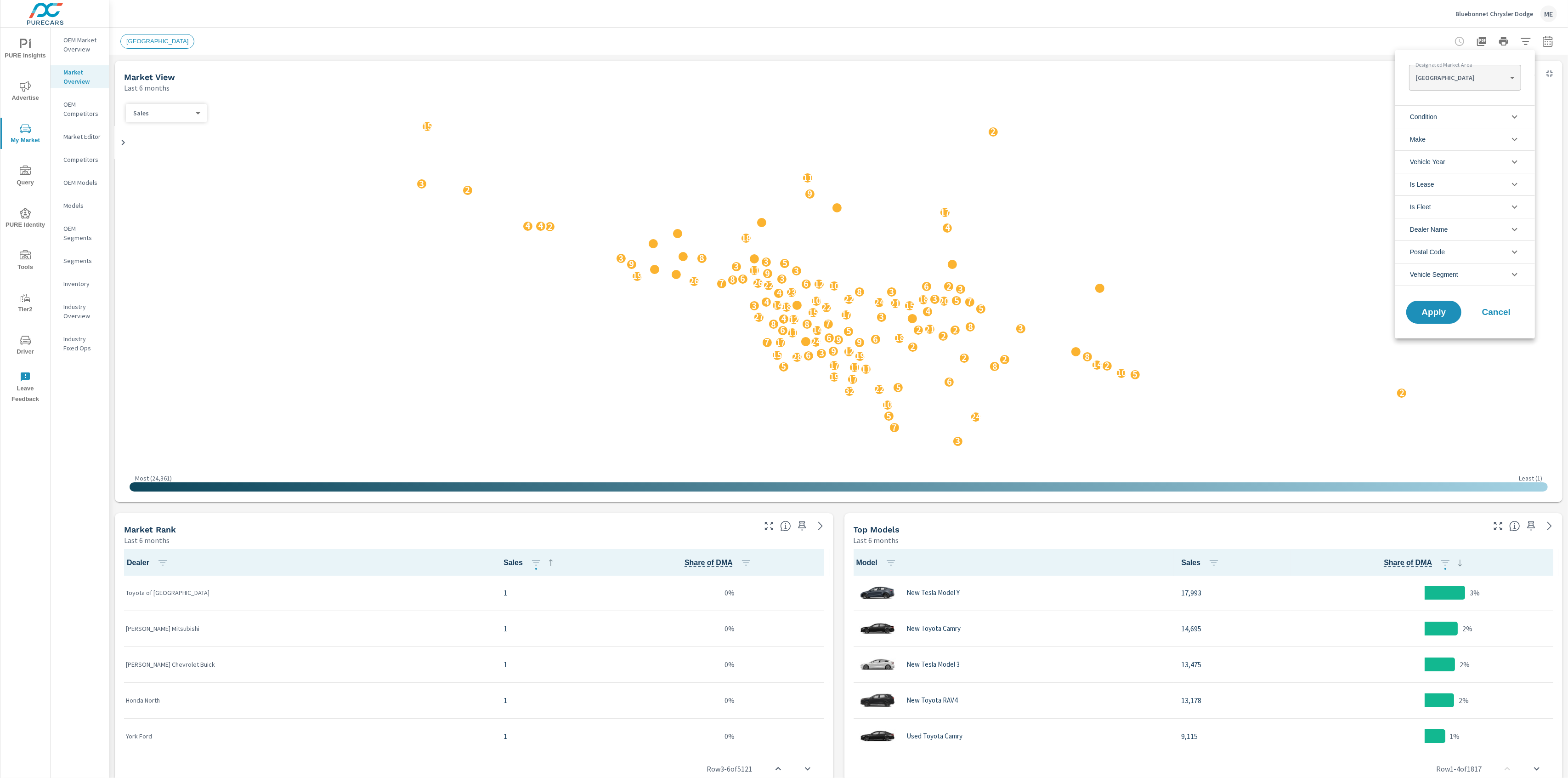
click at [1460, 80] on body "PURE Insights Advertise My Market Query PURE Identity Tools Tier2 Driver Leave …" at bounding box center [784, 389] width 1568 height 778
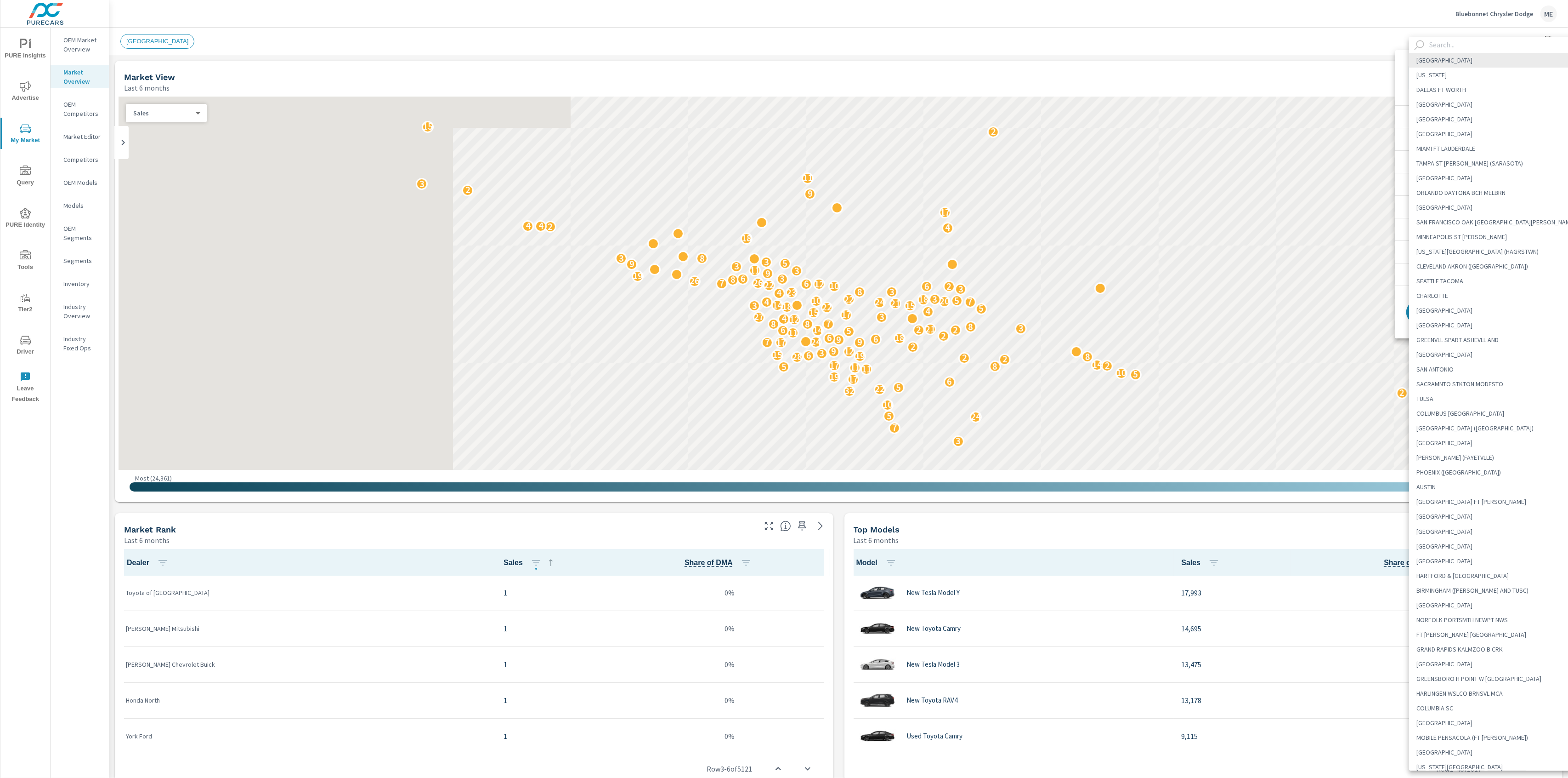
click at [1468, 50] on input "text" at bounding box center [1504, 44] width 157 height 16
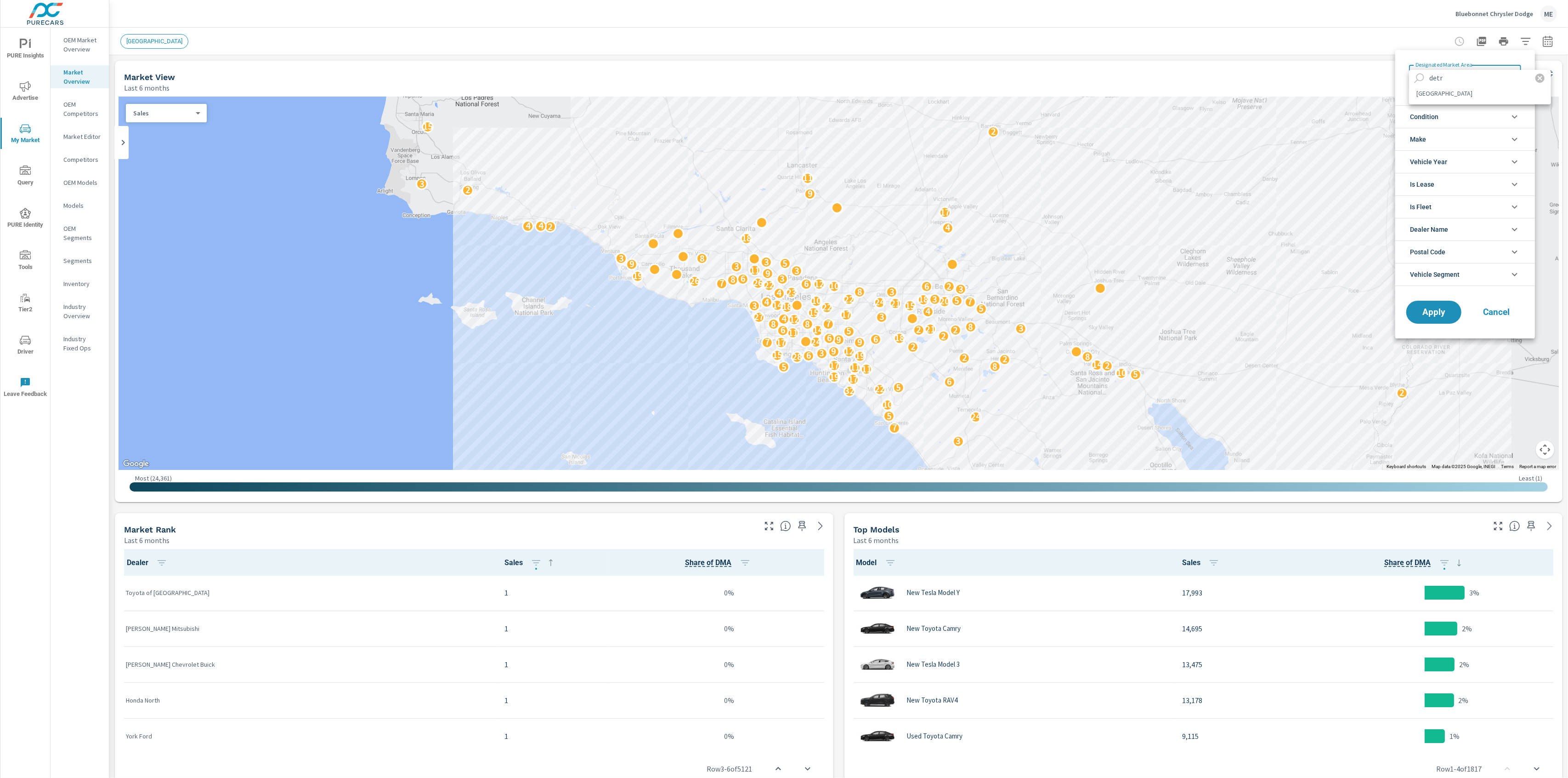
type input "detr"
click at [1449, 95] on li "[GEOGRAPHIC_DATA]" at bounding box center [1480, 94] width 142 height 15
type Area "[GEOGRAPHIC_DATA]"
click at [1449, 276] on span "Vehicle Segment" at bounding box center [1435, 274] width 49 height 22
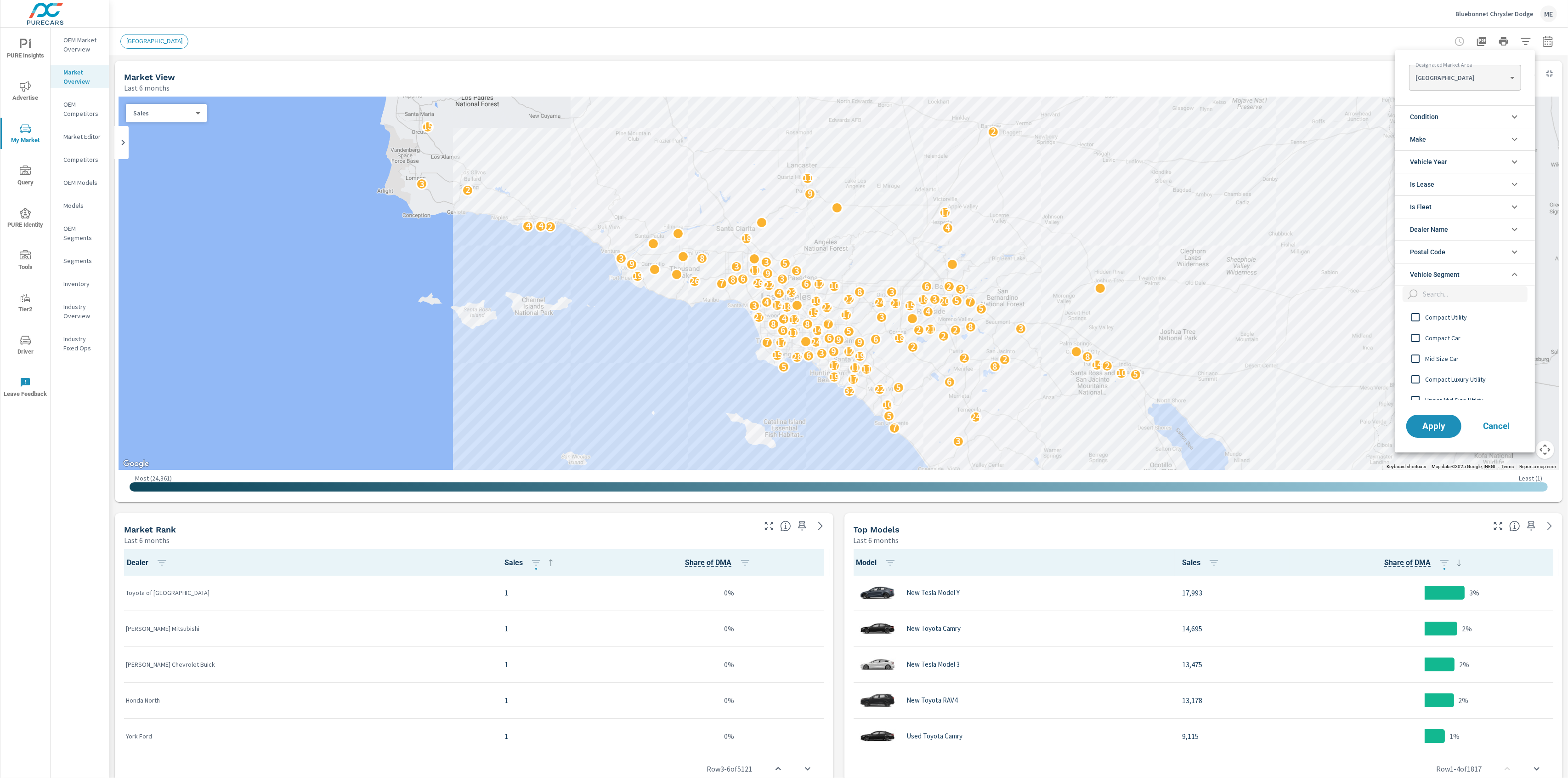
click at [1454, 293] on input "filter options" at bounding box center [1474, 293] width 109 height 16
type input "upp"
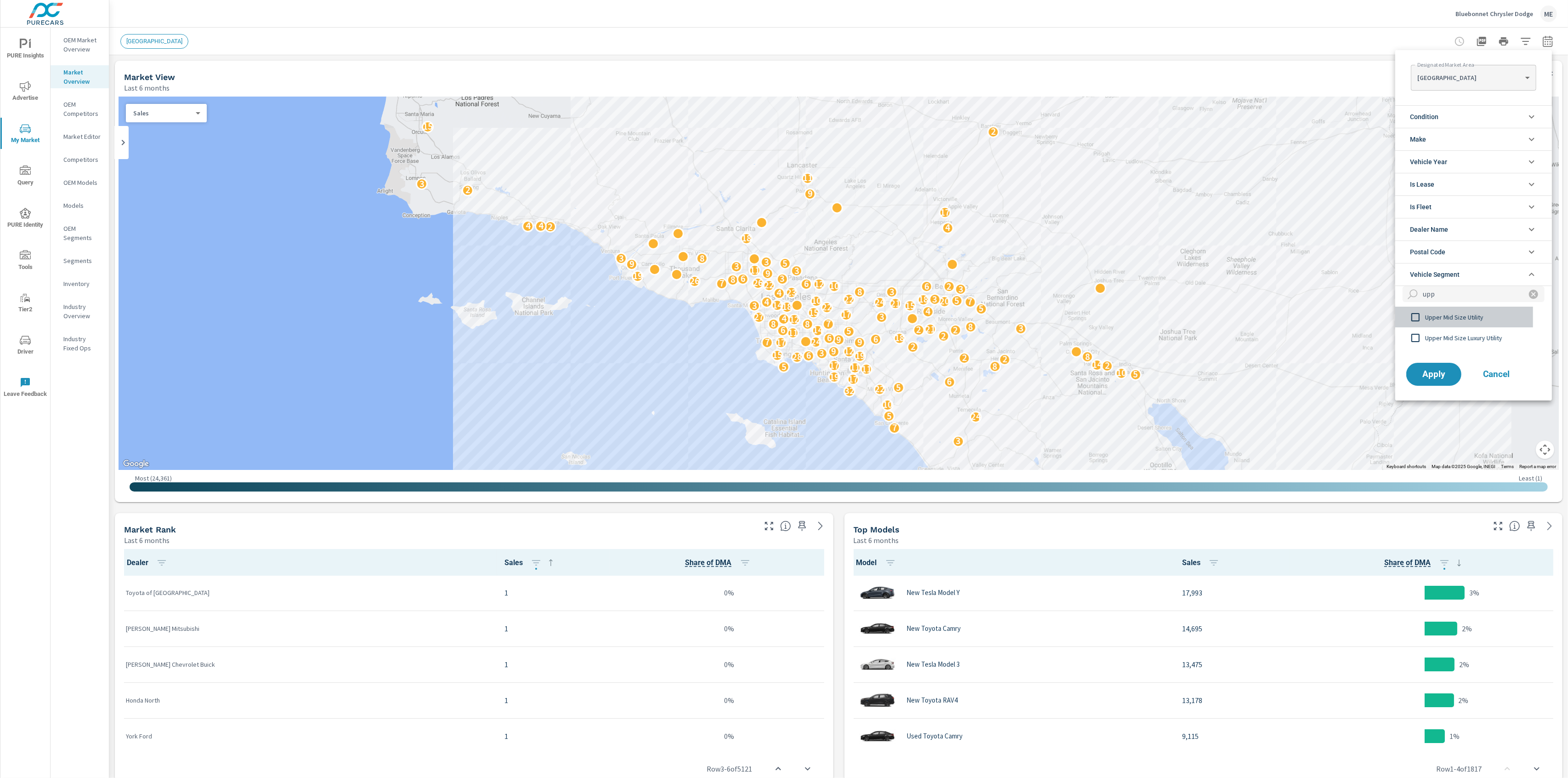
click at [1469, 317] on span "Upper Mid Size Utility" at bounding box center [1476, 317] width 100 height 11
click at [1438, 383] on button "Apply" at bounding box center [1434, 374] width 57 height 24
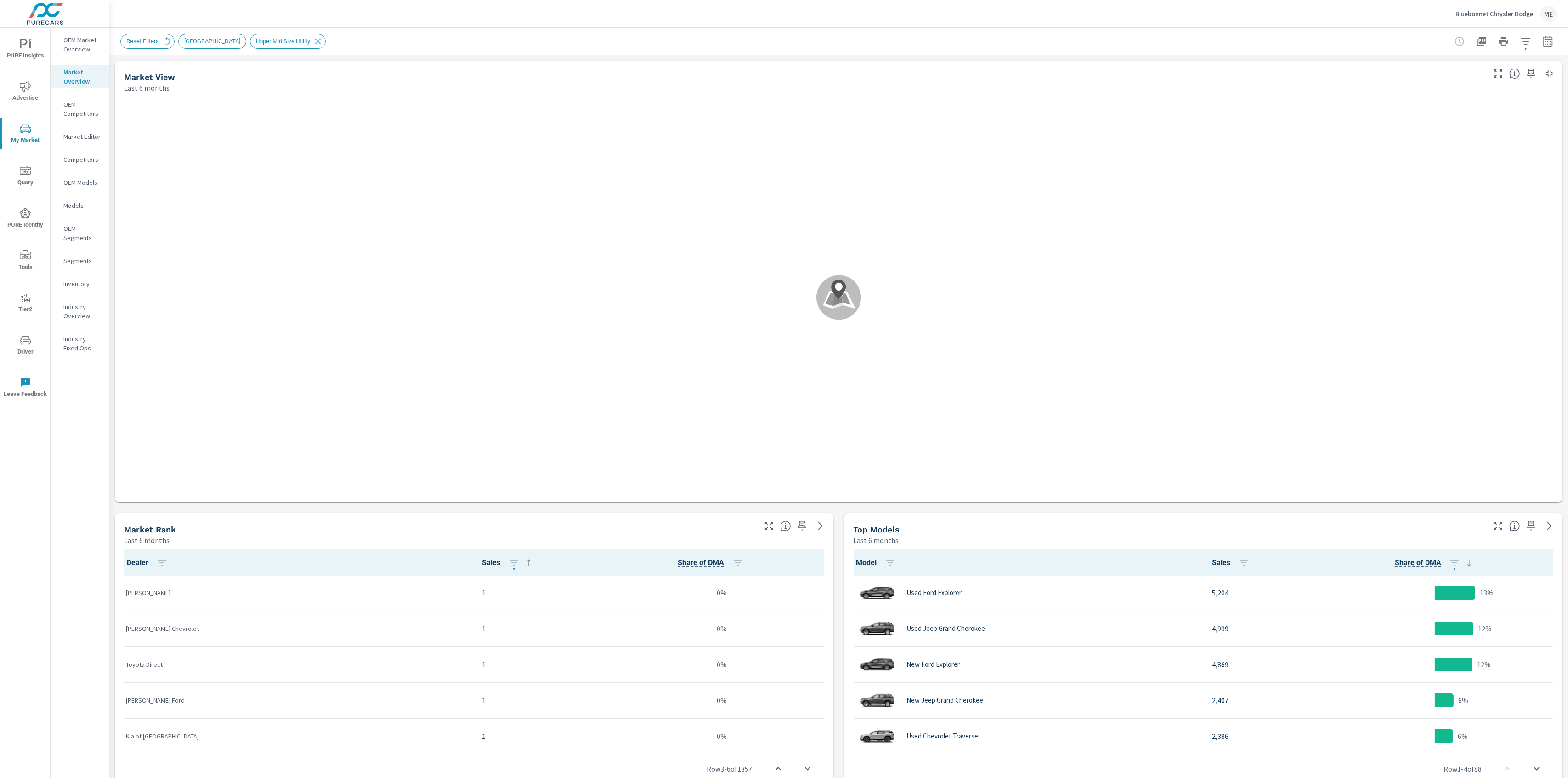
scroll to position [1, 0]
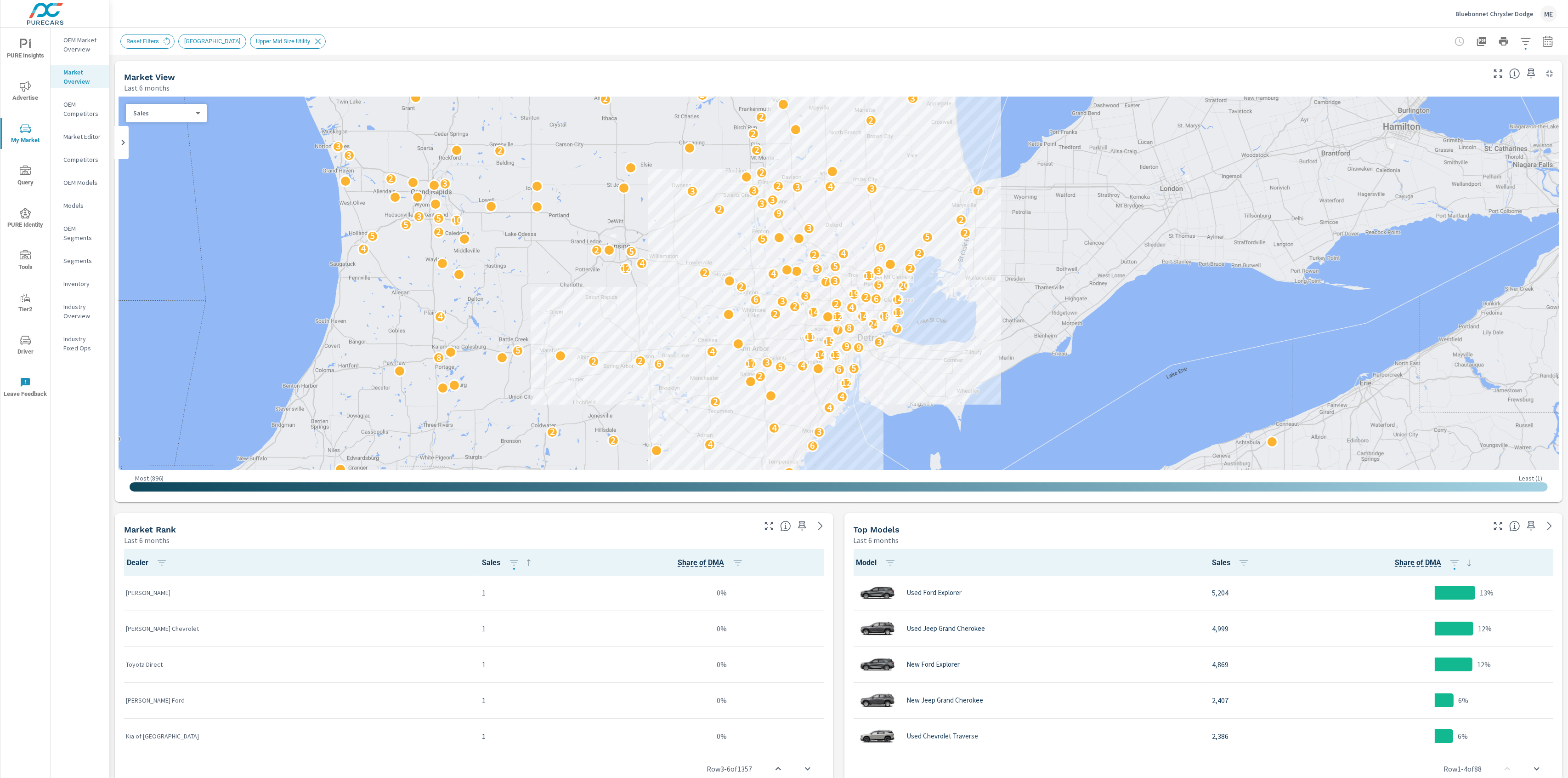
click at [1528, 43] on icon "button" at bounding box center [1525, 41] width 11 height 11
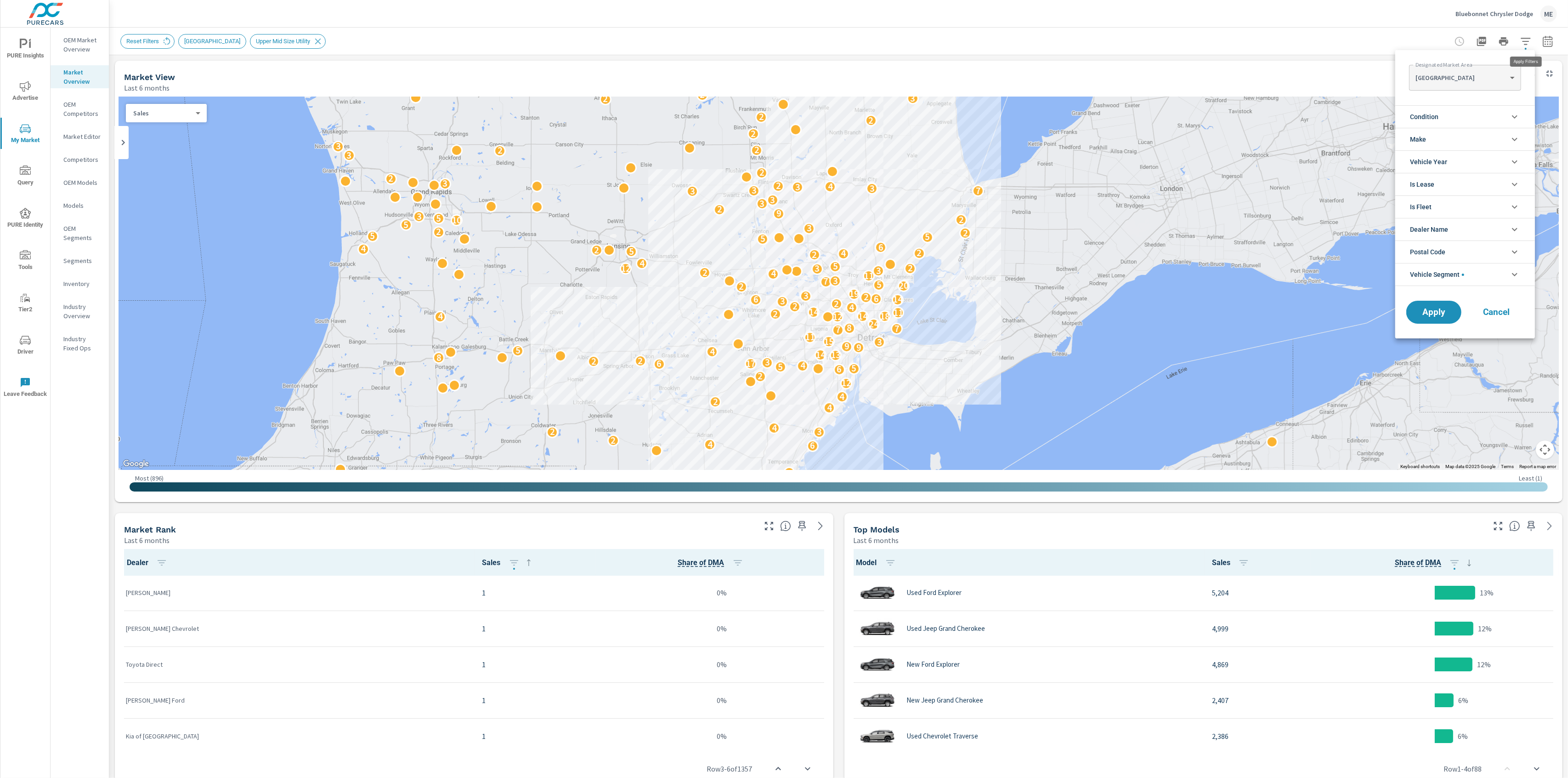
scroll to position [41, 0]
click at [1458, 113] on li "Condition" at bounding box center [1465, 116] width 139 height 23
click at [1434, 137] on span "New" at bounding box center [1476, 138] width 100 height 11
click at [1435, 358] on span "Apply" at bounding box center [1434, 354] width 37 height 9
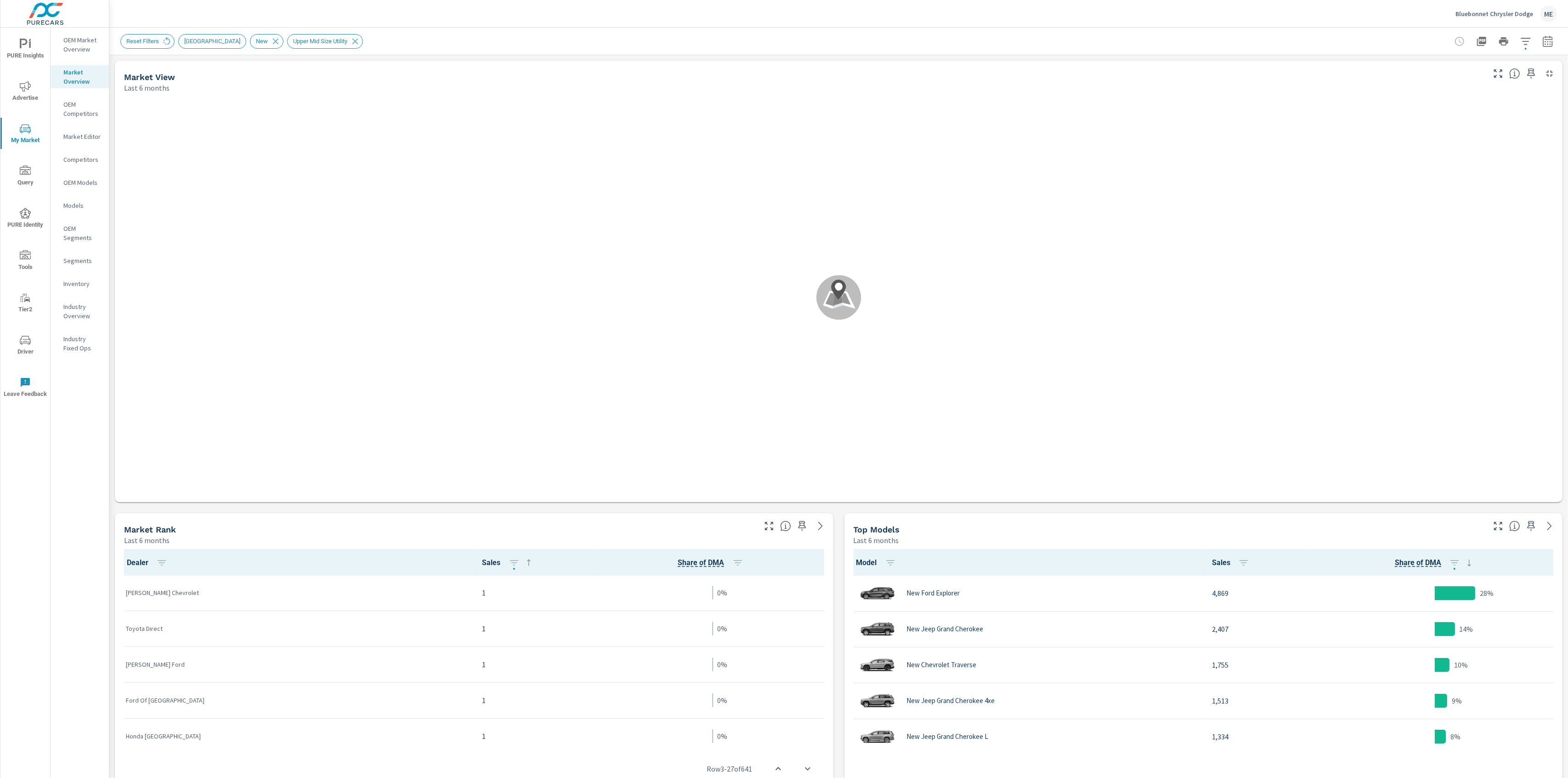
scroll to position [1, 0]
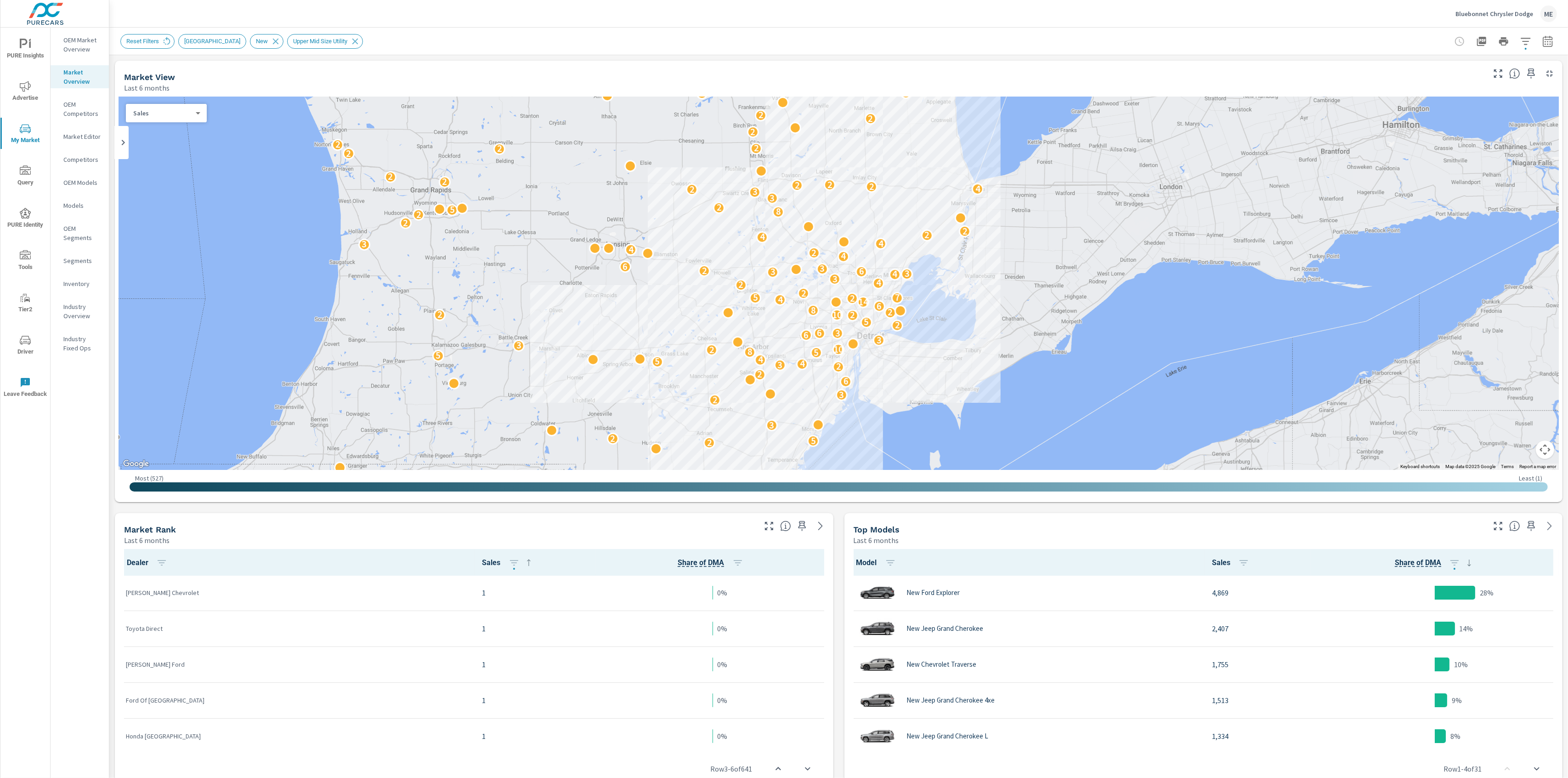
click at [1549, 40] on icon "button" at bounding box center [1548, 41] width 11 height 11
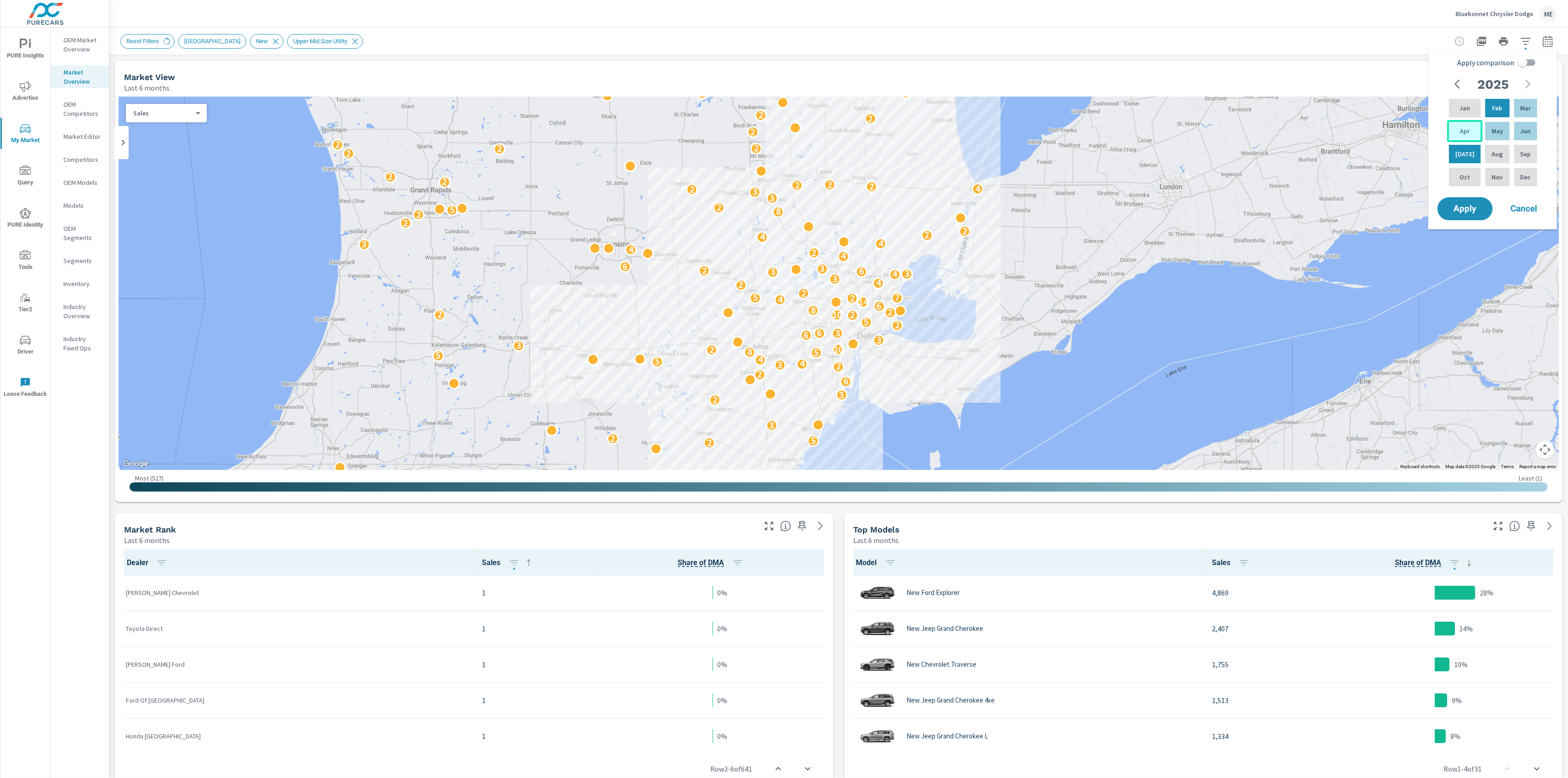
click at [1456, 130] on div "Apr" at bounding box center [1465, 131] width 35 height 22
click at [1537, 131] on div "Jun" at bounding box center [1526, 131] width 27 height 22
click at [1531, 62] on input "Apply comparison" at bounding box center [1523, 62] width 52 height 17
checkbox input "true"
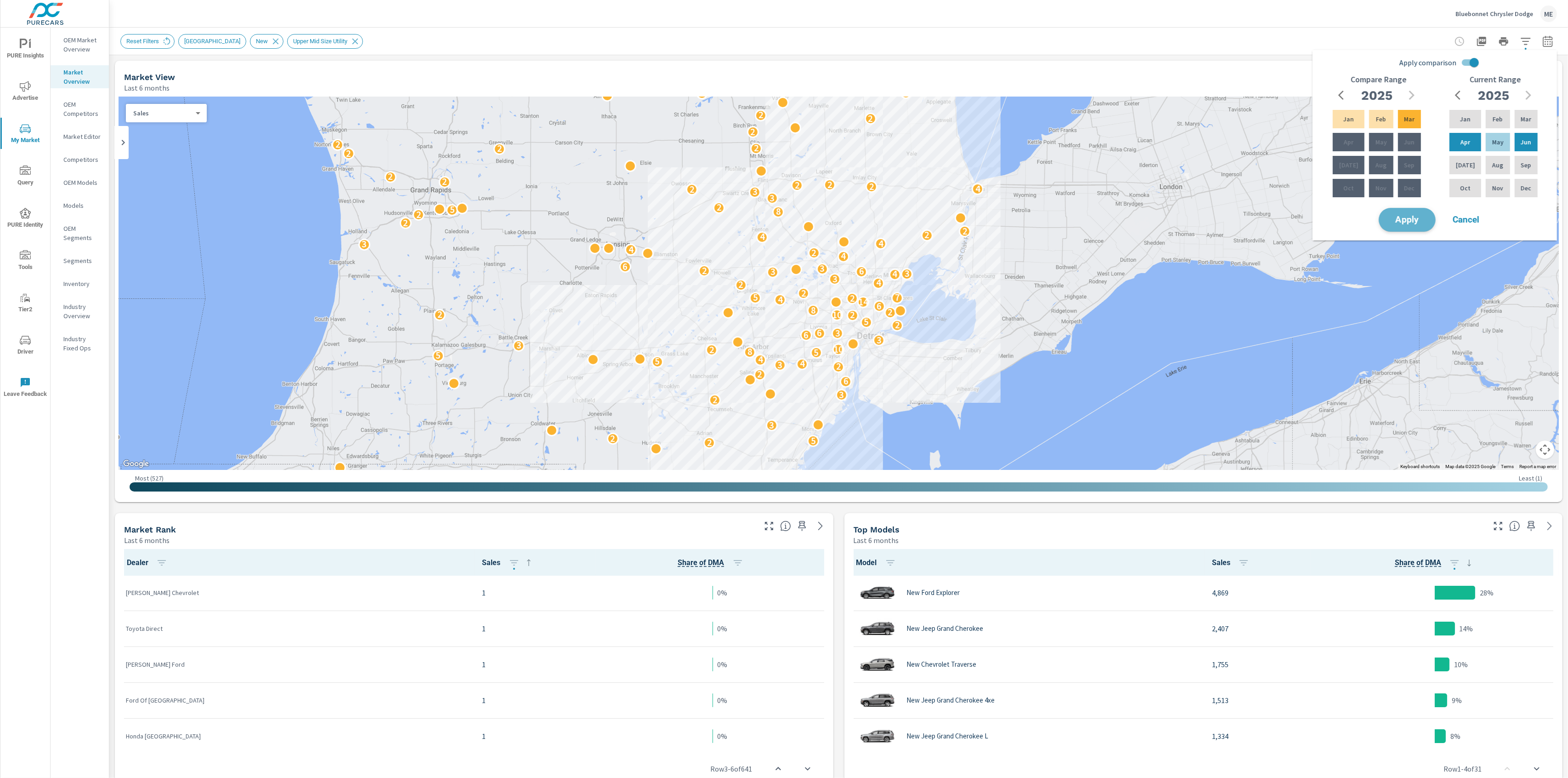
click at [1416, 219] on span "Apply" at bounding box center [1408, 220] width 37 height 9
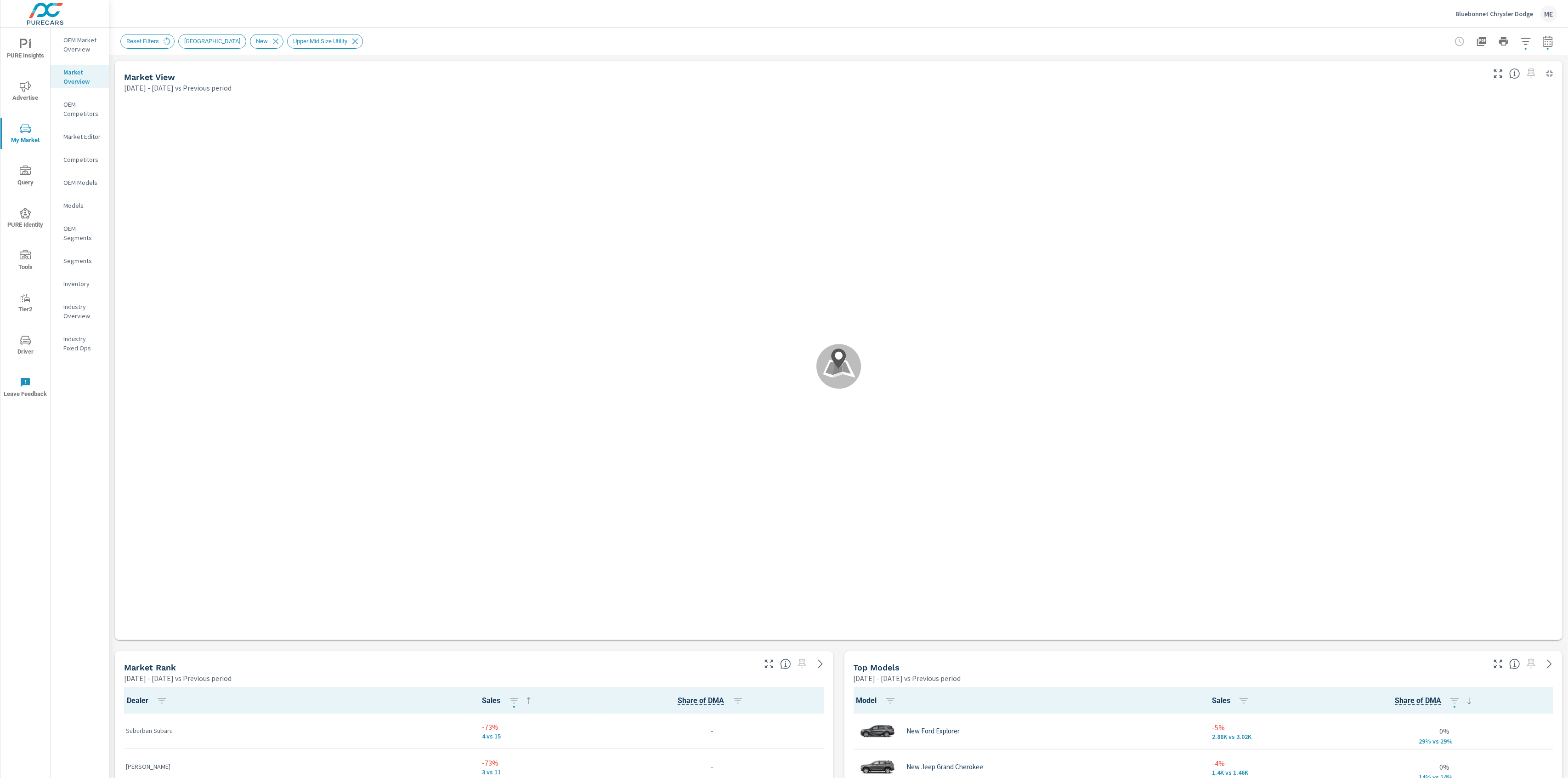
scroll to position [1, 0]
